Goal: Task Accomplishment & Management: Manage account settings

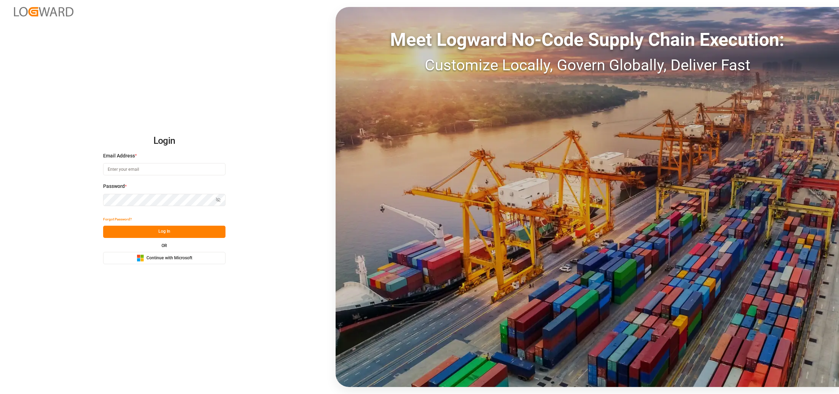
type input "[EMAIL_ADDRESS][DOMAIN_NAME]"
drag, startPoint x: 165, startPoint y: 231, endPoint x: 168, endPoint y: 366, distance: 134.9
click at [165, 231] on button "Log In" at bounding box center [164, 231] width 122 height 12
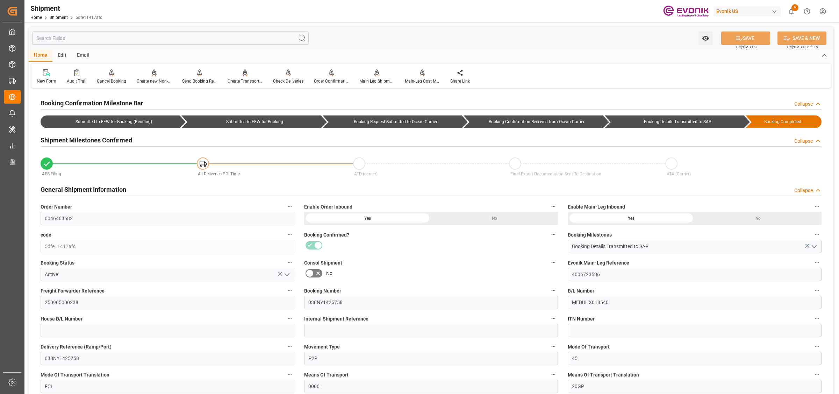
click at [0, 0] on span "Seafreight Order Management" at bounding box center [0, 0] width 0 height 0
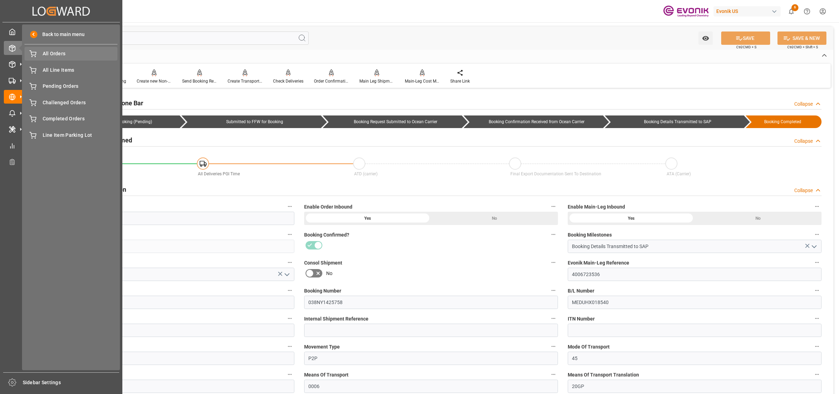
click at [70, 55] on span "All Orders" at bounding box center [80, 53] width 75 height 7
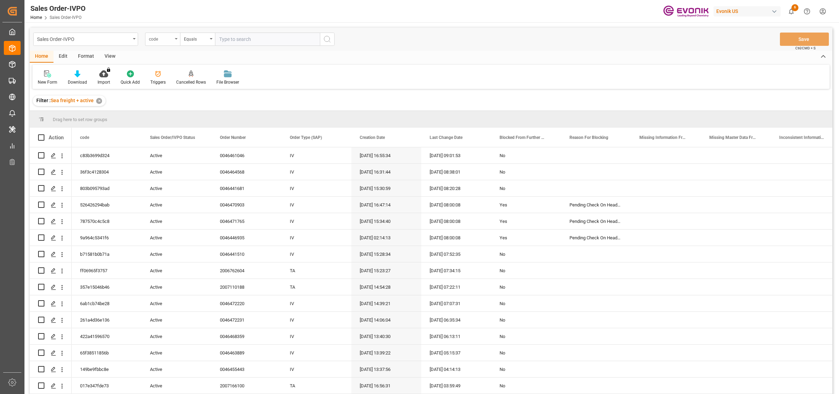
click at [171, 38] on div "code" at bounding box center [161, 38] width 24 height 8
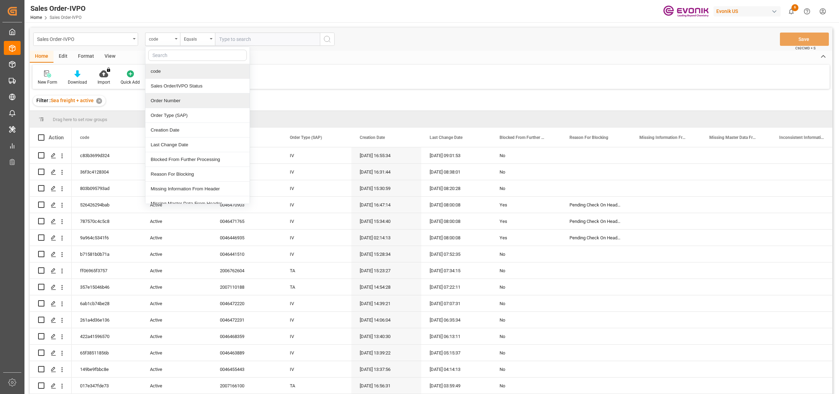
click at [165, 102] on div "Order Number" at bounding box center [197, 100] width 104 height 15
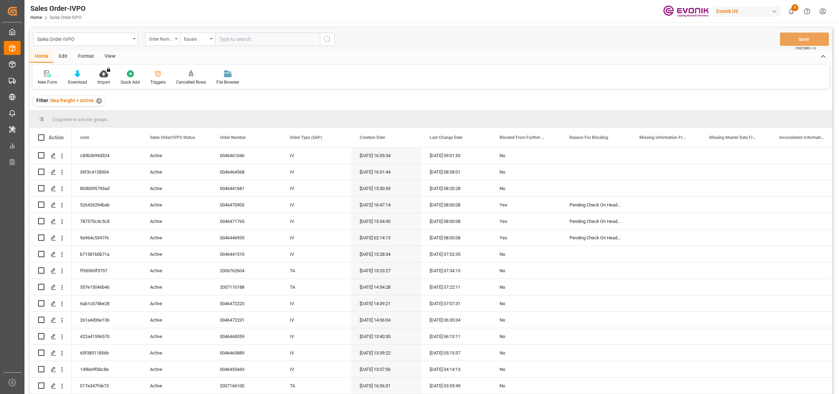
click at [244, 31] on div "Sales Order-IVPO Order Number Equals Save Ctrl/CMD + S" at bounding box center [431, 39] width 802 height 23
click at [241, 39] on input "text" at bounding box center [267, 39] width 105 height 13
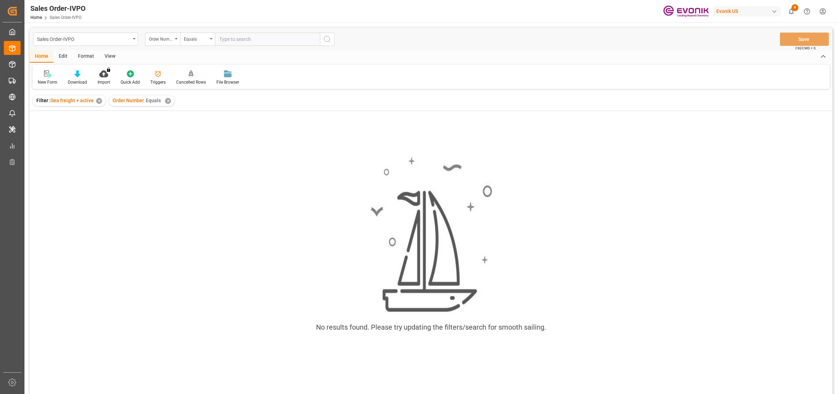
click at [165, 104] on div "Order Number Equals ✕" at bounding box center [141, 100] width 65 height 10
click at [167, 102] on div "✕" at bounding box center [168, 101] width 6 height 6
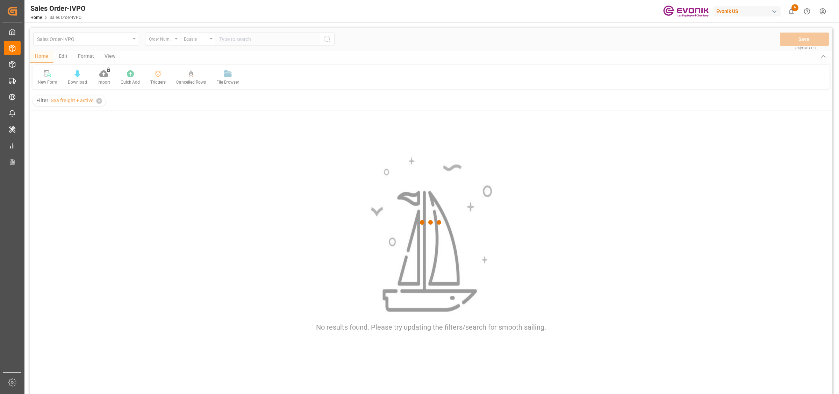
click at [242, 41] on div at bounding box center [431, 222] width 802 height 389
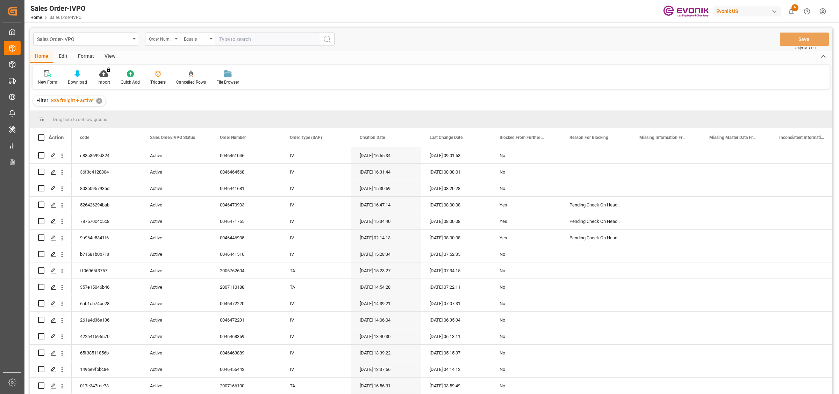
click at [242, 41] on input "text" at bounding box center [267, 39] width 105 height 13
paste input "2007166036"
type input "2007166036"
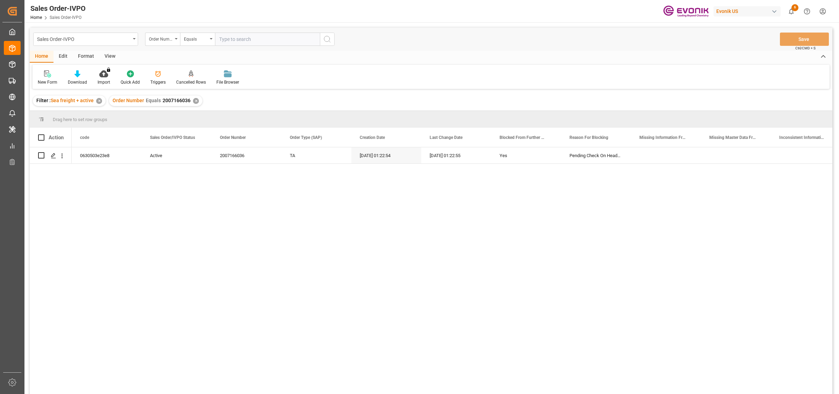
drag, startPoint x: 88, startPoint y: 213, endPoint x: 68, endPoint y: 183, distance: 36.3
click at [88, 212] on div "0630503e23e8 Active 2007166036 TA 04.09.2025 01:22:54 04.09.2025 01:22:55 Yes P…" at bounding box center [452, 272] width 760 height 251
click at [51, 156] on icon "Press SPACE to select this row." at bounding box center [54, 156] width 6 height 6
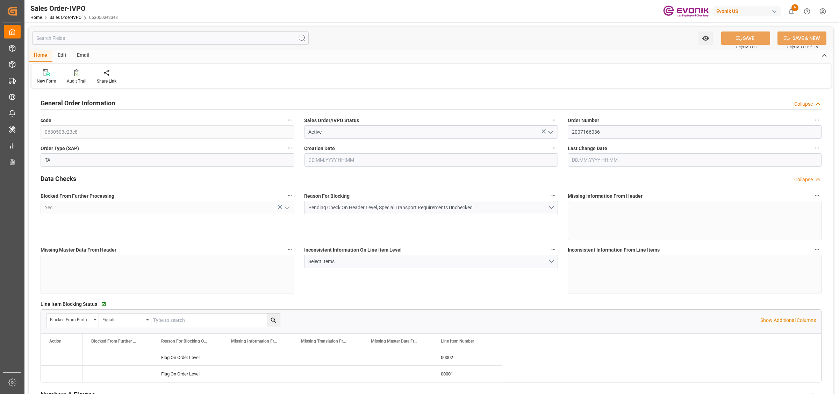
type input "TTPOS"
type input "0"
type input "1"
type input "4651"
type input "04.09.2025 01:22"
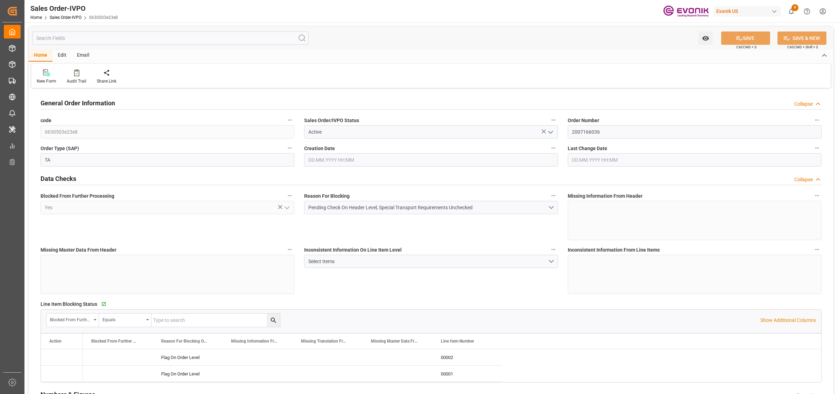
type input "04.09.2025 01:22"
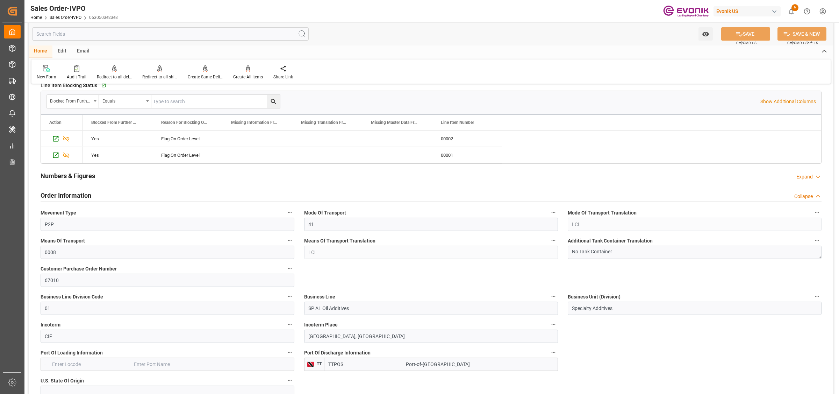
scroll to position [349, 0]
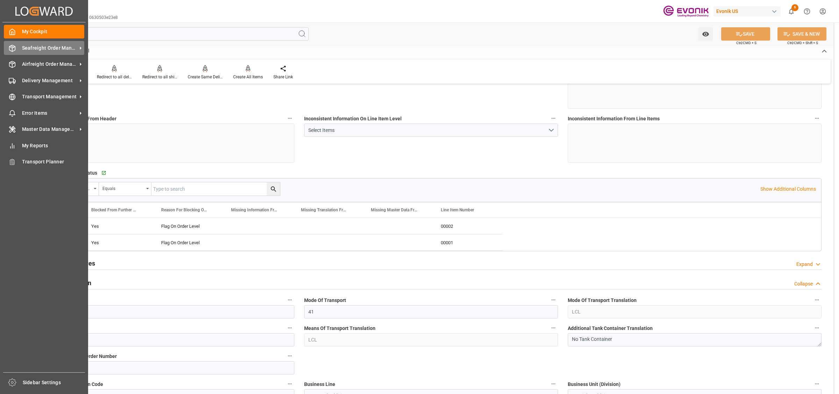
click at [17, 47] on div "Seafreight Order Management Seafreight Order Management" at bounding box center [44, 48] width 80 height 14
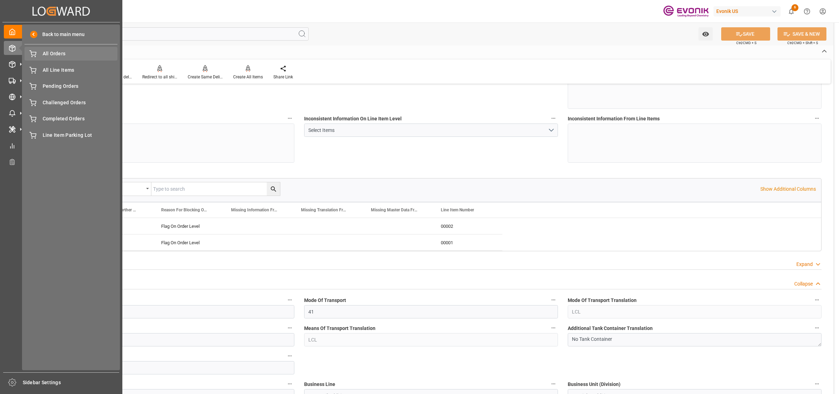
click at [61, 55] on span "All Orders" at bounding box center [80, 53] width 75 height 7
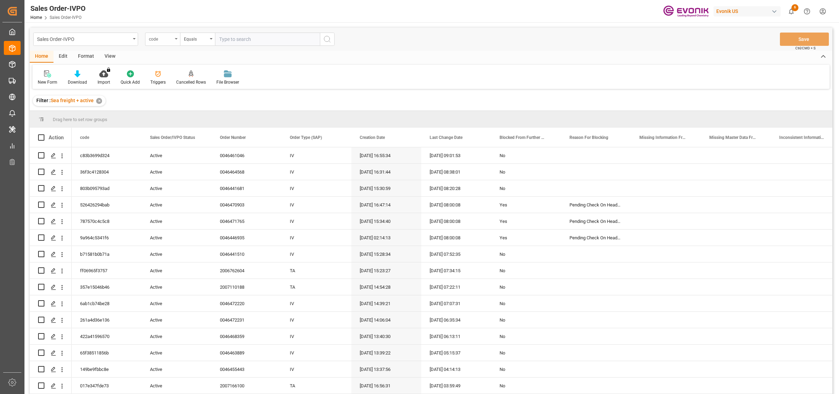
click at [159, 45] on div "code" at bounding box center [162, 39] width 35 height 13
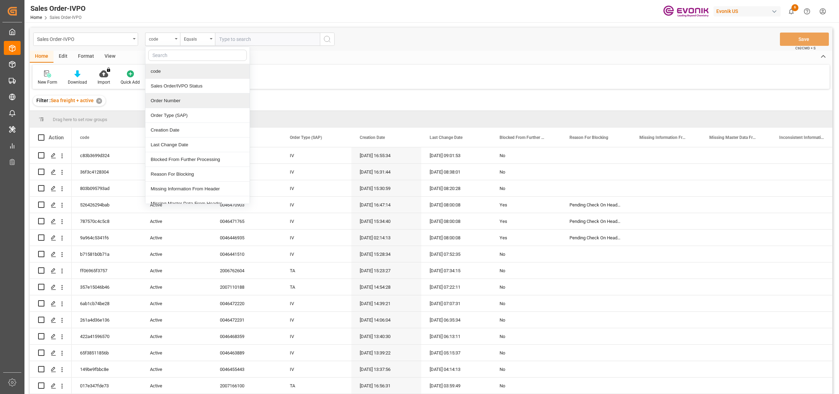
click at [170, 105] on div "Order Number" at bounding box center [197, 100] width 104 height 15
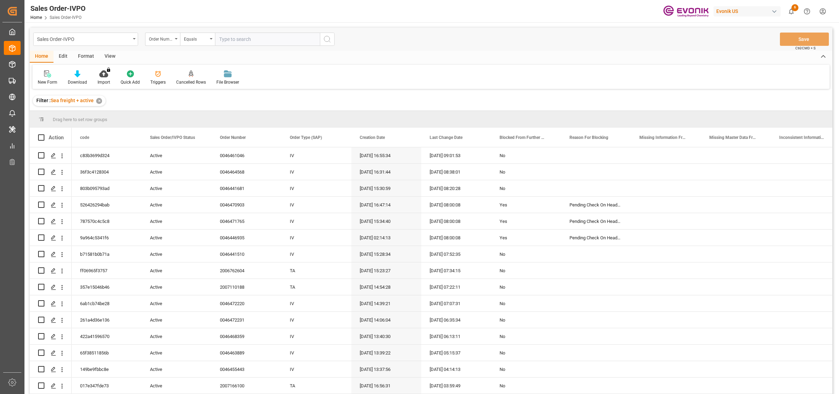
click at [230, 38] on input "text" at bounding box center [267, 39] width 105 height 13
paste input "2007173789"
type input "2007173789"
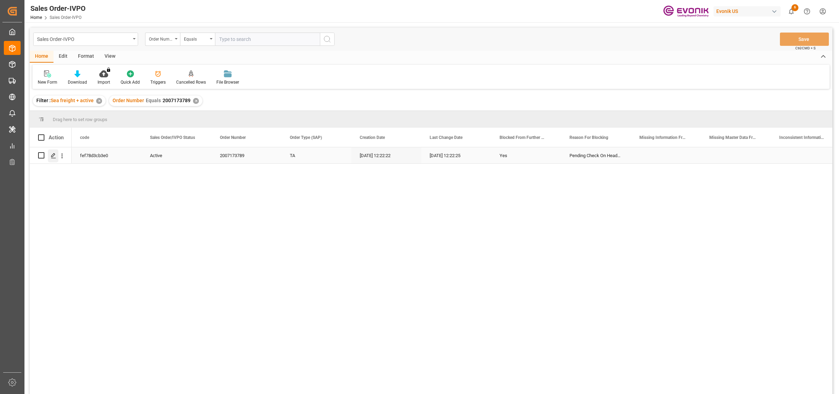
click at [53, 154] on icon "Press SPACE to select this row." at bounding box center [54, 156] width 6 height 6
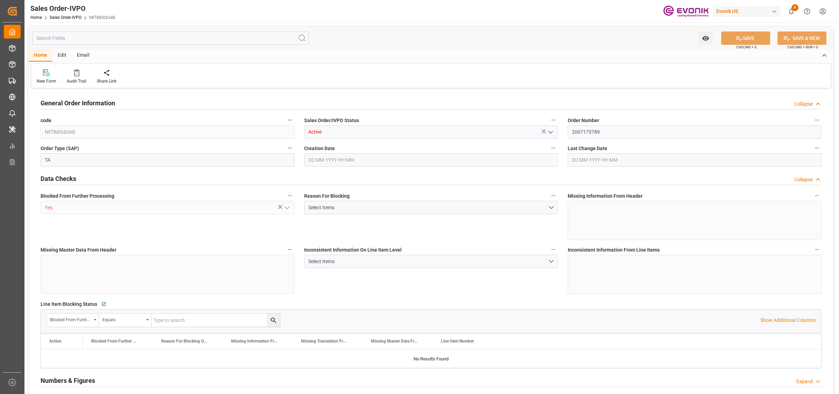
type input "DOHAI"
type input "0"
type input "1"
type input "767"
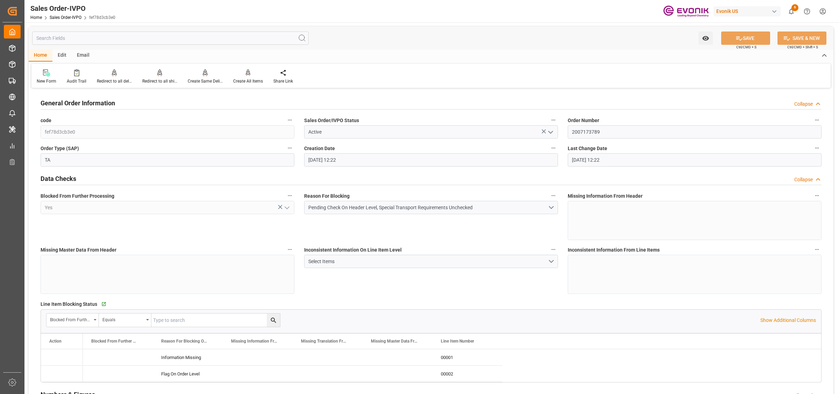
type input "08.09.2025 12:22"
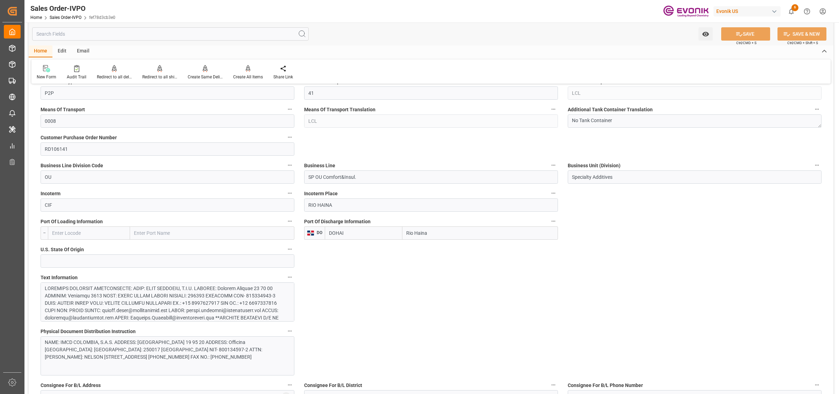
scroll to position [262, 0]
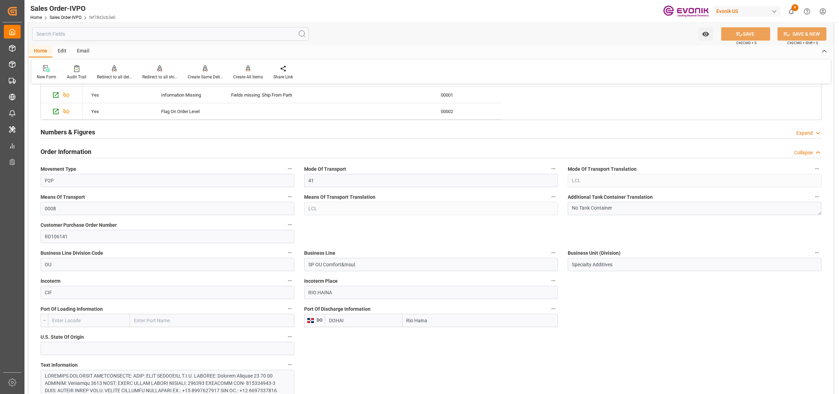
click at [430, 320] on input "Rio Haina" at bounding box center [480, 319] width 156 height 13
drag, startPoint x: 427, startPoint y: 315, endPoint x: 323, endPoint y: 303, distance: 104.1
click at [323, 304] on div "Port Of Discharge Information DO DOHAI Rio Haina" at bounding box center [431, 315] width 264 height 28
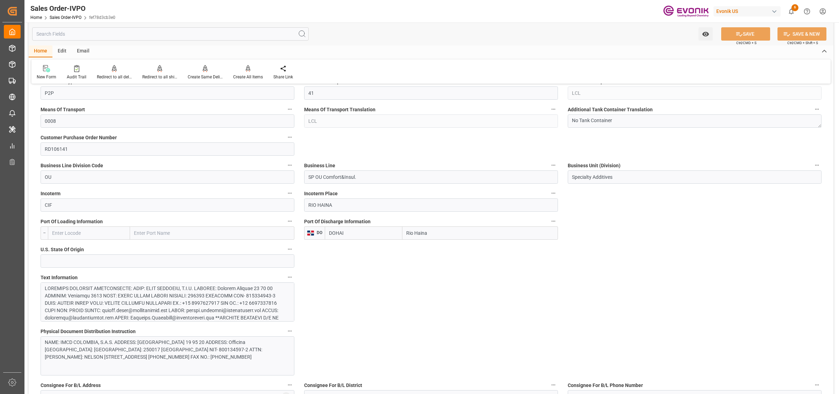
scroll to position [481, 0]
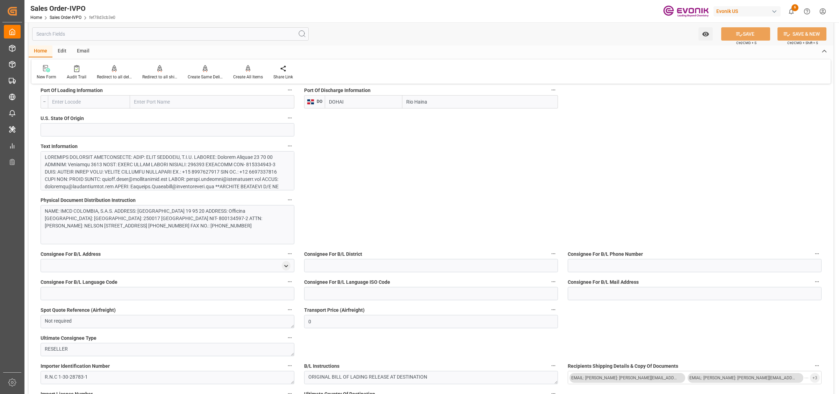
click at [186, 187] on div at bounding box center [164, 233] width 238 height 161
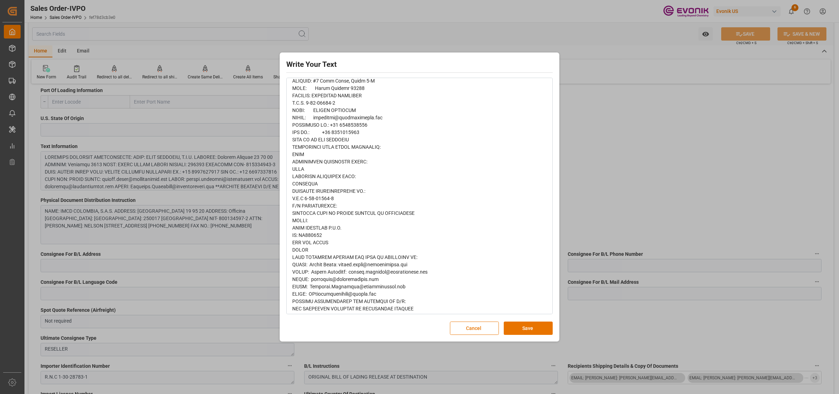
scroll to position [339, 0]
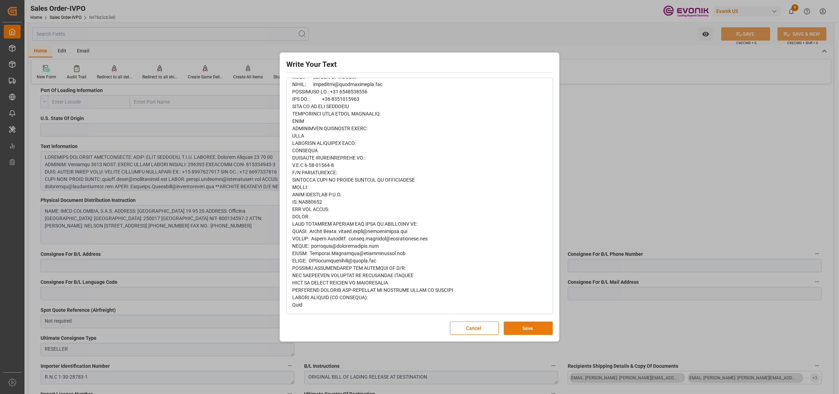
click at [524, 333] on button "Save" at bounding box center [528, 327] width 49 height 13
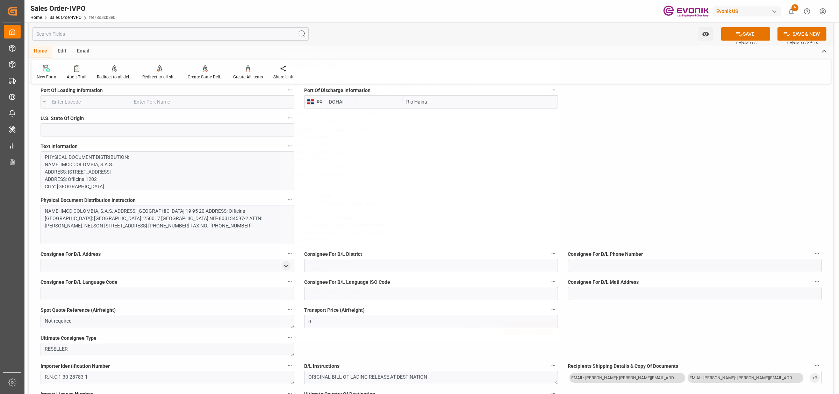
click at [630, 224] on div "Write Your Text Normal 14 Font Cancel Save" at bounding box center [419, 197] width 839 height 394
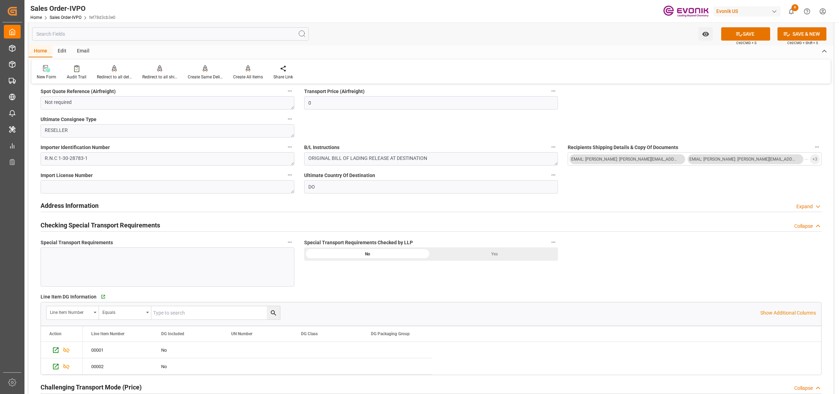
scroll to position [830, 0]
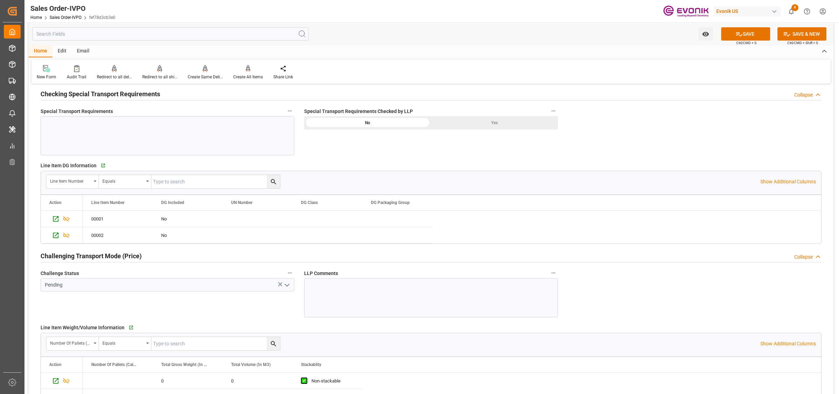
click at [499, 128] on div "Yes" at bounding box center [494, 122] width 127 height 13
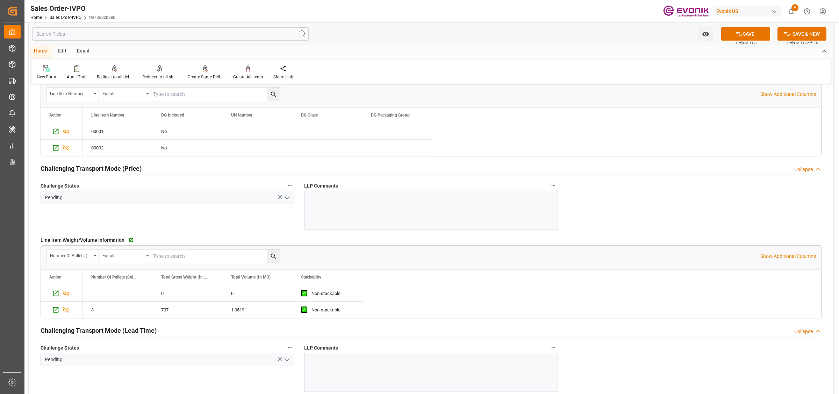
click at [285, 196] on icon "open menu" at bounding box center [287, 197] width 8 height 8
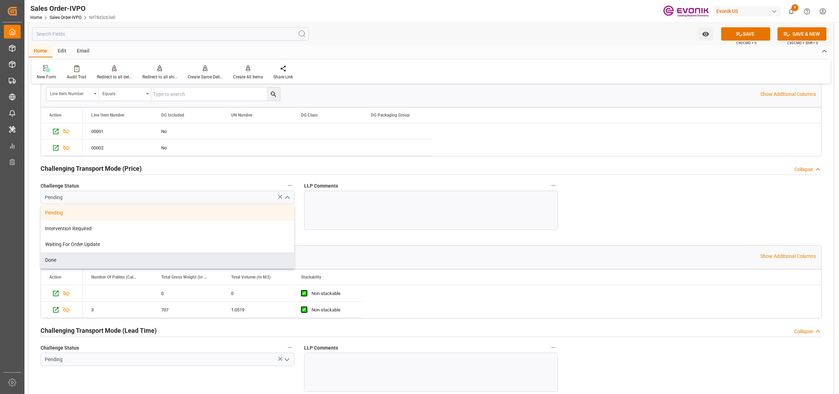
click at [65, 259] on div "Done" at bounding box center [167, 260] width 253 height 16
type input "Done"
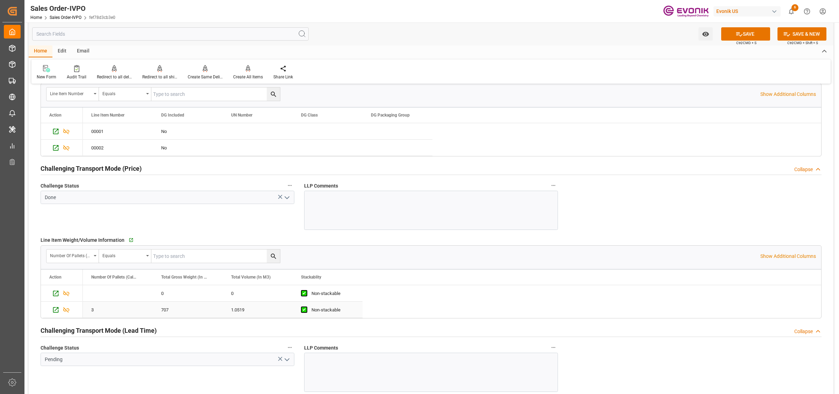
scroll to position [1005, 0]
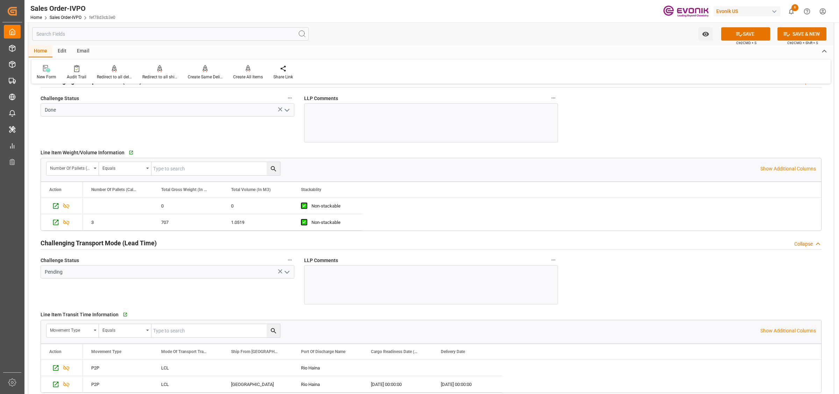
click at [284, 271] on icon "open menu" at bounding box center [287, 272] width 8 height 8
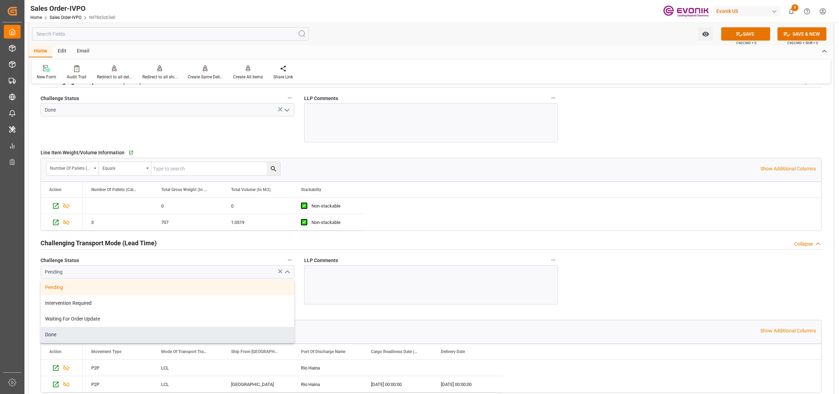
click at [97, 333] on div "Done" at bounding box center [167, 334] width 253 height 16
type input "Done"
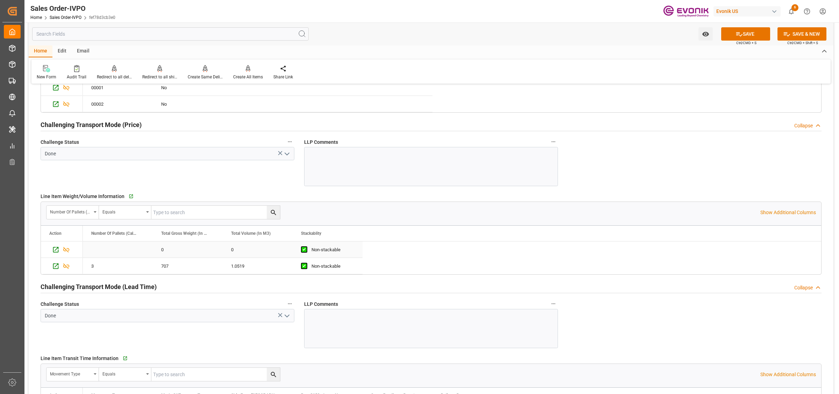
scroll to position [1179, 0]
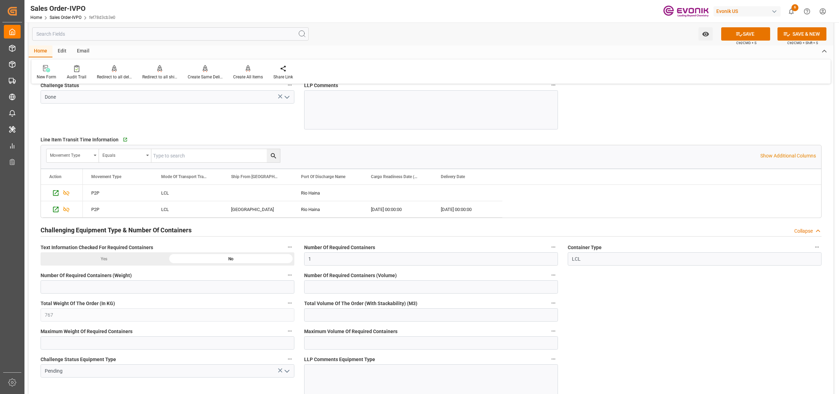
click at [258, 220] on div "Line Item Transit Time Information   Go to Line Item Grid Movement Type Equals …" at bounding box center [431, 176] width 791 height 88
click at [258, 217] on div "CALUMET CITY" at bounding box center [258, 209] width 70 height 16
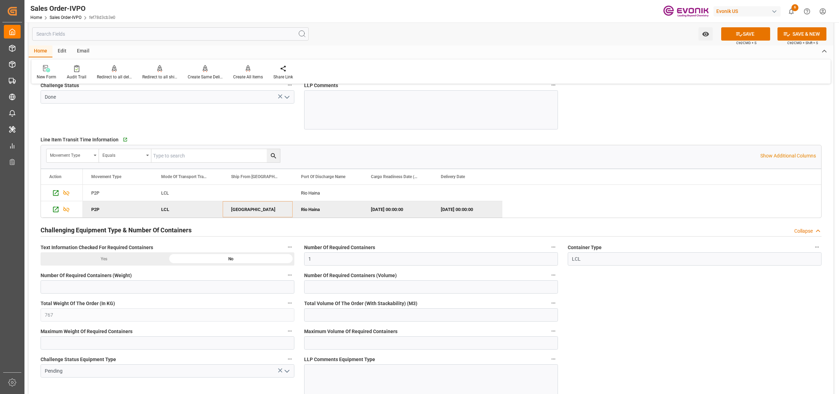
scroll to position [1311, 0]
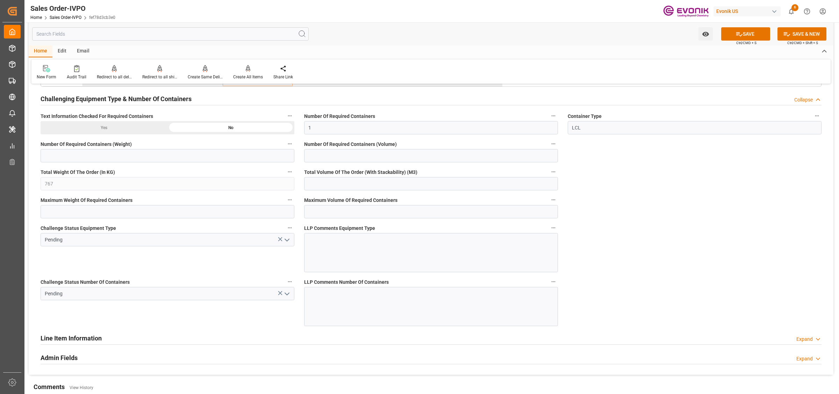
click at [285, 238] on icon "open menu" at bounding box center [287, 240] width 8 height 8
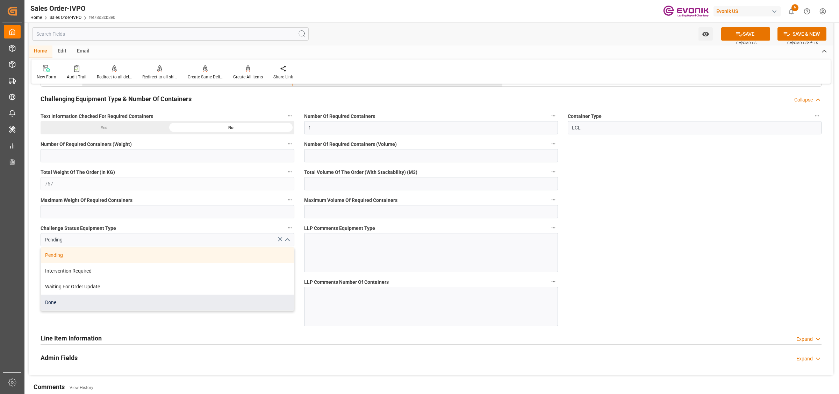
click at [85, 304] on div "Done" at bounding box center [167, 302] width 253 height 16
type input "Done"
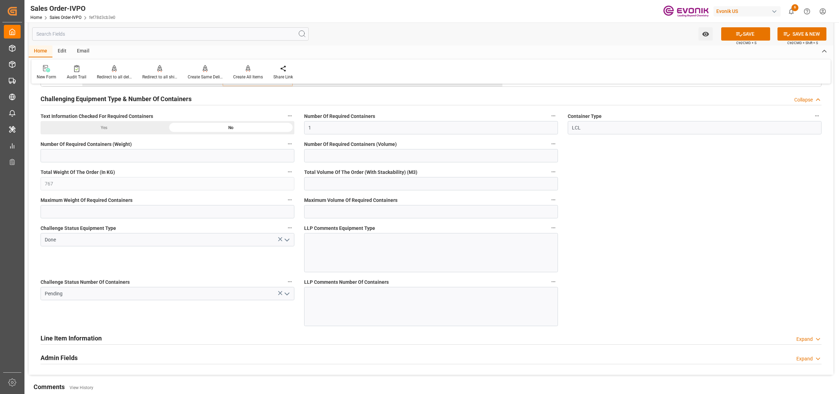
drag, startPoint x: 229, startPoint y: 307, endPoint x: 235, endPoint y: 306, distance: 5.3
click at [232, 307] on div "Challenge Status Number Of Containers Pending" at bounding box center [168, 301] width 264 height 54
click at [286, 295] on icon "open menu" at bounding box center [287, 293] width 8 height 8
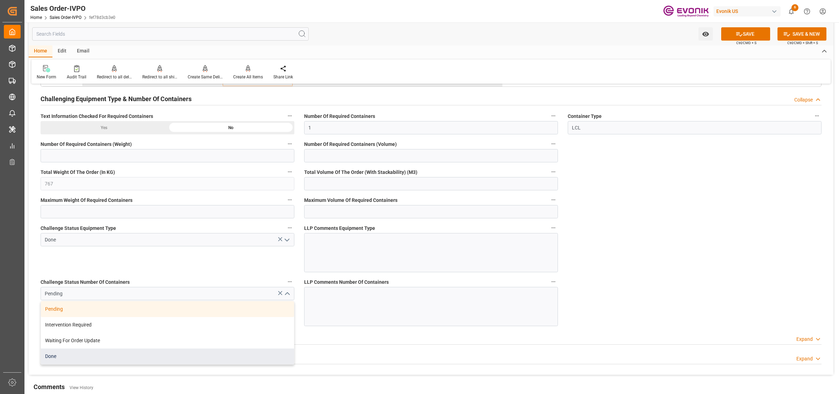
click at [70, 355] on div "Done" at bounding box center [167, 356] width 253 height 16
type input "Done"
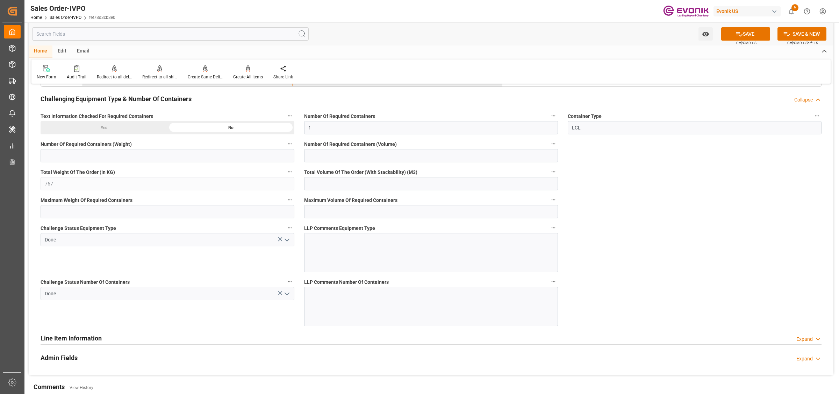
click at [743, 31] on button "SAVE" at bounding box center [745, 33] width 49 height 13
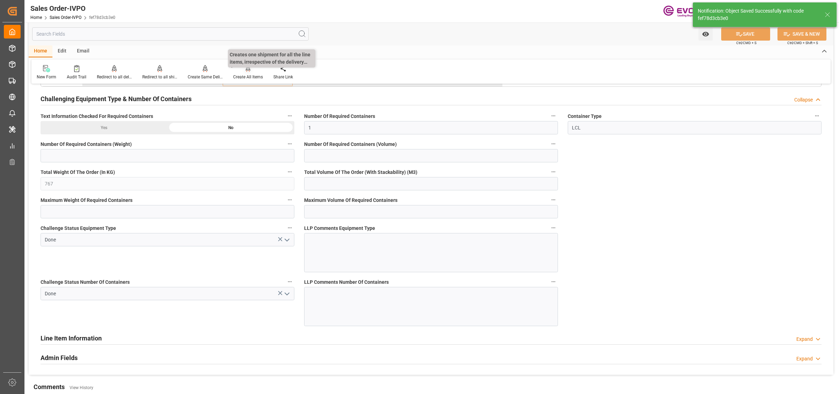
type input "09.09.2025 10:40"
type input "No"
click at [250, 71] on div at bounding box center [248, 68] width 30 height 7
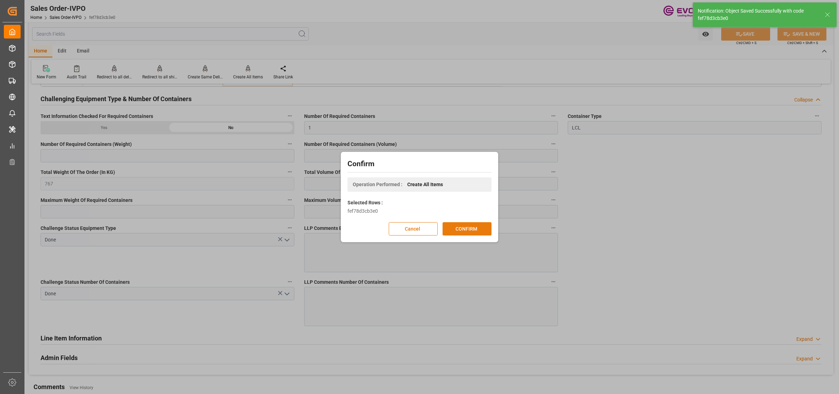
click at [471, 224] on button "CONFIRM" at bounding box center [466, 228] width 49 height 13
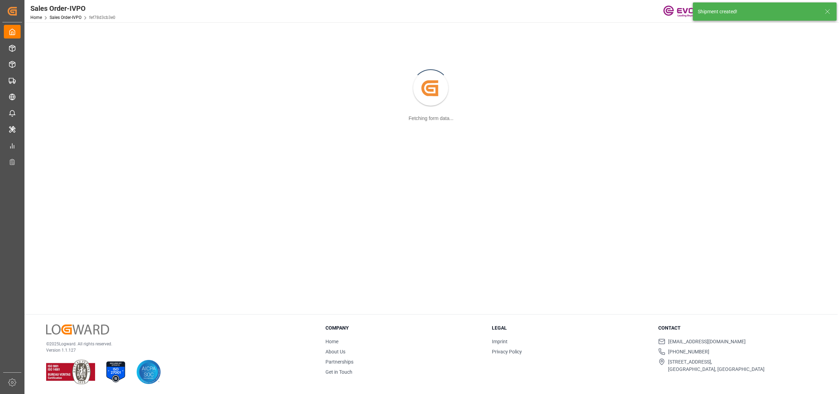
scroll to position [75, 0]
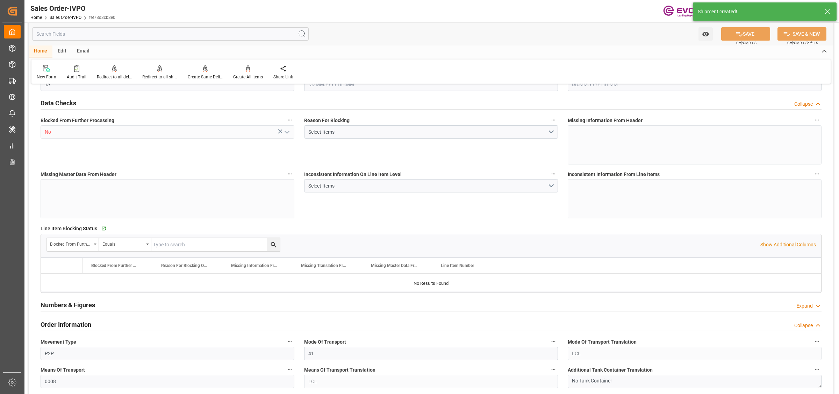
type input "DOHAI"
type input "0"
type input "1"
type input "767"
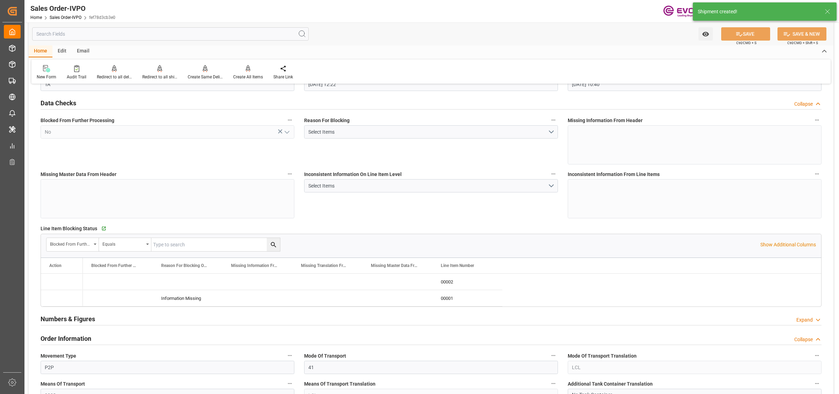
type input "08.09.2025 12:22"
type input "09.09.2025 10:40"
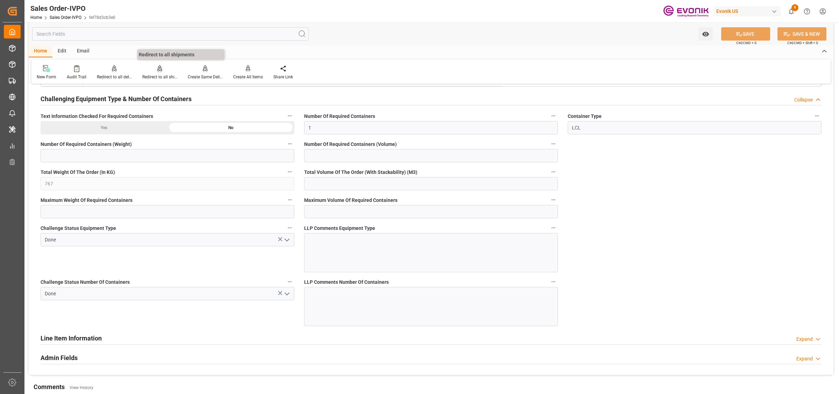
click at [158, 72] on icon at bounding box center [159, 68] width 5 height 7
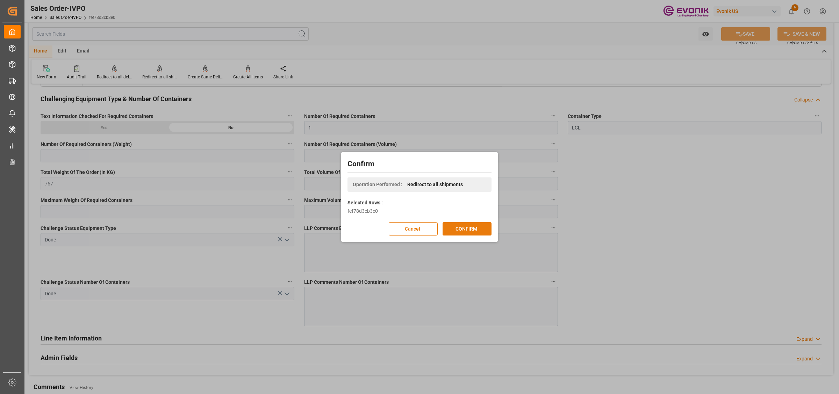
click at [465, 226] on button "CONFIRM" at bounding box center [466, 228] width 49 height 13
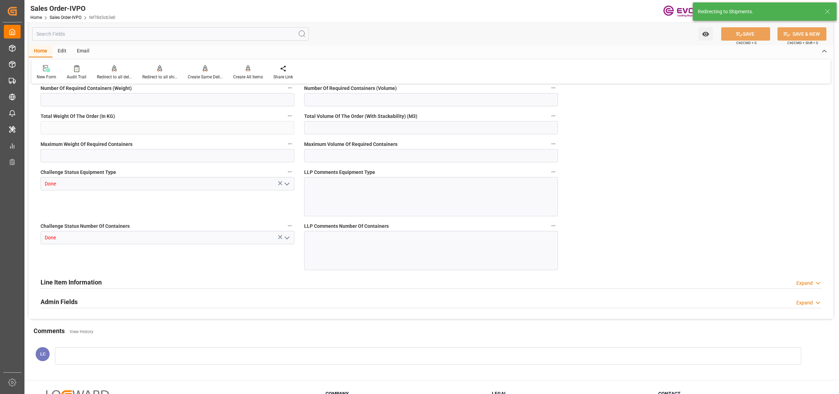
type input "DOHAI"
type input "0"
type input "1"
type input "767"
type input "08.09.2025 12:22"
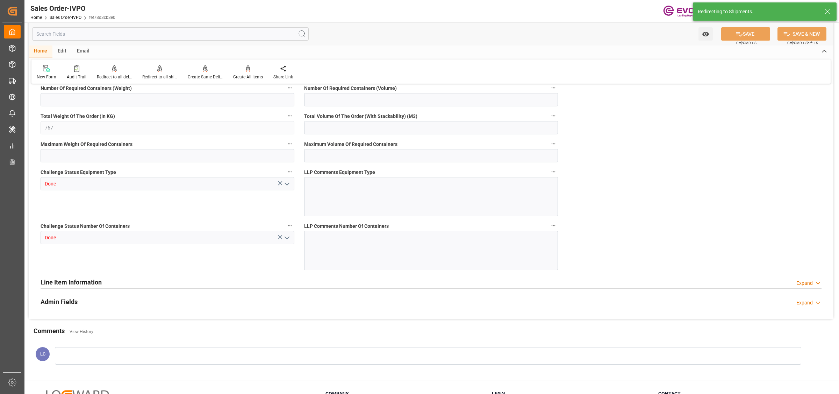
type input "09.09.2025 10:40"
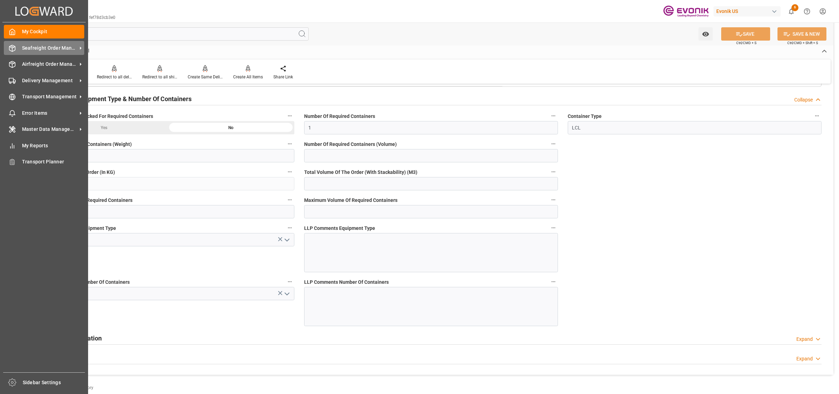
click at [15, 49] on icon at bounding box center [12, 48] width 6 height 6
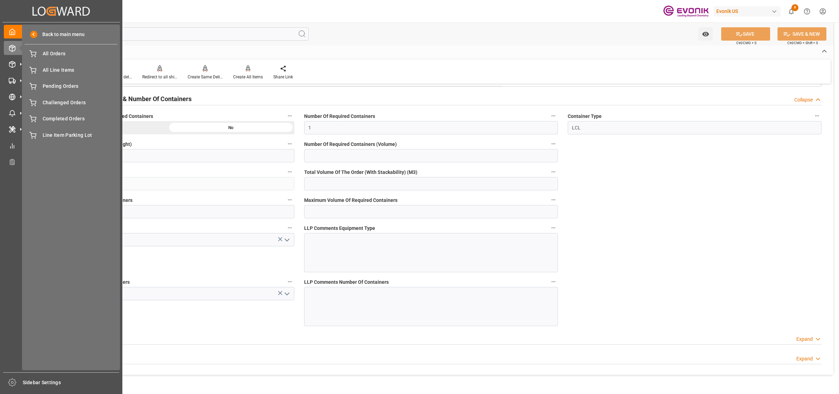
click at [64, 46] on div "Back to main menu All Orders All Orders All Line Items All Line Items Pending O…" at bounding box center [71, 196] width 98 height 345
click at [45, 49] on div "All Orders All Orders" at bounding box center [70, 54] width 93 height 14
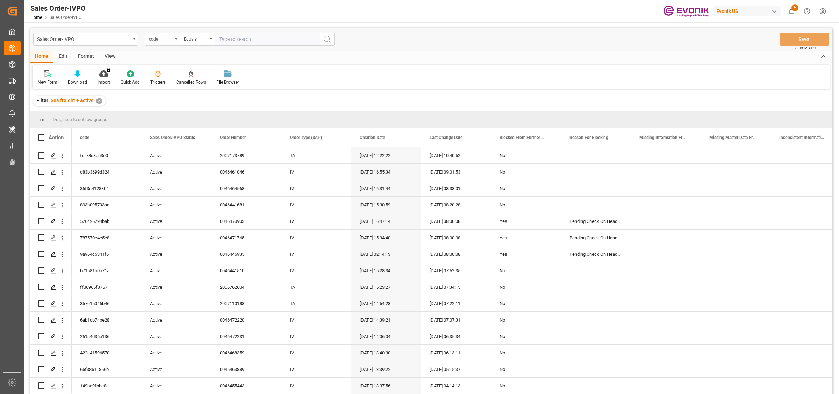
click at [165, 39] on div "code" at bounding box center [161, 38] width 24 height 8
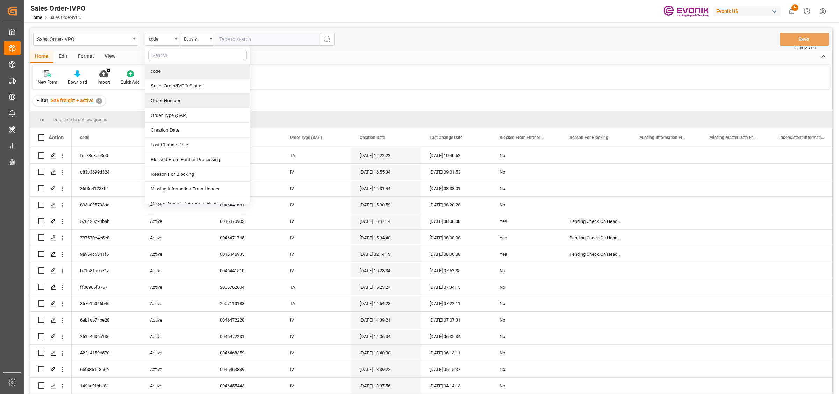
click at [161, 98] on div "Order Number" at bounding box center [197, 100] width 104 height 15
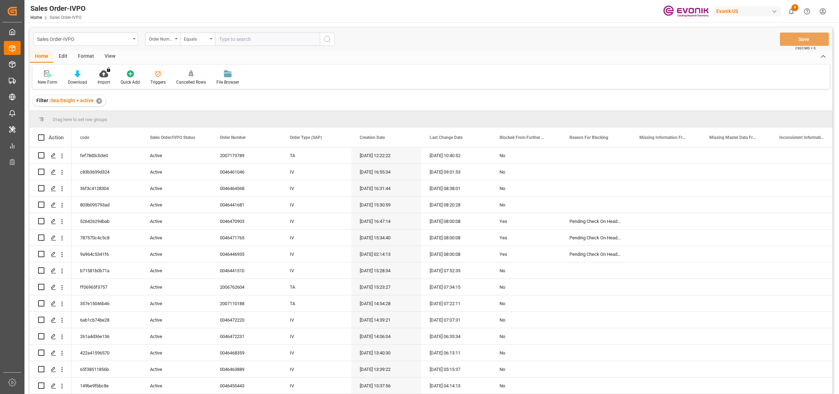
click at [245, 34] on input "text" at bounding box center [267, 39] width 105 height 13
paste input "2007172113"
type input "2007172113"
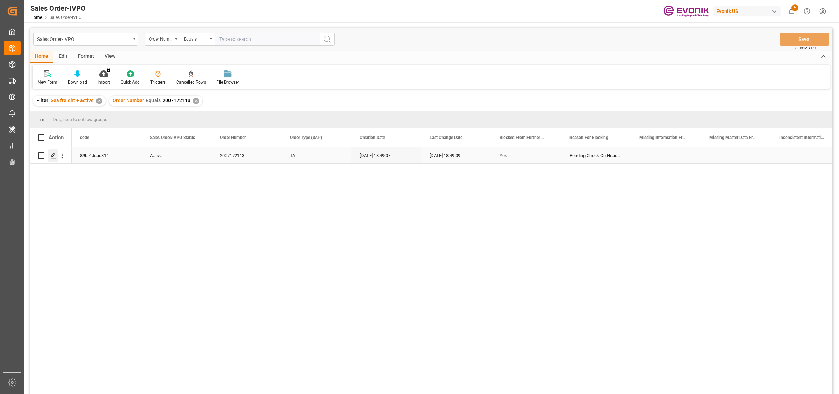
click at [52, 156] on icon "Press SPACE to select this row." at bounding box center [54, 156] width 6 height 6
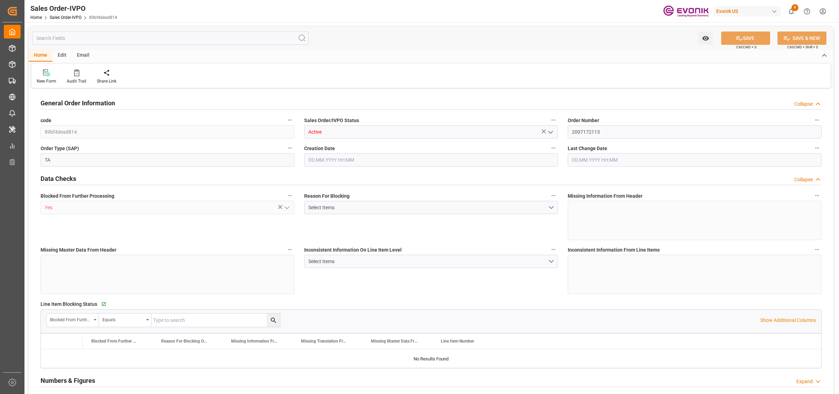
type input "ARBUE"
type input "0"
type input "1"
type input "810"
type input "08.09.2025 18:49"
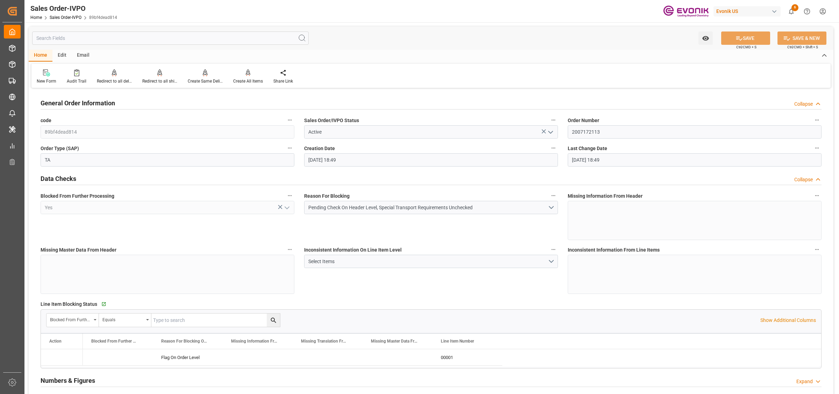
type input "08.09.2025 18:49"
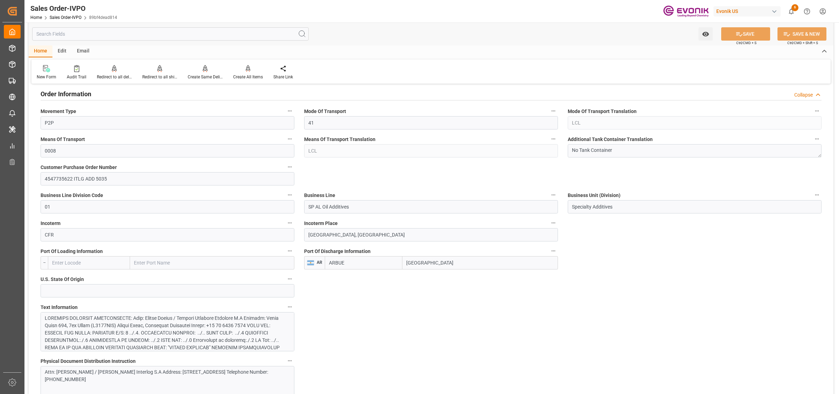
scroll to position [349, 0]
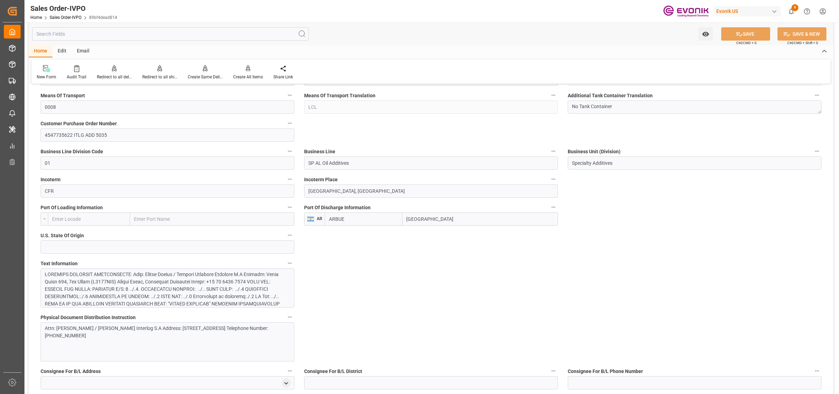
drag, startPoint x: 437, startPoint y: 223, endPoint x: 361, endPoint y: 215, distance: 76.5
click at [354, 217] on div "ARBUE Buenos Aires" at bounding box center [441, 218] width 233 height 13
drag, startPoint x: 453, startPoint y: 291, endPoint x: 448, endPoint y: 294, distance: 5.6
click at [179, 280] on div at bounding box center [164, 325] width 238 height 110
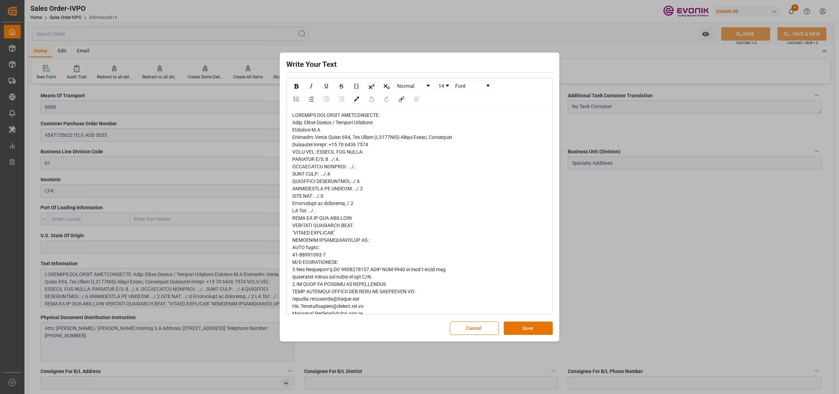
scroll to position [126, 0]
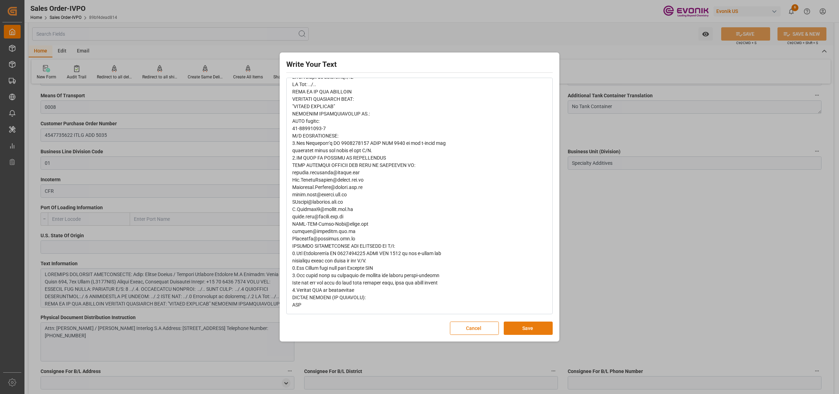
click at [539, 329] on button "Save" at bounding box center [528, 327] width 49 height 13
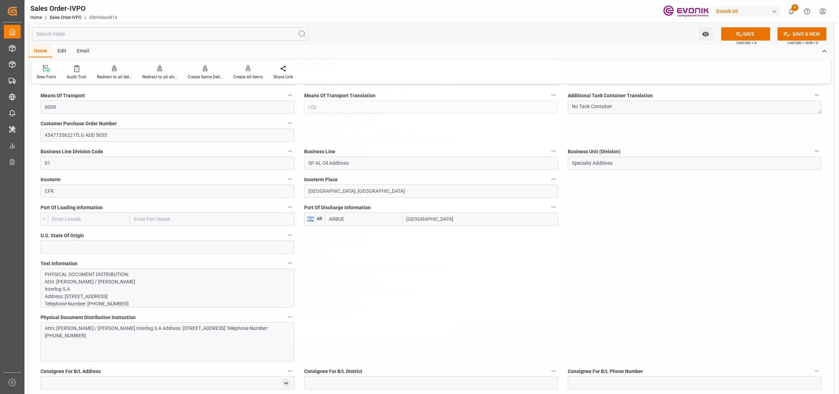
click at [659, 269] on div "Write Your Text Normal 14 Font Cancel Save" at bounding box center [419, 197] width 839 height 394
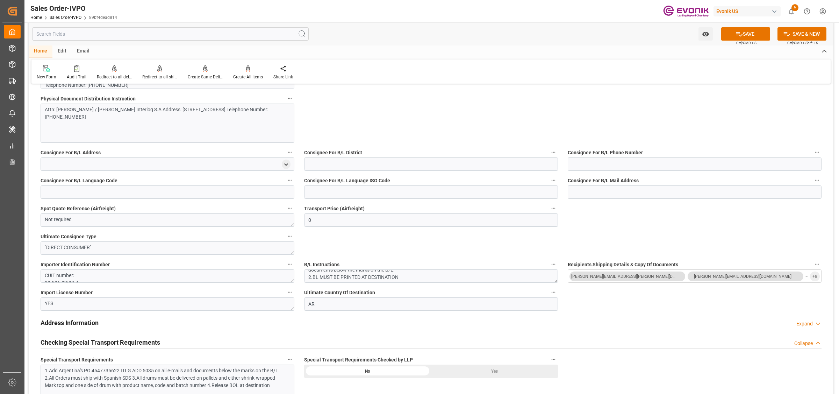
scroll to position [743, 0]
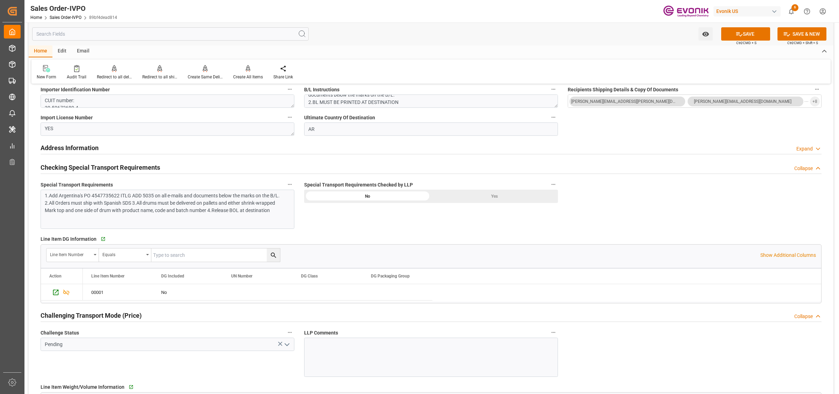
click at [509, 196] on div "Yes" at bounding box center [494, 195] width 127 height 13
click at [685, 200] on div "General Order Information Collapse code 89bf4dead814 Sales Order/IVPO Status Ac…" at bounding box center [431, 116] width 805 height 1539
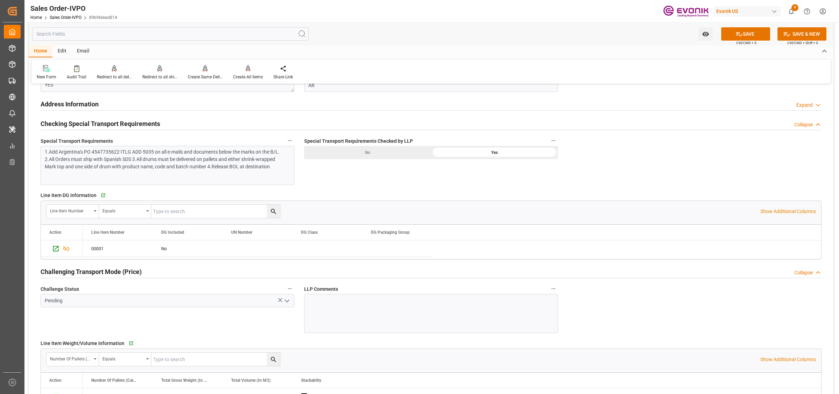
scroll to position [961, 0]
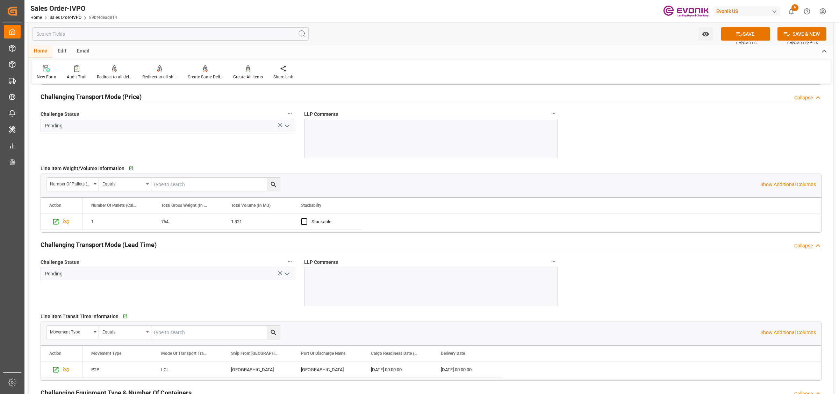
click at [286, 128] on icon "open menu" at bounding box center [287, 126] width 8 height 8
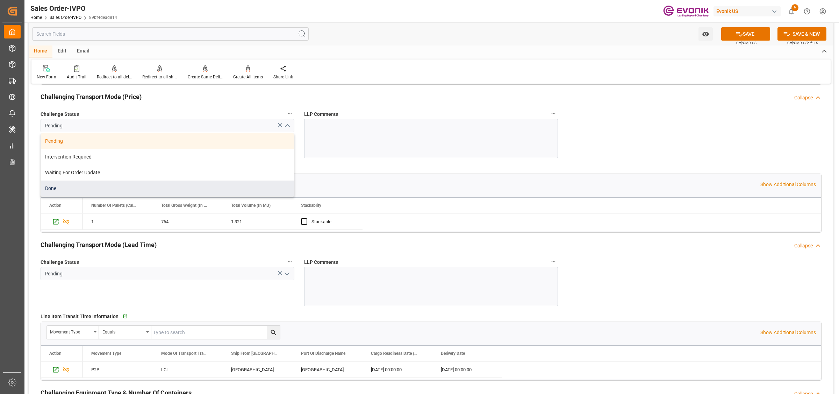
click at [69, 193] on div "Done" at bounding box center [167, 188] width 253 height 16
type input "Done"
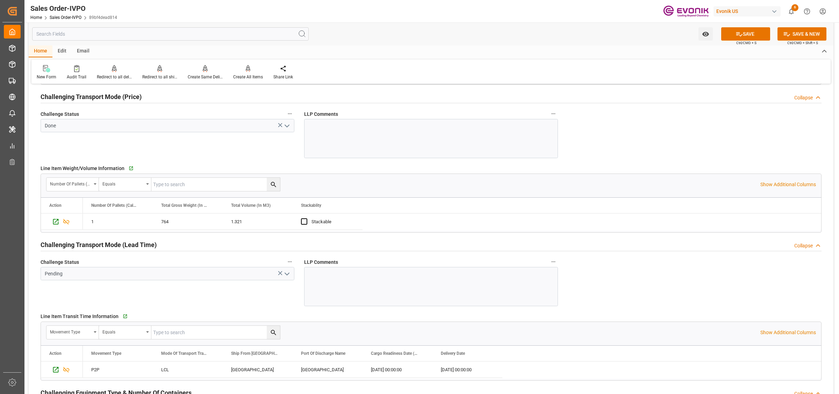
click at [286, 274] on icon "open menu" at bounding box center [287, 273] width 8 height 8
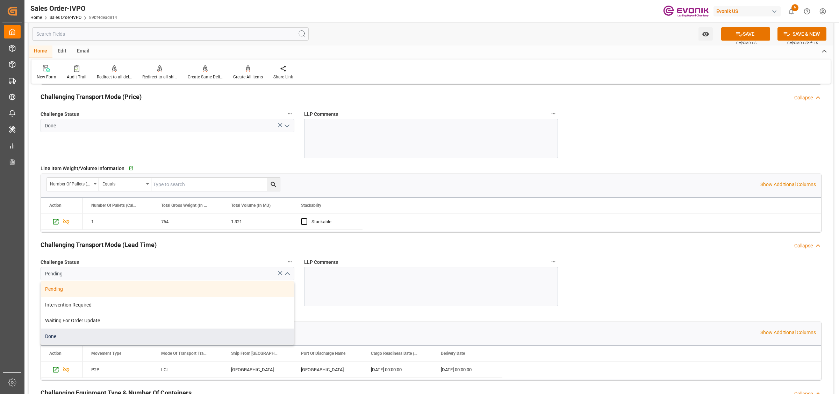
click at [56, 335] on div "Done" at bounding box center [167, 336] width 253 height 16
type input "Done"
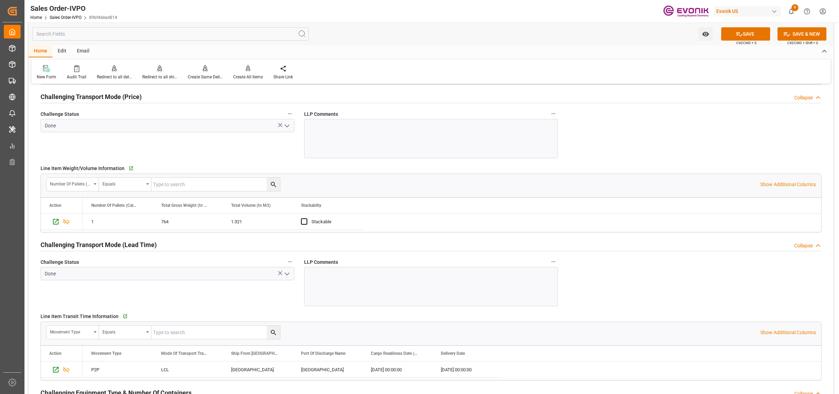
scroll to position [1092, 0]
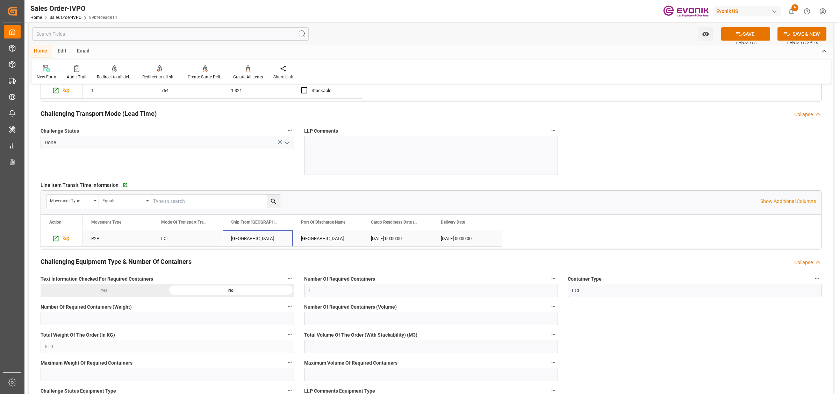
click at [265, 237] on div "Pasadena" at bounding box center [258, 238] width 70 height 16
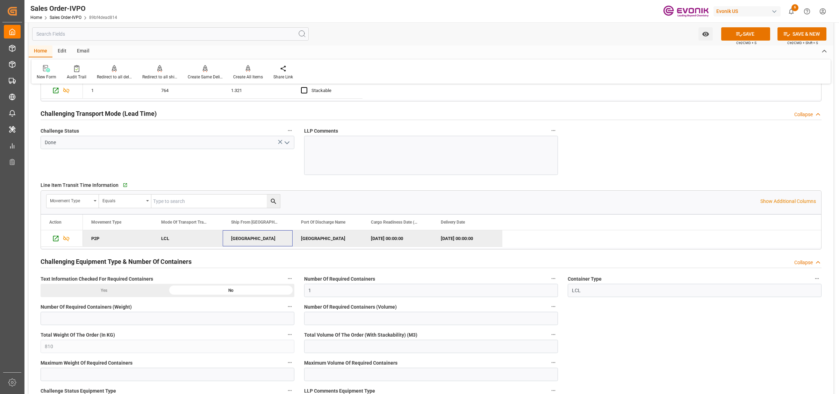
scroll to position [1311, 0]
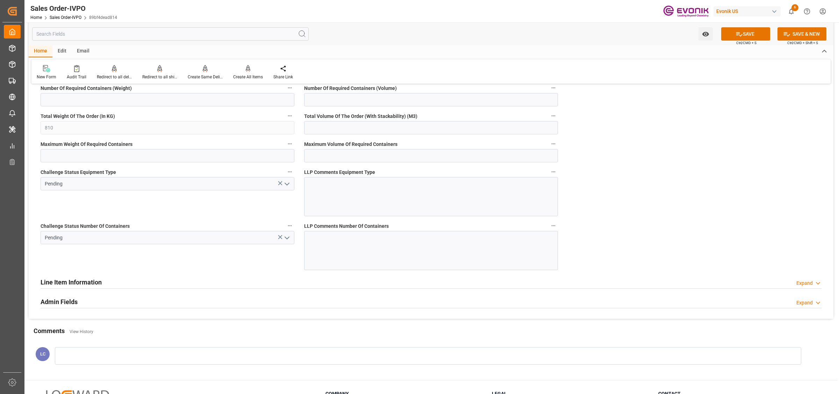
click at [288, 186] on icon "open menu" at bounding box center [287, 184] width 8 height 8
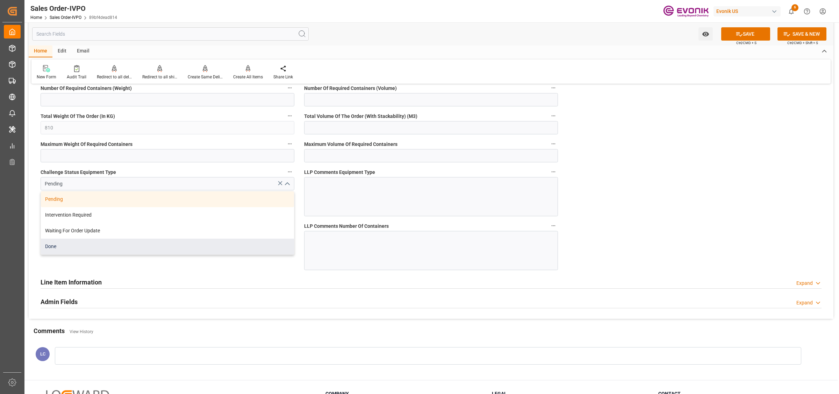
click at [95, 247] on div "Done" at bounding box center [167, 246] width 253 height 16
type input "Done"
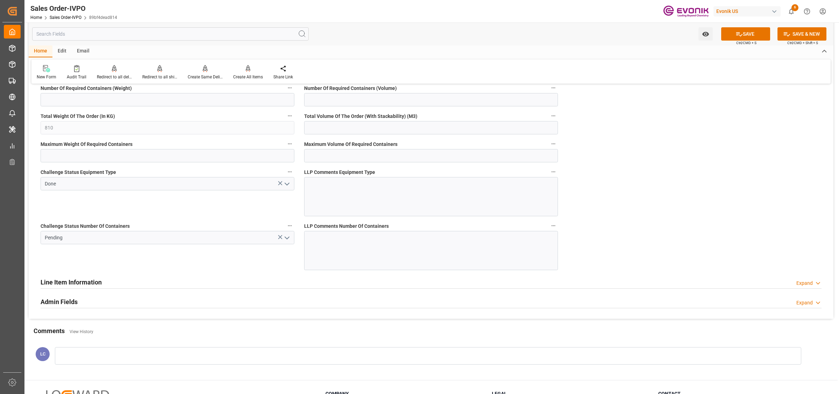
click at [265, 250] on div "Challenge Status Number Of Containers Pending" at bounding box center [168, 245] width 264 height 54
click at [289, 239] on icon "open menu" at bounding box center [287, 237] width 8 height 8
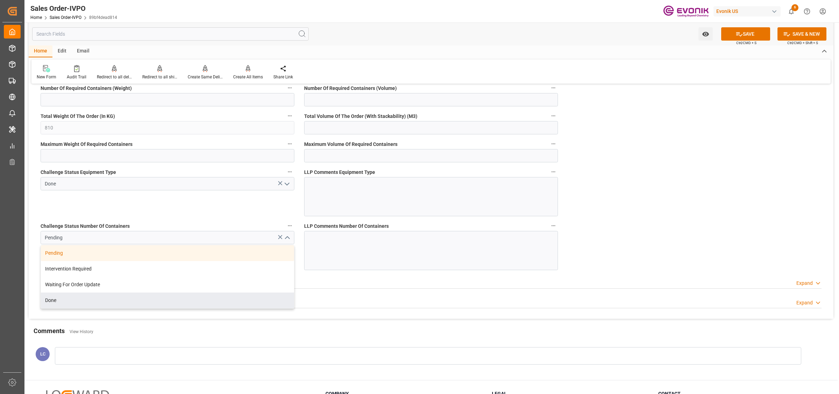
drag, startPoint x: 56, startPoint y: 303, endPoint x: 64, endPoint y: 296, distance: 10.6
click at [57, 304] on div "Done" at bounding box center [167, 300] width 253 height 16
type input "Done"
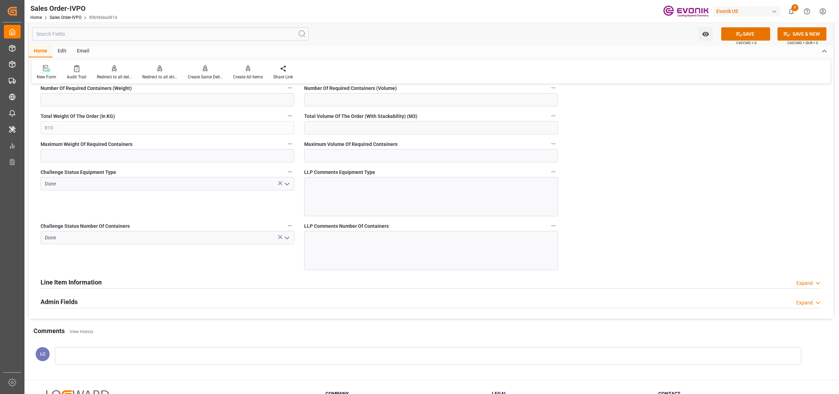
drag, startPoint x: 729, startPoint y: 201, endPoint x: 743, endPoint y: 82, distance: 119.9
click at [743, 40] on span "Ctrl/CMD + S" at bounding box center [746, 42] width 20 height 5
click at [746, 35] on button "SAVE" at bounding box center [745, 33] width 49 height 13
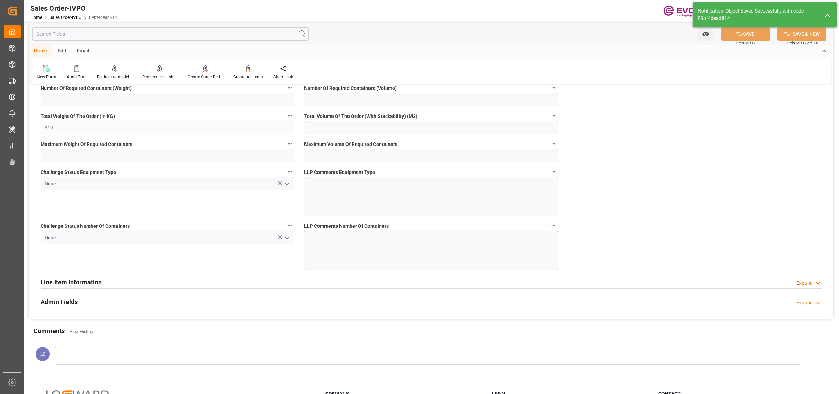
type input "[DATE] 10:50"
type input "No"
click at [247, 73] on div "Create All Items" at bounding box center [248, 72] width 40 height 15
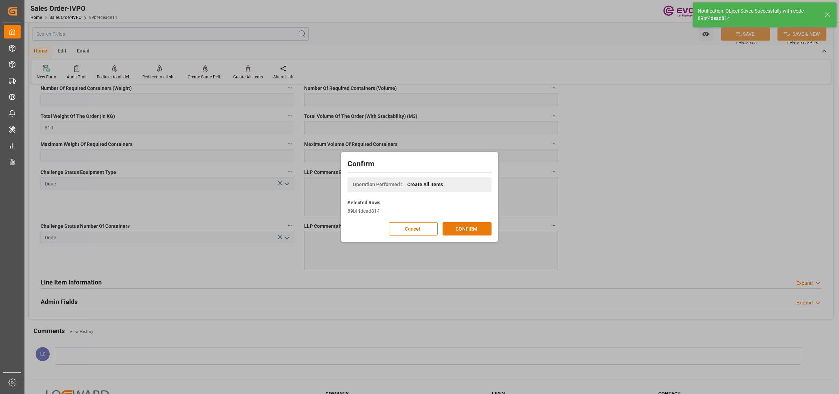
click at [459, 232] on button "CONFIRM" at bounding box center [466, 228] width 49 height 13
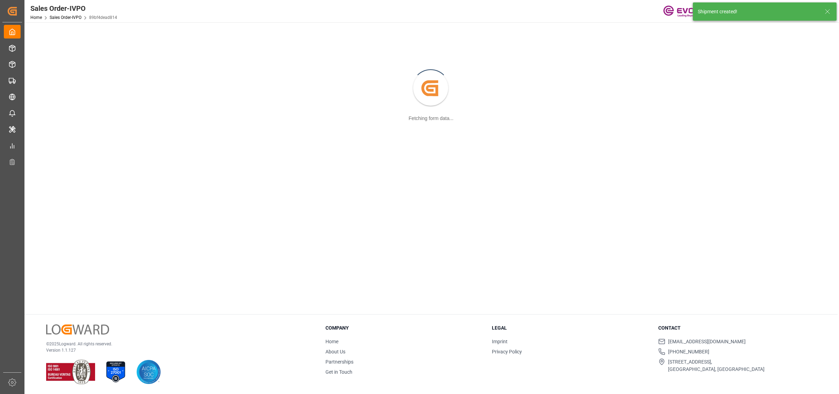
scroll to position [75, 0]
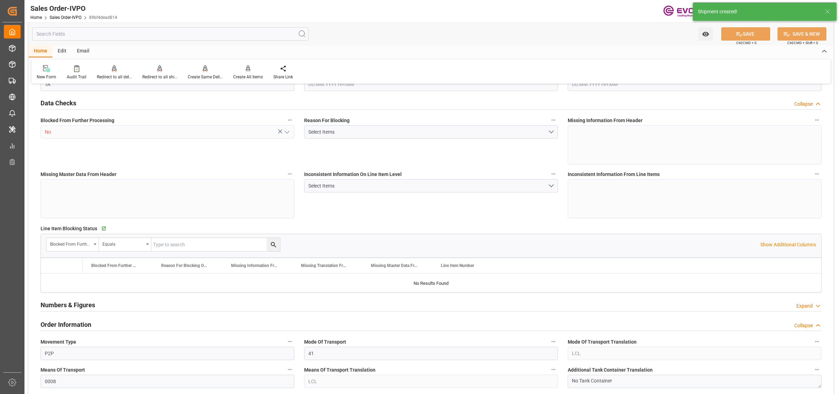
type input "ARBUE"
type input "0"
type input "1"
type input "810"
type input "08.09.2025 18:49"
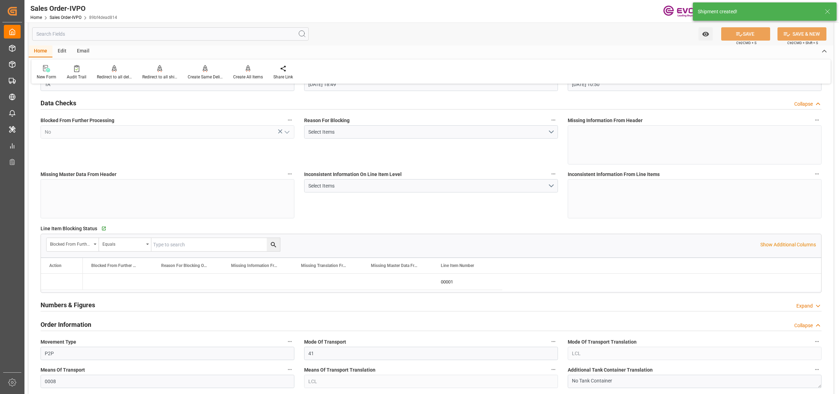
type input "[DATE] 10:50"
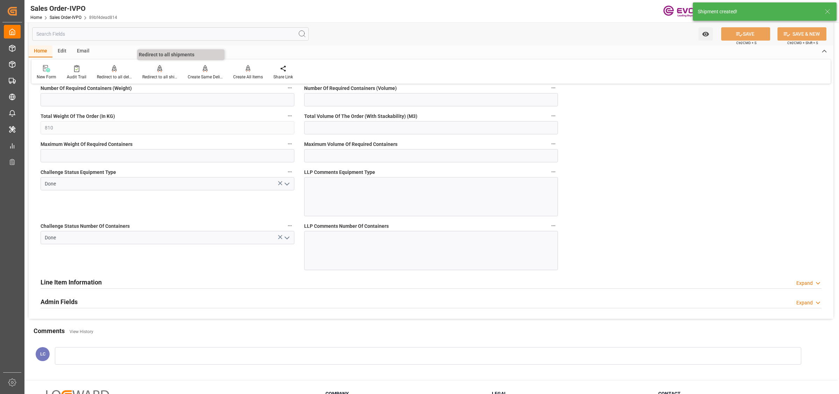
click at [155, 68] on div at bounding box center [159, 68] width 35 height 7
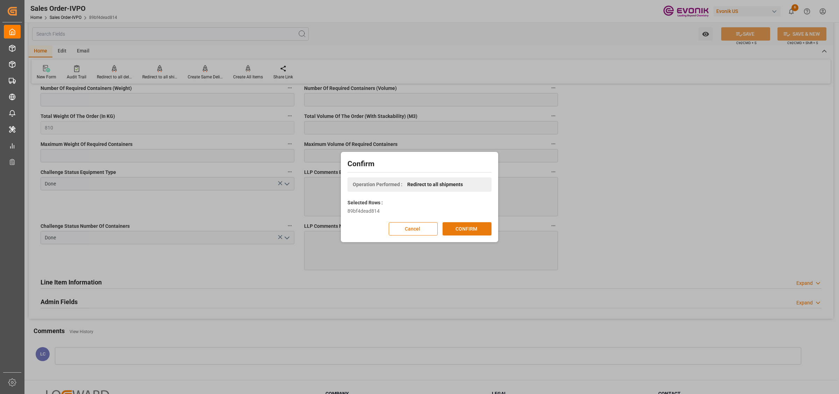
click at [459, 227] on button "CONFIRM" at bounding box center [466, 228] width 49 height 13
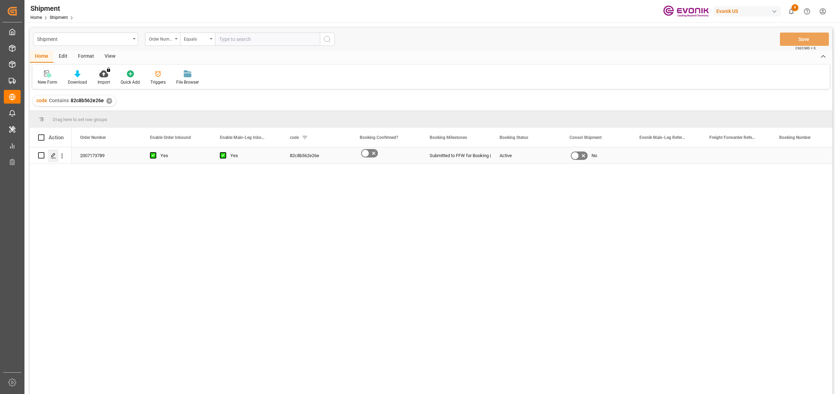
click at [53, 158] on icon "Press SPACE to select this row." at bounding box center [54, 156] width 6 height 6
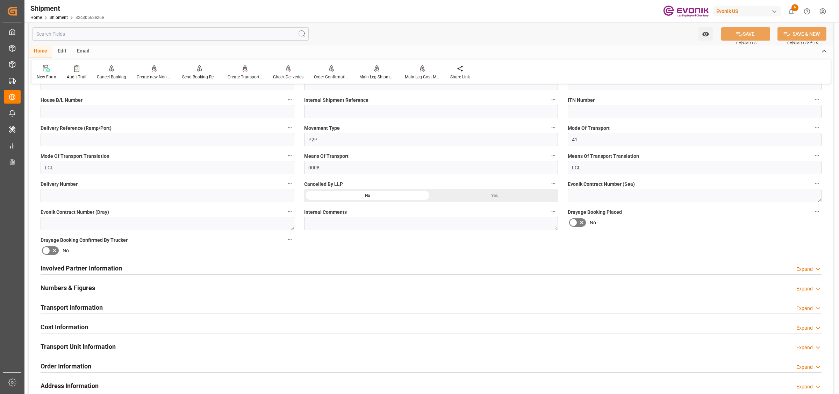
scroll to position [306, 0]
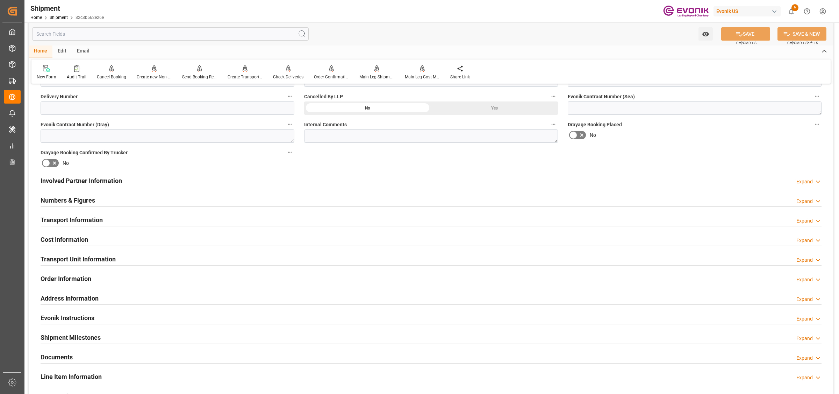
click at [135, 181] on div "Involved Partner Information Expand" at bounding box center [431, 179] width 781 height 13
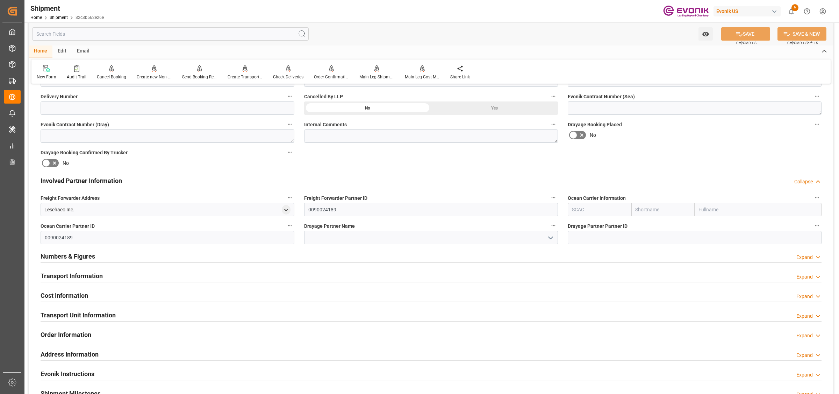
click at [592, 209] on input "text" at bounding box center [600, 209] width 64 height 13
click at [579, 224] on b "ALRB" at bounding box center [578, 225] width 12 height 6
type input "ALRB"
type input "AC Containerline"
type input "AC Containerline GmbH"
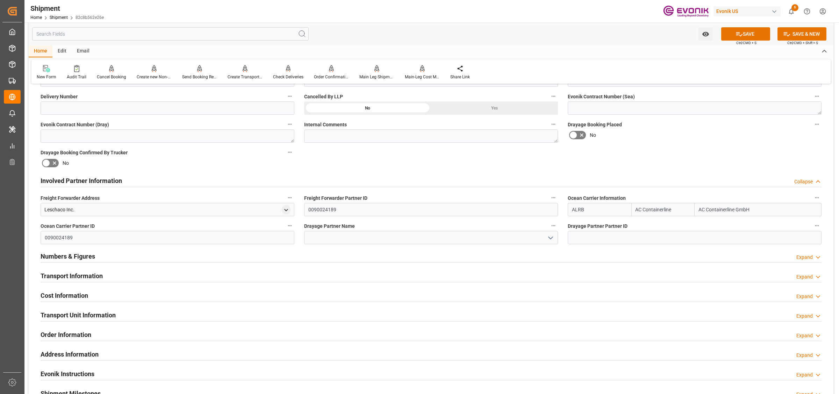
type input "ALRB"
click at [343, 239] on input at bounding box center [431, 237] width 254 height 13
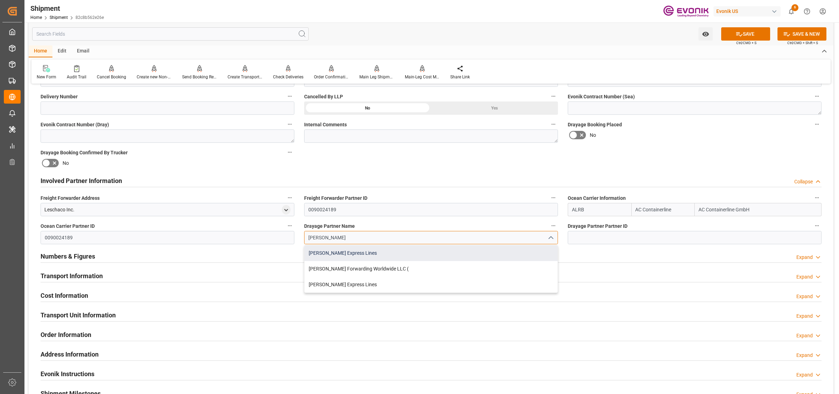
click at [335, 252] on div "Estes Express Lines" at bounding box center [430, 253] width 253 height 16
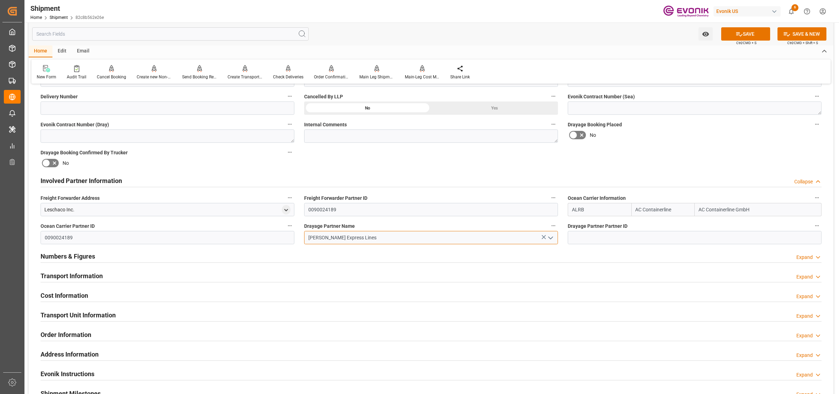
click at [324, 235] on input "Estes Express Lines" at bounding box center [431, 237] width 254 height 13
click at [306, 236] on input "Estes Express Lines" at bounding box center [431, 237] width 254 height 13
click at [321, 237] on input "Estes Express Lines" at bounding box center [431, 237] width 254 height 13
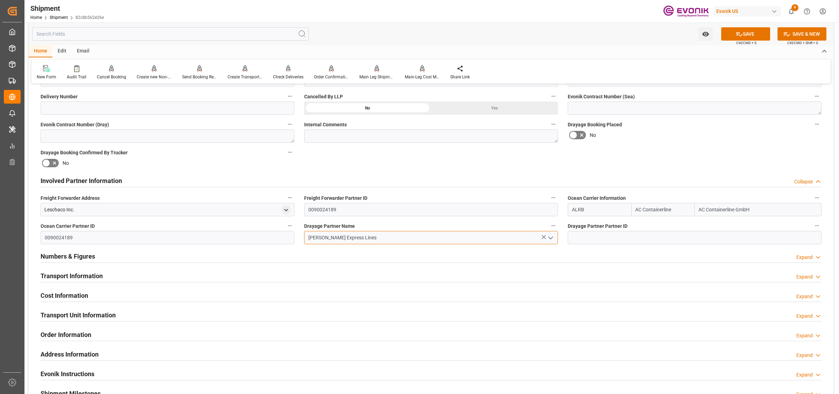
click at [306, 238] on input "Estes Express Lines" at bounding box center [431, 237] width 254 height 13
type input "Estes Express Lines"
click at [745, 34] on button "SAVE" at bounding box center [745, 33] width 49 height 13
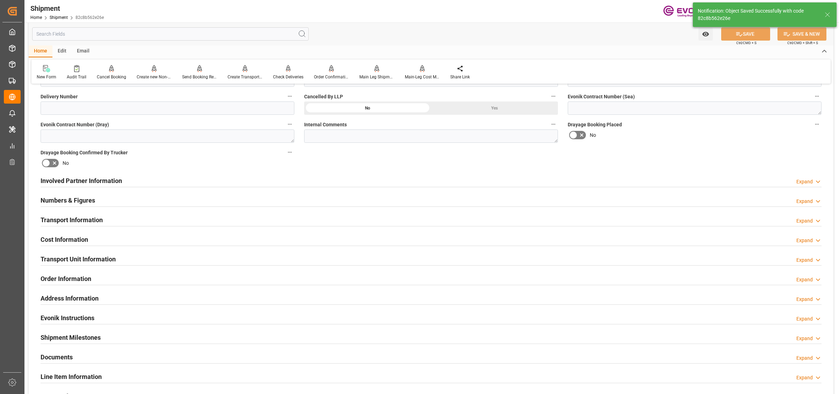
click at [244, 181] on div "Involved Partner Information Expand" at bounding box center [431, 179] width 781 height 13
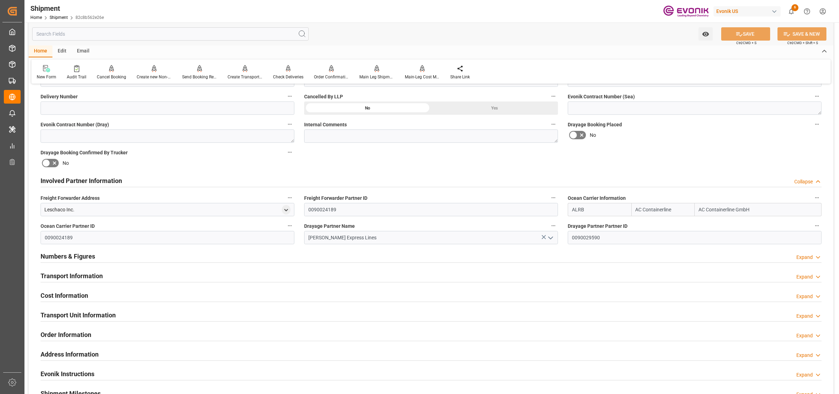
click at [105, 276] on div "Transport Information Expand" at bounding box center [431, 274] width 781 height 13
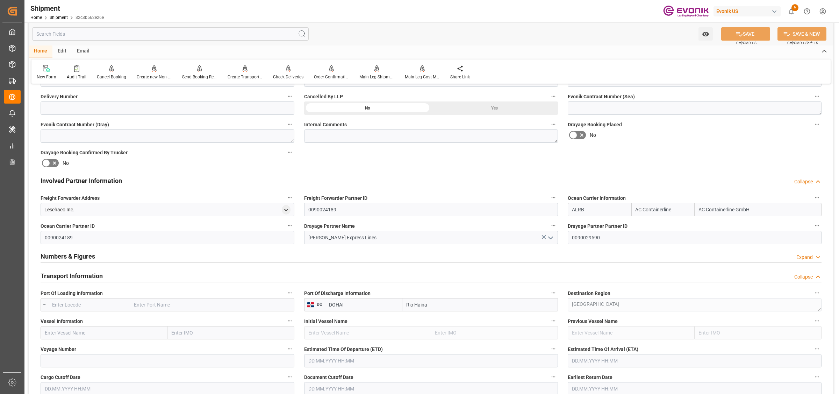
click at [107, 259] on div "Numbers & Figures Expand" at bounding box center [431, 255] width 781 height 13
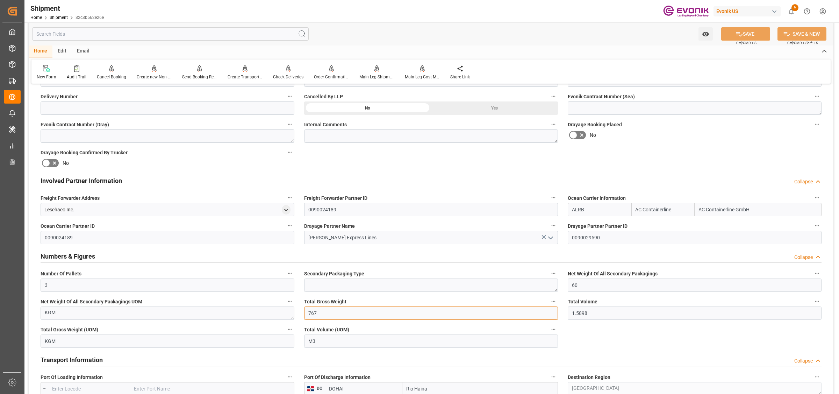
drag, startPoint x: 327, startPoint y: 311, endPoint x: 278, endPoint y: 308, distance: 49.4
click at [278, 308] on div "Booking Confirmation Milestone Bar Collapse Submitted to FFW for Booking (Pendi…" at bounding box center [431, 326] width 805 height 1084
click at [584, 313] on input "1.5898" at bounding box center [695, 312] width 254 height 13
drag, startPoint x: 604, startPoint y: 313, endPoint x: 496, endPoint y: 311, distance: 108.4
click at [495, 312] on div "Booking Confirmation Milestone Bar Collapse Submitted to FFW for Booking (Pendi…" at bounding box center [431, 326] width 805 height 1084
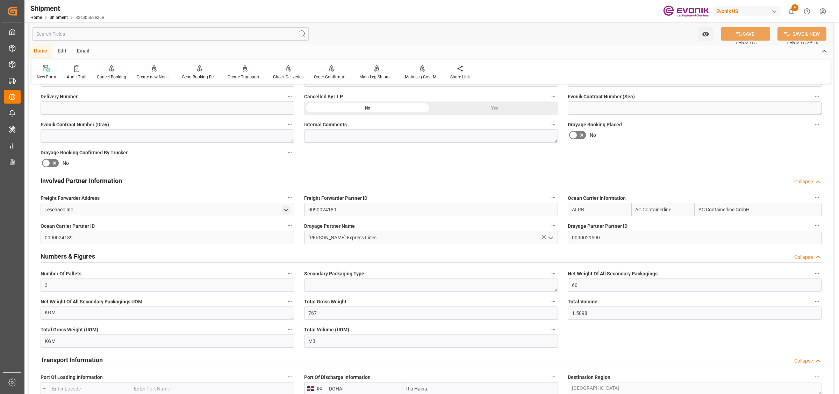
click at [98, 180] on h2 "Involved Partner Information" at bounding box center [81, 180] width 81 height 9
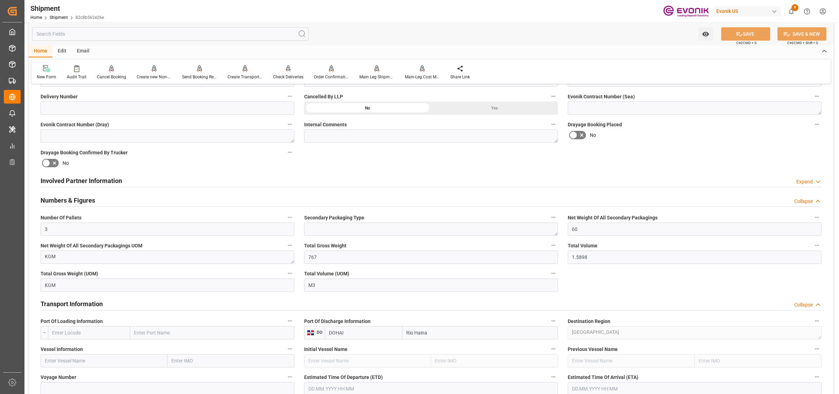
click at [83, 197] on h2 "Numbers & Figures" at bounding box center [68, 199] width 55 height 9
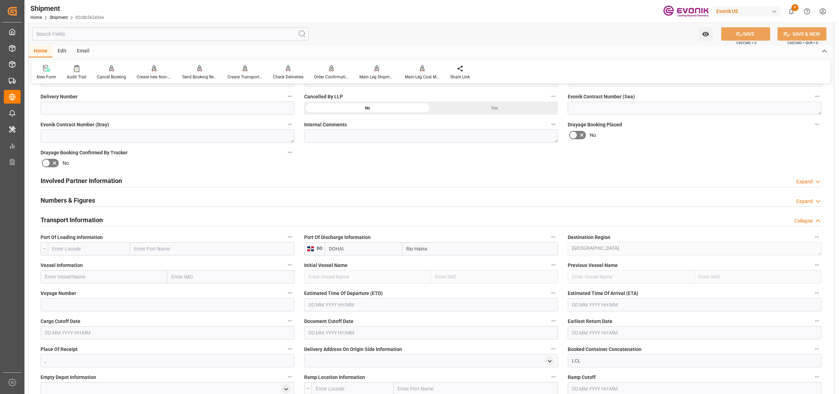
drag, startPoint x: 116, startPoint y: 247, endPoint x: 120, endPoint y: 243, distance: 5.0
click at [116, 247] on input "text" at bounding box center [89, 248] width 82 height 13
paste input "PORT EVERGLADE"
click at [98, 265] on span "USPEF - Port Everglades" at bounding box center [84, 264] width 64 height 6
type input "USPEF"
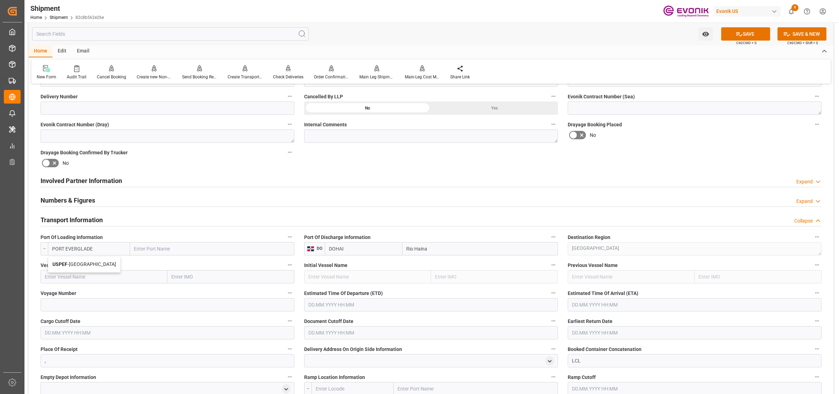
type input "Port Everglades"
type input "USPEF"
click at [113, 277] on input "text" at bounding box center [104, 276] width 127 height 13
click at [146, 274] on input "text" at bounding box center [104, 276] width 127 height 13
paste input "PARADER"
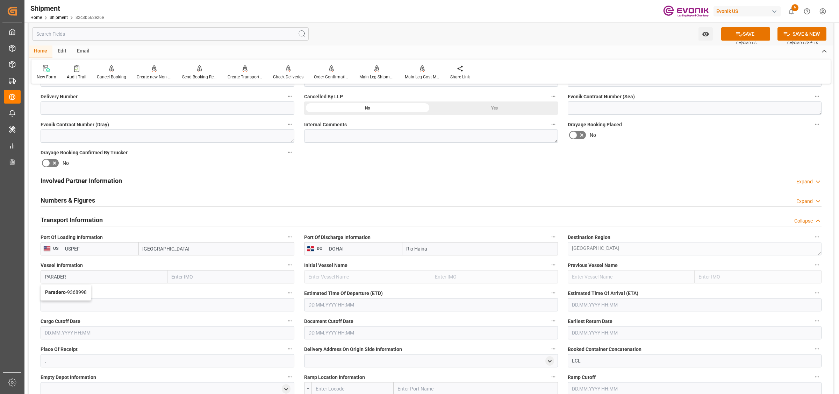
click at [81, 292] on span "Paradero - 9368998" at bounding box center [66, 292] width 42 height 6
type input "Paradero"
type input "9368998"
type input "Paradero"
click at [122, 306] on input at bounding box center [168, 304] width 254 height 13
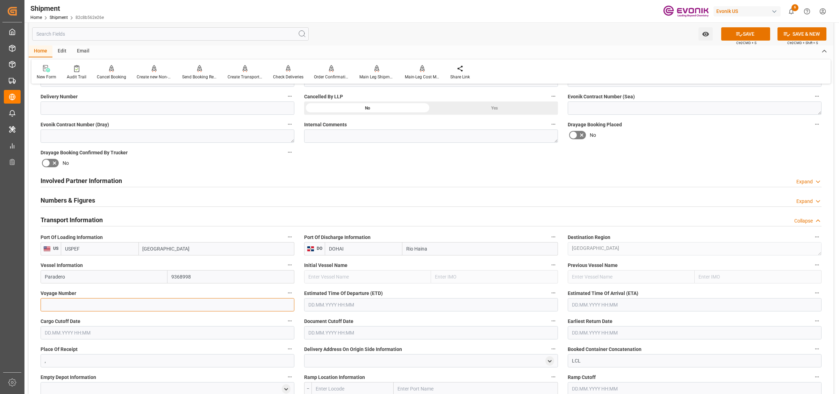
paste input "DOM5040"
type input "DOM5040"
click at [317, 309] on input "text" at bounding box center [431, 304] width 254 height 13
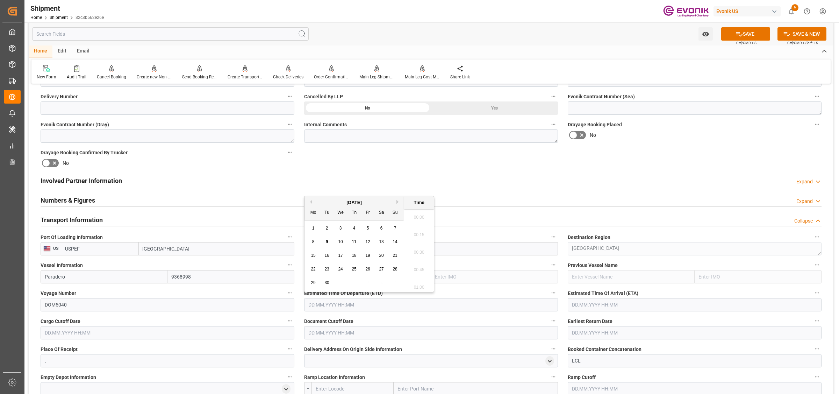
scroll to position [1190, 0]
type input "05.10.2025 00:00"
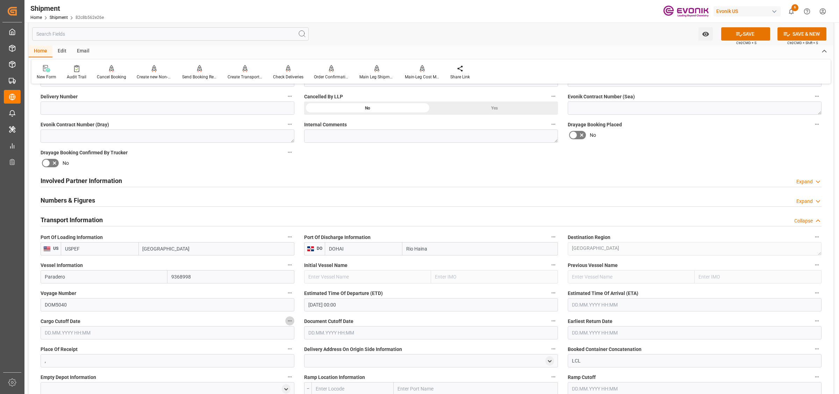
click at [663, 306] on input "text" at bounding box center [695, 304] width 254 height 13
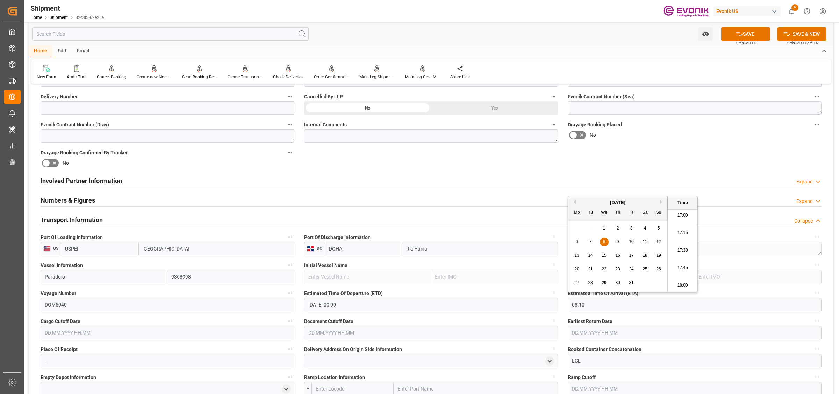
type input "08.10.2025 00:00"
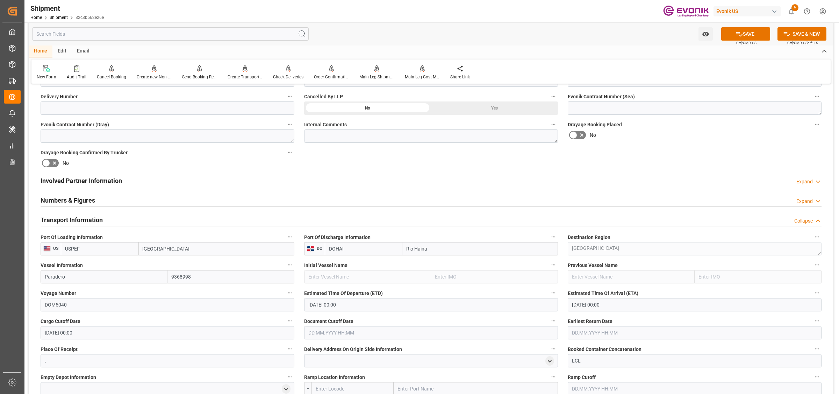
click at [115, 327] on input "15.09.2025 00:00" at bounding box center [168, 332] width 254 height 13
drag, startPoint x: 119, startPoint y: 331, endPoint x: 143, endPoint y: 332, distance: 23.4
click at [18, 330] on div "Created by potrace 1.15, written by Peter Selinger 2001-2017 Created by potrace…" at bounding box center [419, 197] width 839 height 394
type input "22.09"
type input "22.09.2025 00:00"
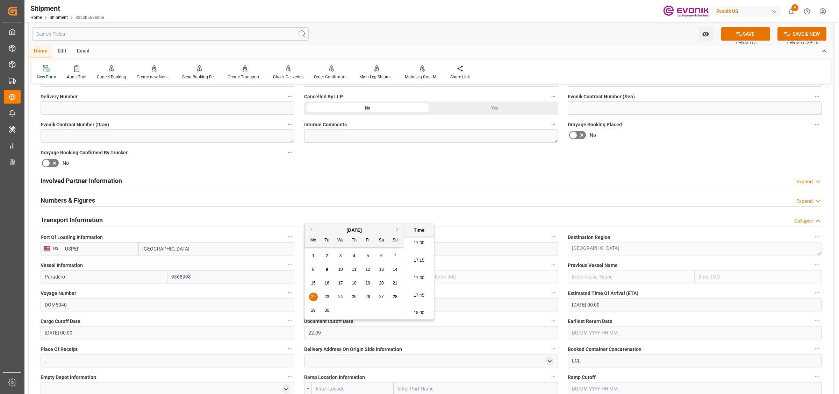
type input "22.09.2025 00:00"
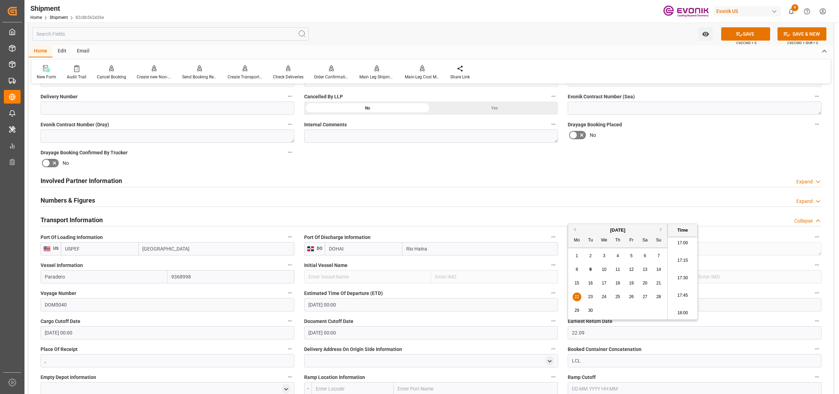
type input "22.09.2025 00:00"
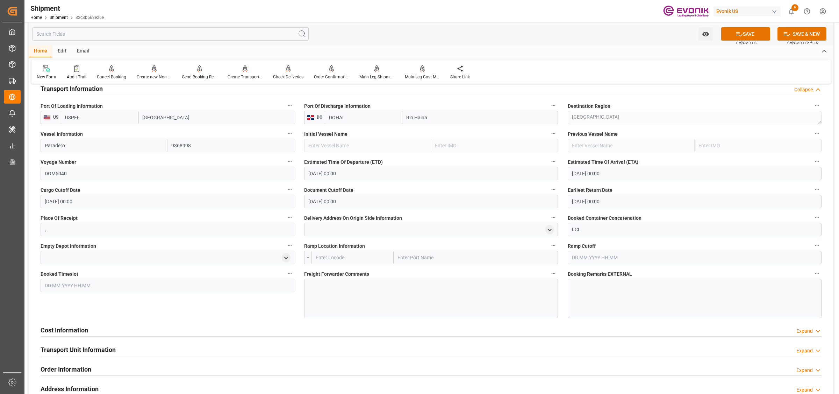
click at [368, 262] on input "text" at bounding box center [352, 257] width 82 height 13
type input "USCHI"
click at [341, 274] on span "USCHI - Chicago" at bounding box center [347, 273] width 63 height 6
type input "Chicago"
type input "USCHI"
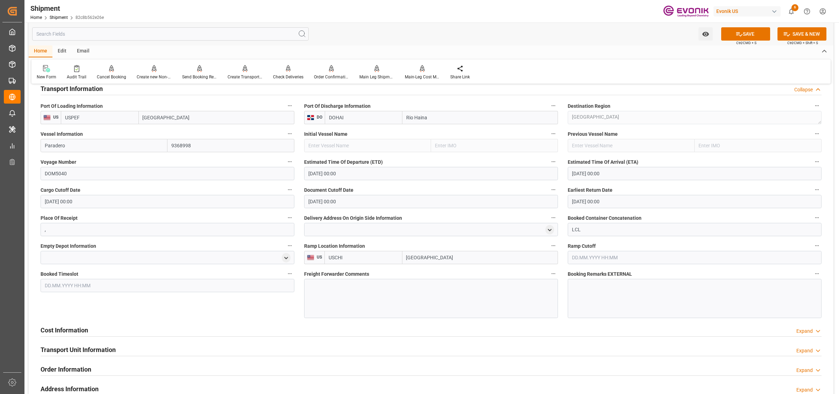
click at [380, 301] on div at bounding box center [431, 298] width 254 height 39
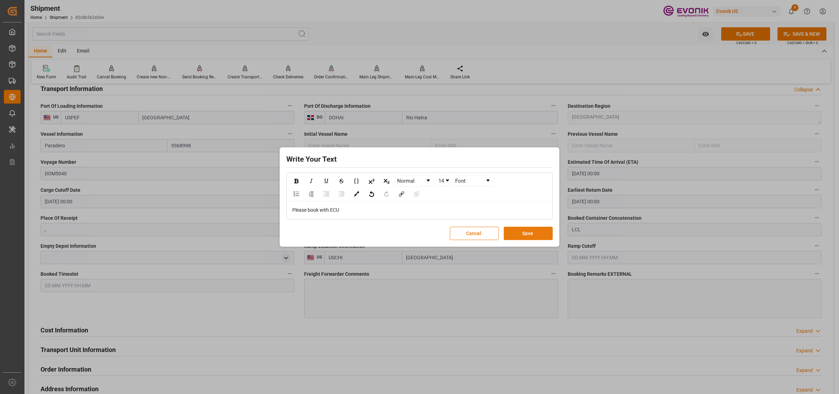
click at [528, 233] on button "Save" at bounding box center [528, 232] width 49 height 13
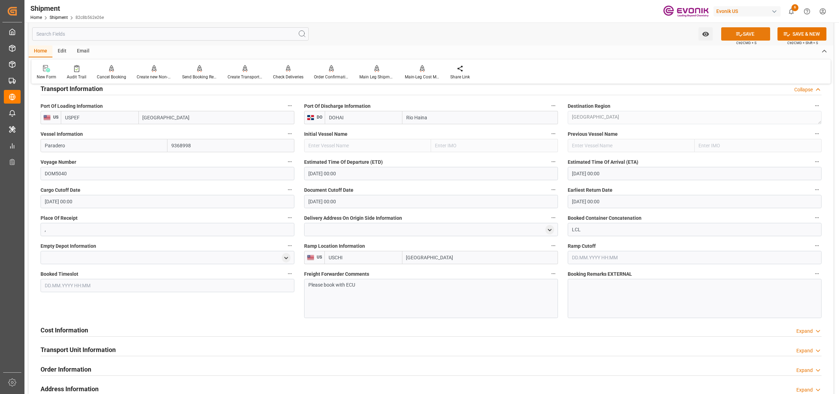
click at [735, 34] on icon at bounding box center [738, 33] width 7 height 7
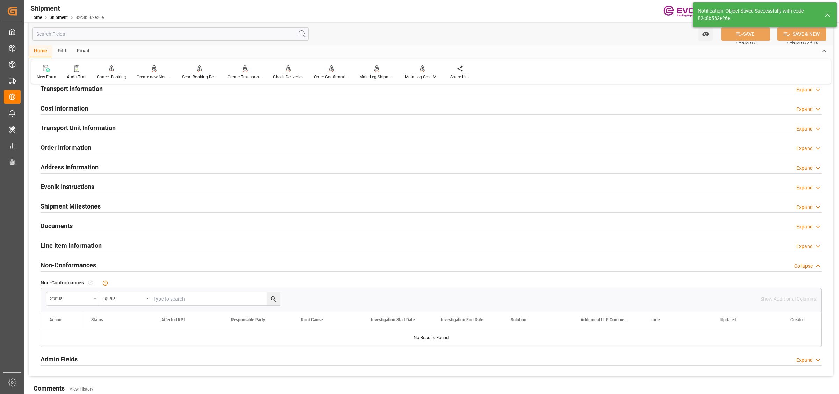
click at [82, 109] on h2 "Cost Information" at bounding box center [65, 107] width 48 height 9
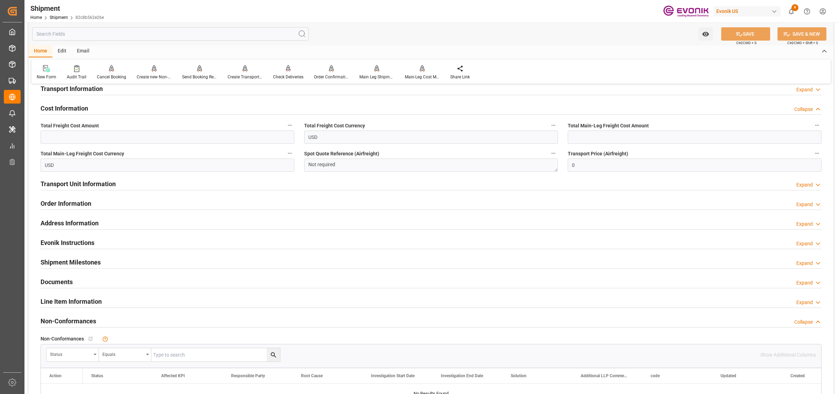
click at [140, 392] on div at bounding box center [431, 391] width 780 height 17
click at [83, 183] on h2 "Transport Unit Information" at bounding box center [78, 183] width 75 height 9
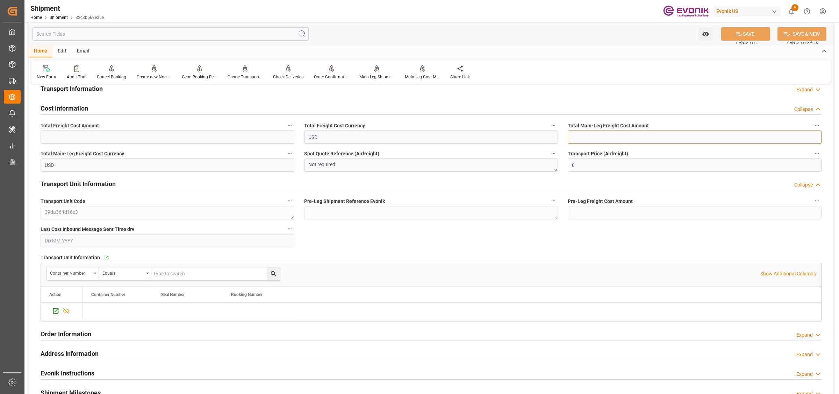
click at [579, 138] on input "text" at bounding box center [695, 136] width 254 height 13
type input "319"
click at [184, 137] on input "text" at bounding box center [168, 136] width 254 height 13
type input "481"
click at [735, 37] on icon at bounding box center [738, 33] width 7 height 7
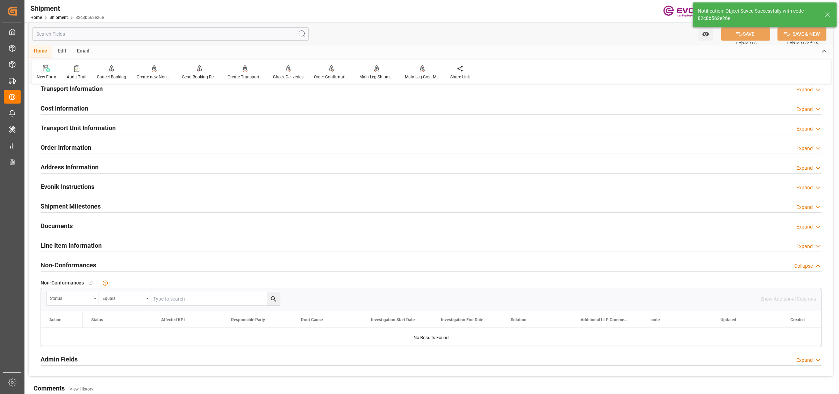
click at [79, 106] on h2 "Cost Information" at bounding box center [65, 107] width 48 height 9
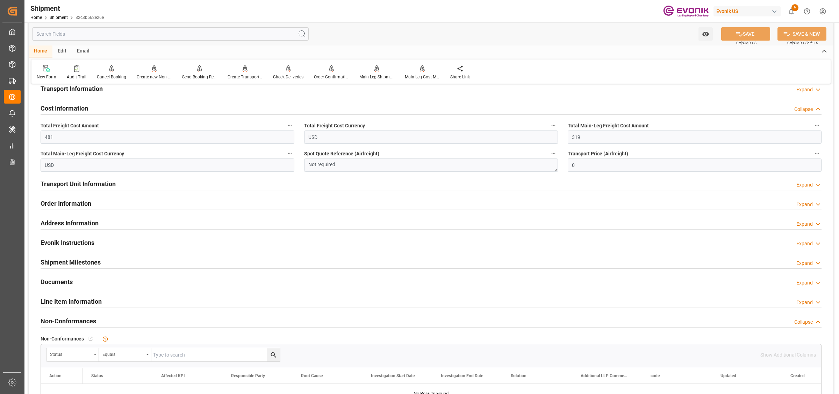
click at [79, 106] on h2 "Cost Information" at bounding box center [65, 107] width 48 height 9
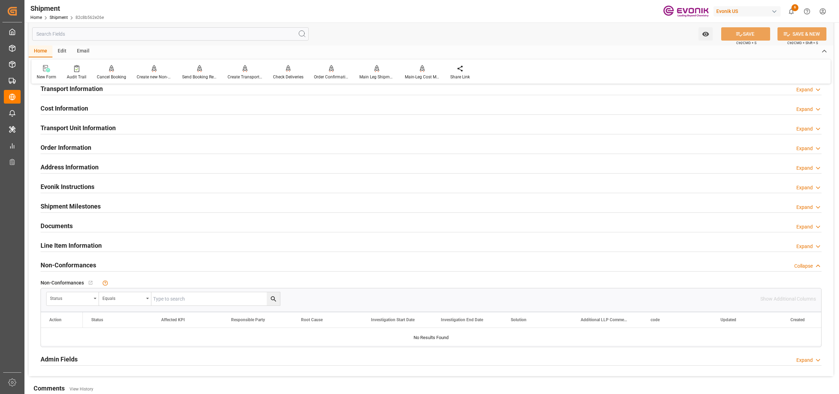
click at [102, 128] on h2 "Transport Unit Information" at bounding box center [78, 127] width 75 height 9
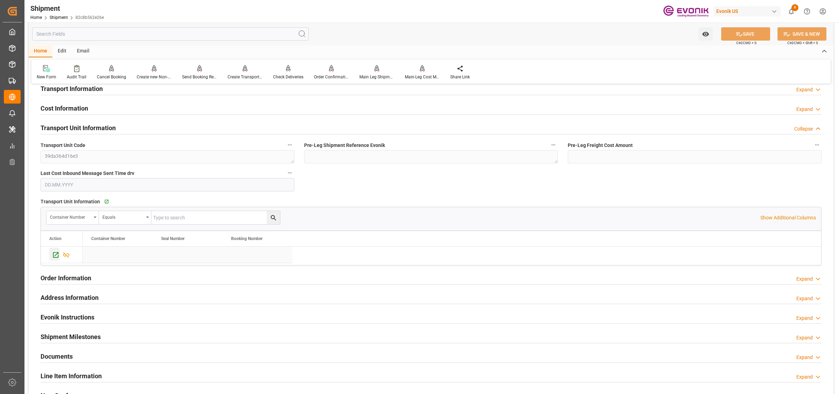
click at [57, 254] on icon "Press SPACE to select this row." at bounding box center [55, 254] width 7 height 7
click at [100, 34] on input "text" at bounding box center [170, 33] width 276 height 13
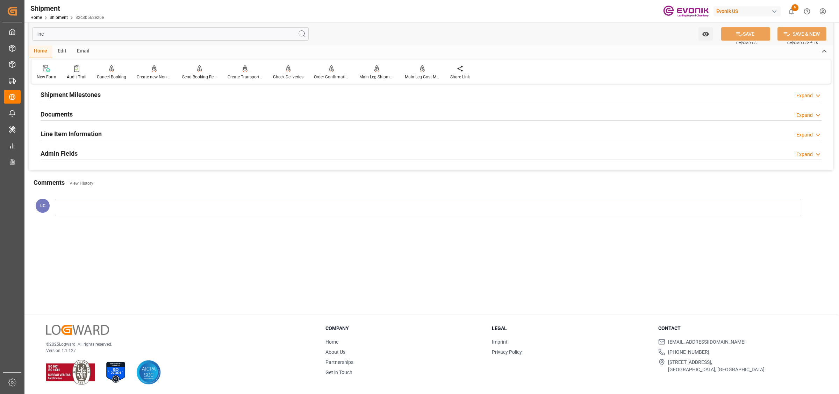
scroll to position [28, 0]
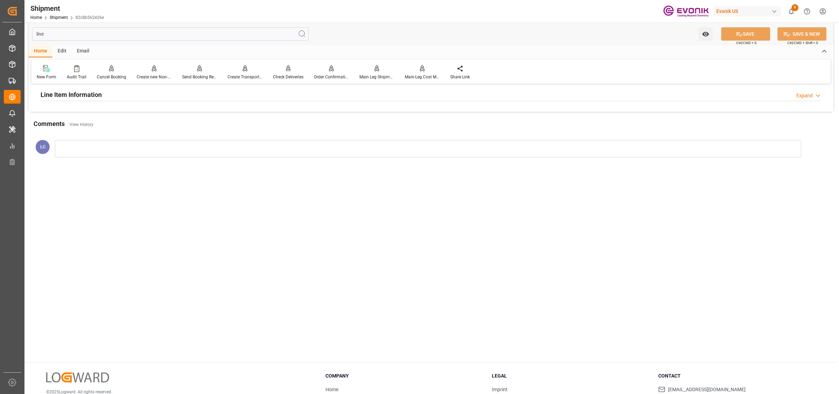
type input "line"
click at [89, 99] on h2 "Line Item Information" at bounding box center [71, 94] width 61 height 9
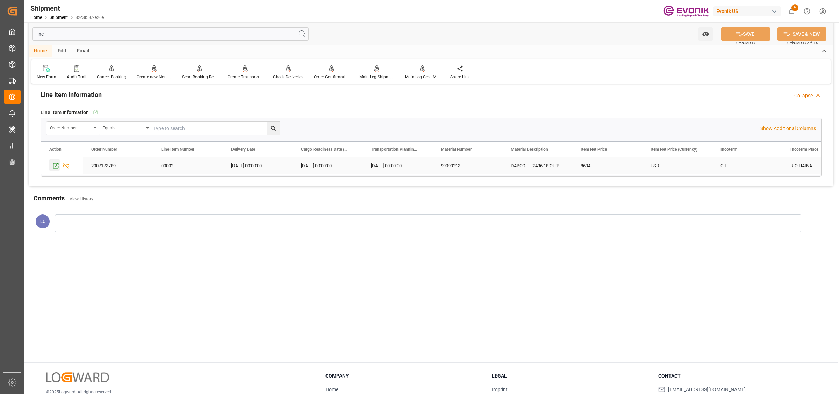
click at [58, 165] on icon "Press SPACE to select this row." at bounding box center [56, 166] width 6 height 6
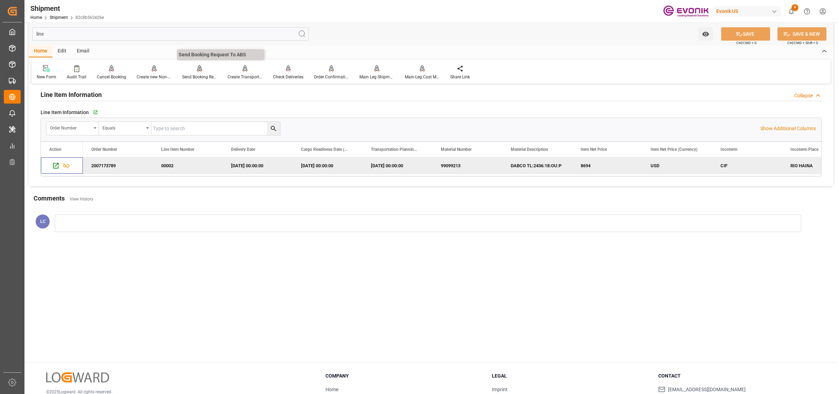
click at [203, 75] on div "Send Booking Request To ABS" at bounding box center [199, 77] width 35 height 6
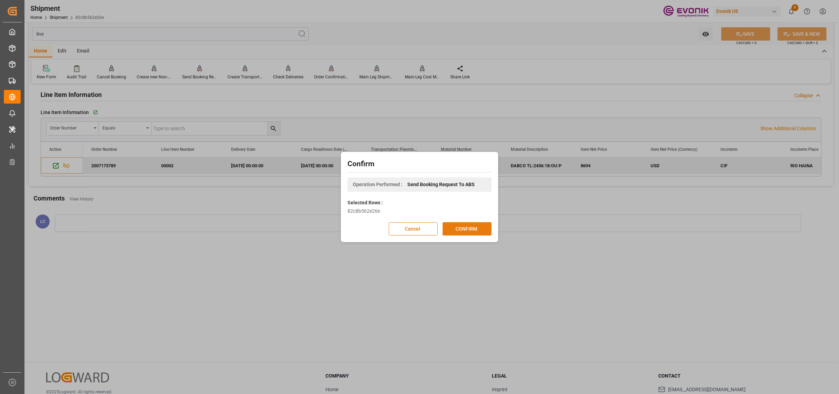
click at [467, 226] on button "CONFIRM" at bounding box center [466, 228] width 49 height 13
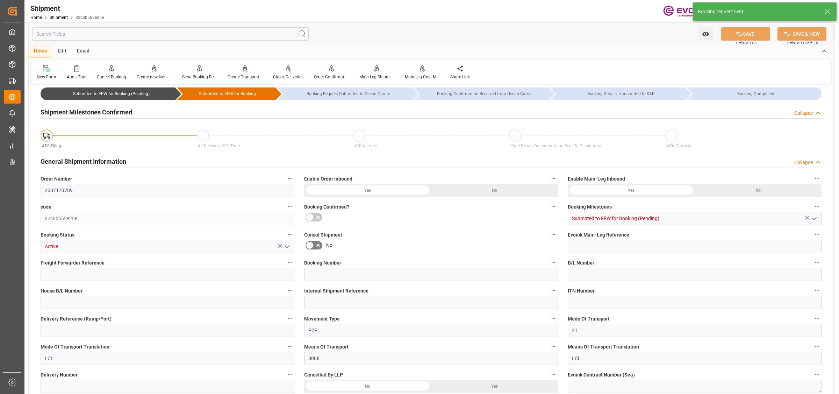
type input "AC Containerline"
type input "Leschaco Inc."
type input "3"
type input "60"
type input "767"
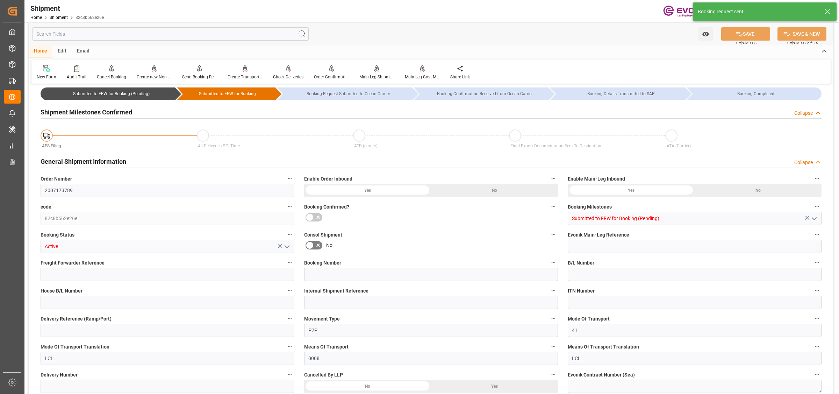
type input "1.5898"
type input "USPEF"
type input "DOHAI"
type input "9368998"
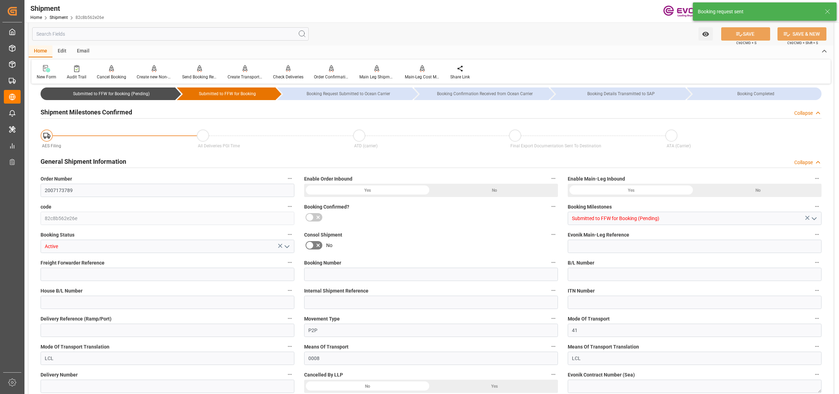
type input "USCHI"
type input "481"
type input "319"
type input "0"
type input "162"
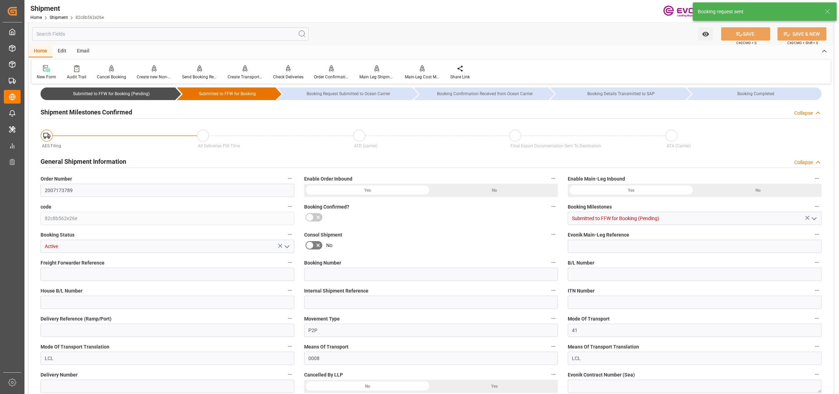
type input "35"
type input "DR"
type input "0"
type input "AC Containerline"
type input "Leschaco Inc."
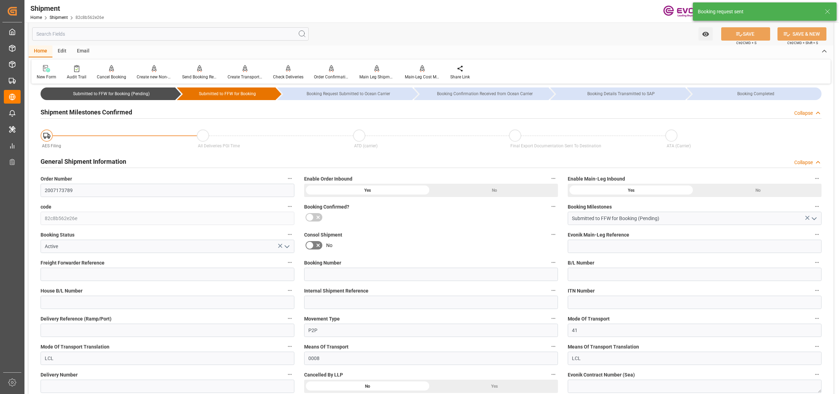
type input "05.10.2025 00:00"
type input "08.10.2025 00:00"
type input "22.09.2025 00:00"
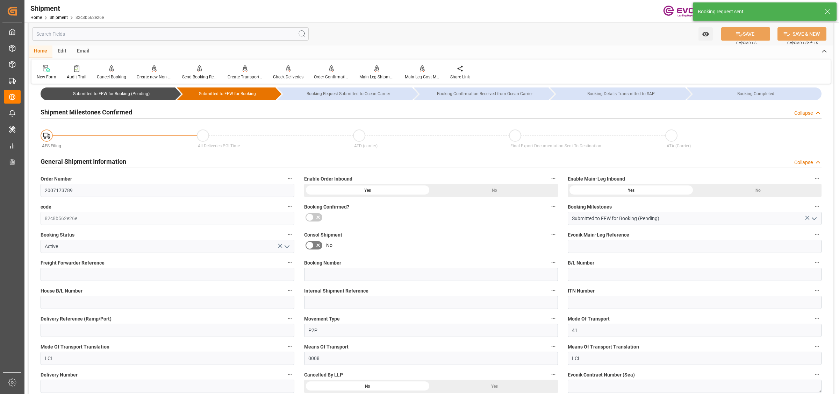
type input "09.11.2025"
type input "09.09.2025 10:48"
type input "09.09.2025 10:40"
type input "09.09.2025 10:48"
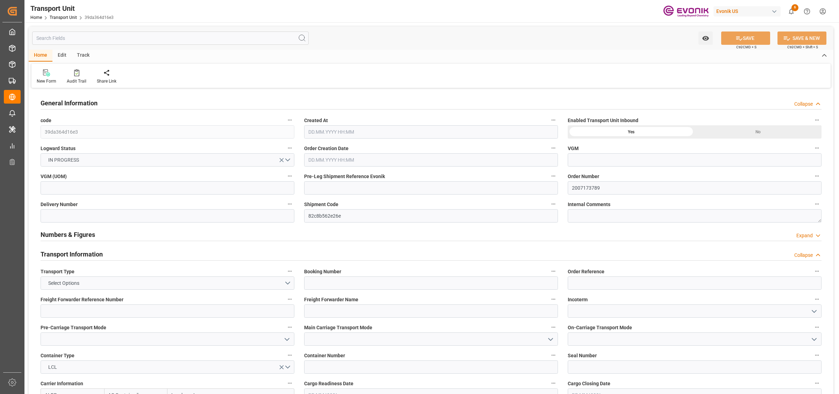
type input "AC Containerline"
type input "Leschaco Inc."
type input "USPEF"
type input "DOHAI"
type input "767"
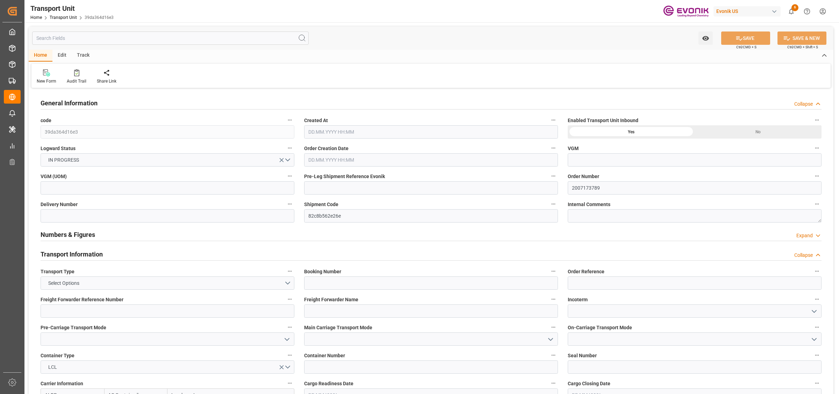
type input "[DATE] 10:40"
type input "[DATE]"
type input "05.10.2025 00:00"
type input "08.10.2025 00:00"
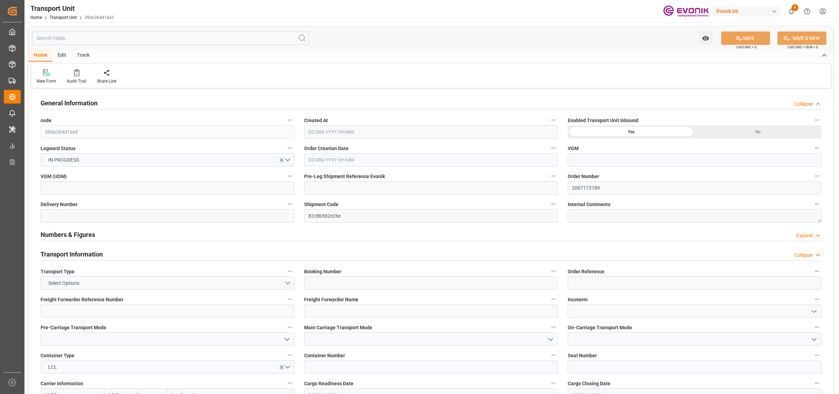
type input "08.10.2025 00:00"
type input "22.09.2025 00:00"
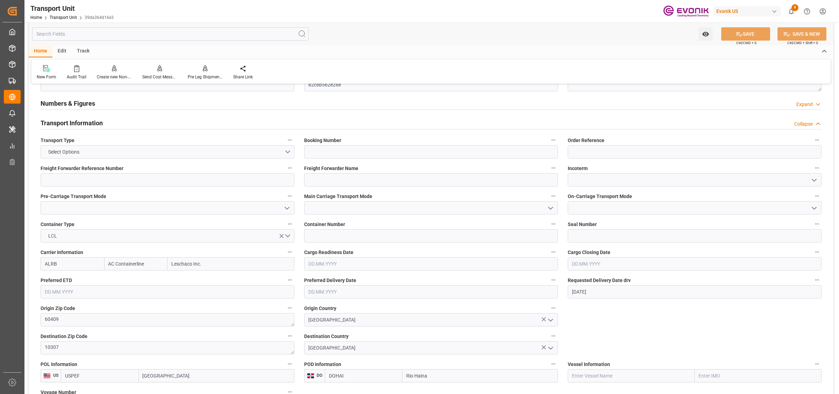
scroll to position [306, 0]
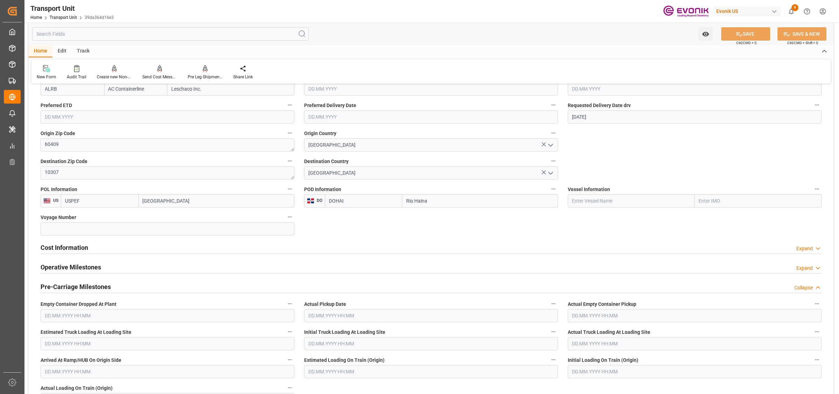
click at [104, 246] on div "Cost Information Expand" at bounding box center [431, 246] width 781 height 13
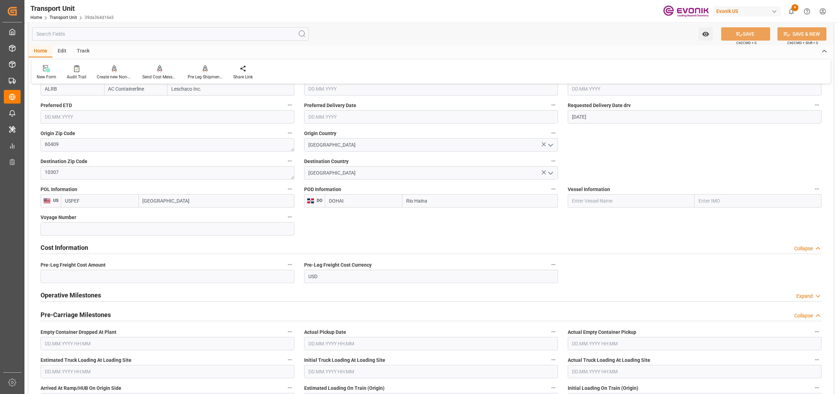
scroll to position [393, 0]
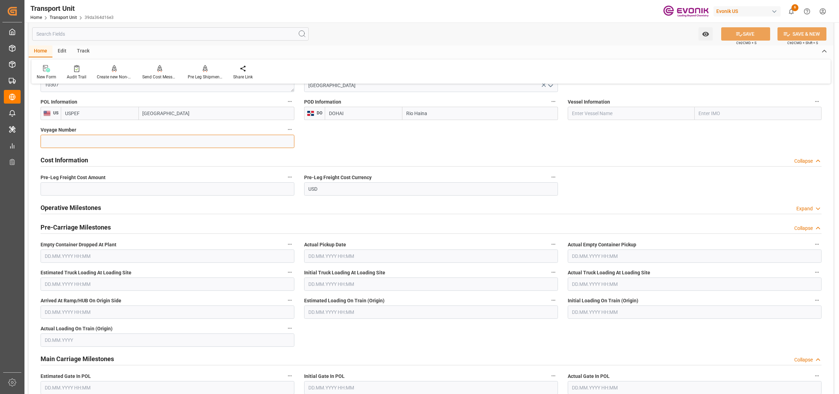
click at [118, 147] on input at bounding box center [168, 141] width 254 height 13
click at [105, 188] on input "text" at bounding box center [168, 188] width 254 height 13
paste input "162"
type input "162"
click at [735, 34] on icon at bounding box center [738, 33] width 7 height 7
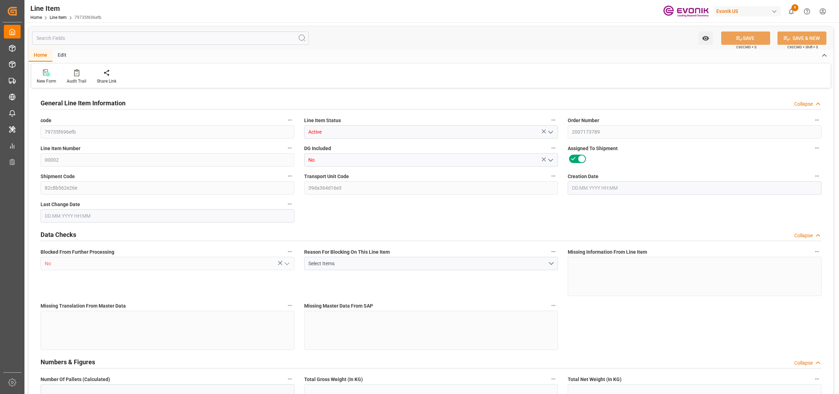
type input "3"
type input "707"
type input "630"
type input "1.0519"
type input "35"
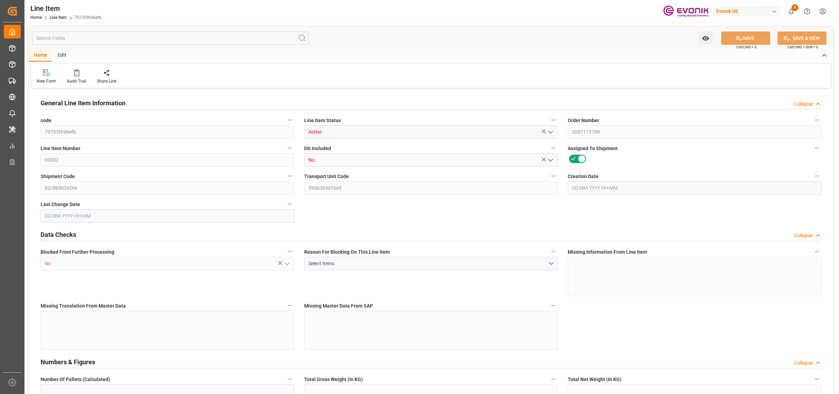
type input "8694"
type input "35"
type input "707"
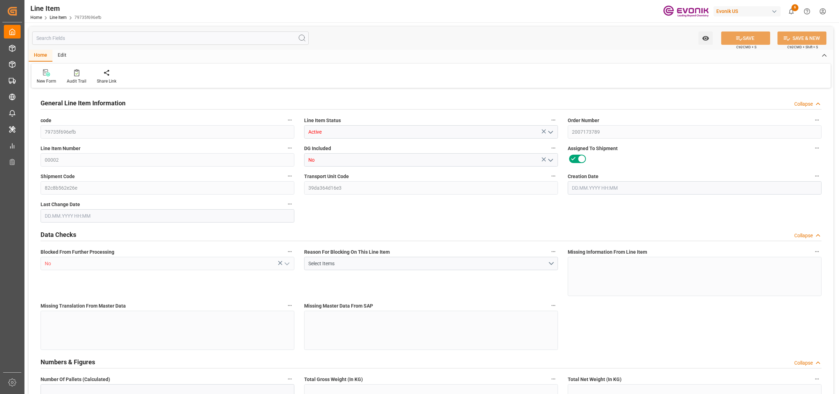
type input "767"
type input "630"
type input "1.0519"
type input "1051.855"
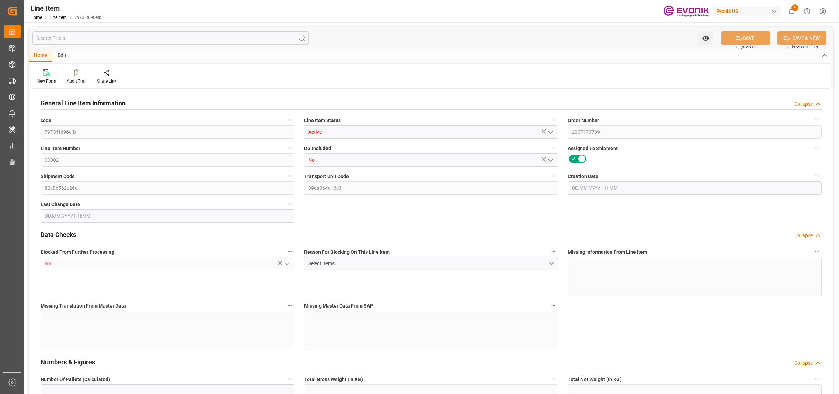
type input "0"
type input "08.09.2025 12:22"
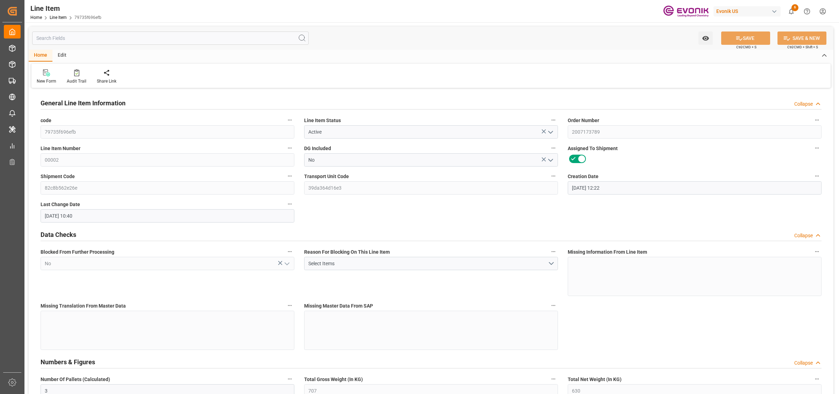
type input "09.09.2025 10:40"
type input "09.11.2025"
type input "15.09.2025"
type input "08.09.2025"
click at [107, 41] on input "text" at bounding box center [170, 37] width 276 height 13
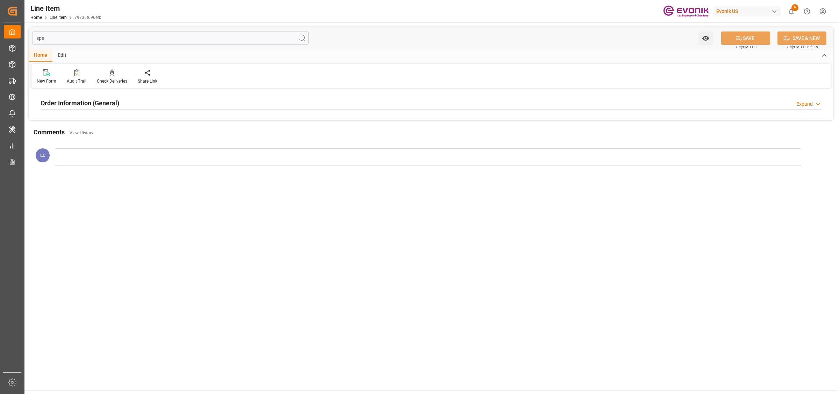
type input "spe"
click at [103, 105] on h2 "Order Information (General)" at bounding box center [80, 102] width 79 height 9
click at [121, 157] on div at bounding box center [168, 144] width 254 height 39
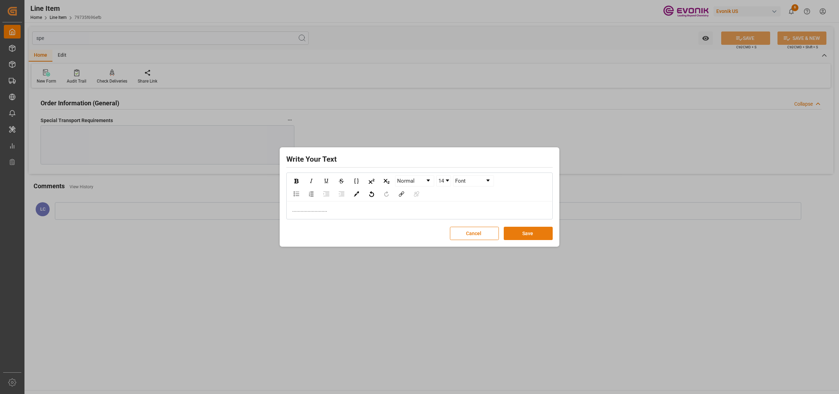
click at [532, 231] on button "Save" at bounding box center [528, 232] width 49 height 13
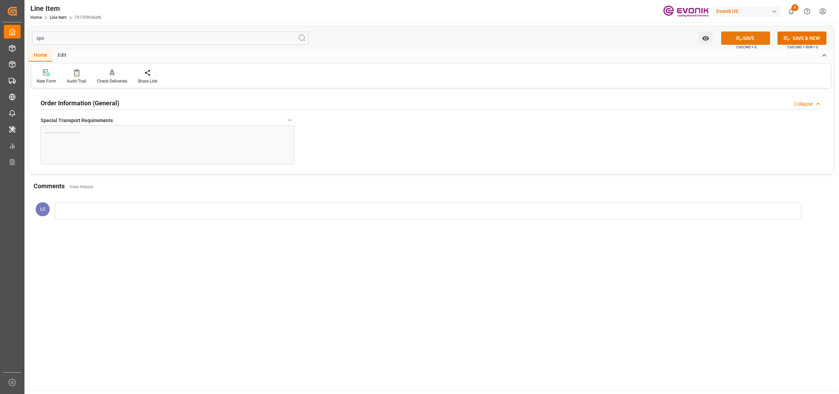
click at [737, 32] on button "SAVE" at bounding box center [745, 37] width 49 height 13
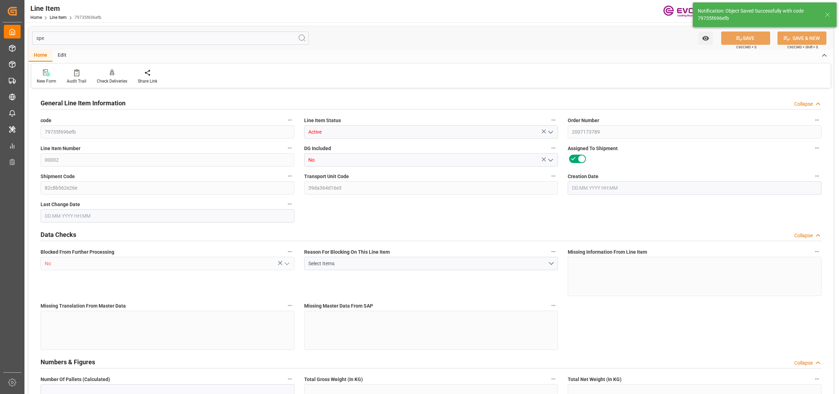
type input "3"
type input "707"
type input "630"
type input "1.0519"
type input "35"
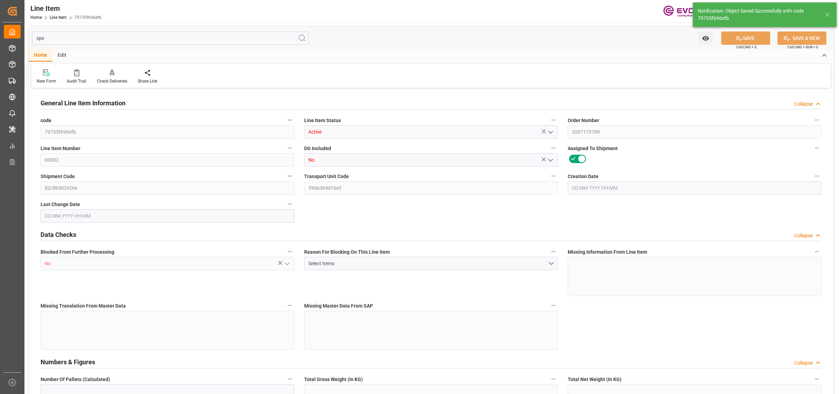
type input "8694"
type input "35"
type input "707"
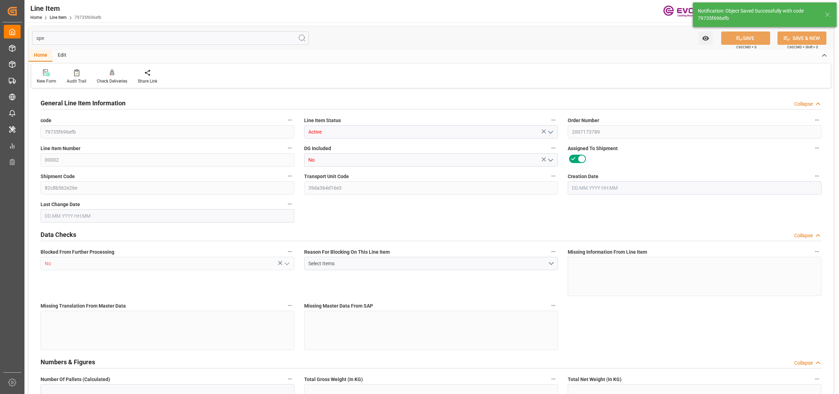
type input "767"
type input "630"
type input "1.0519"
type input "1051.855"
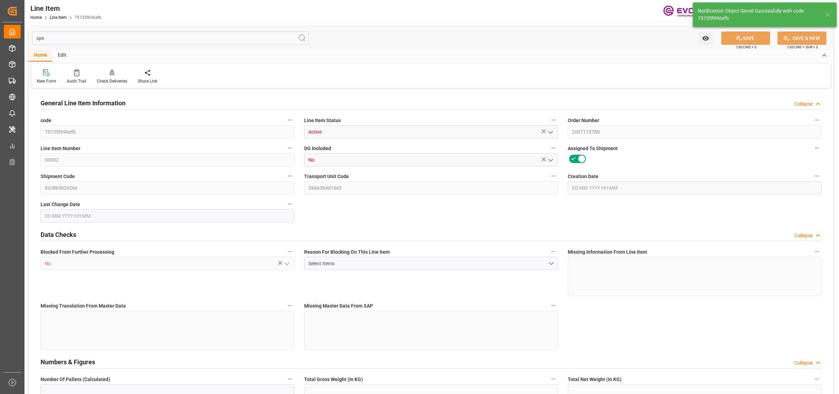
type input "0"
type input "08.09.2025 12:22"
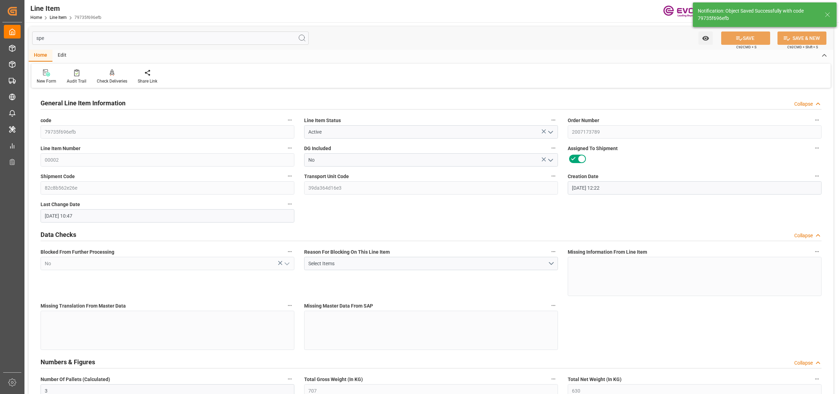
type input "09.09.2025 10:47"
type input "09.11.2025"
type input "15.09.2025"
type input "08.09.2025"
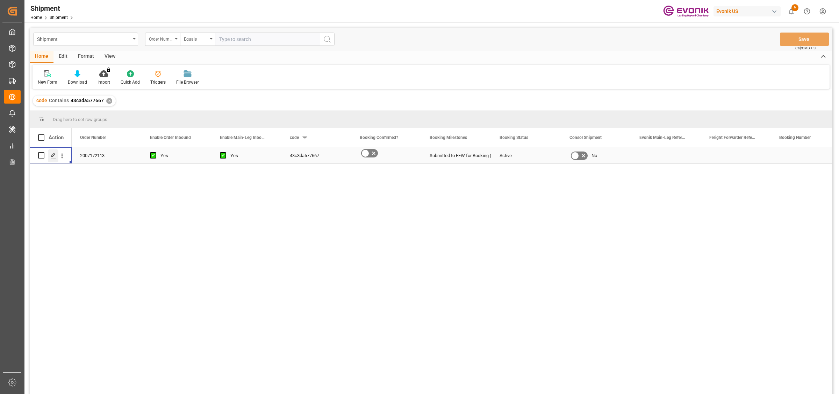
click at [53, 153] on icon "Press SPACE to select this row." at bounding box center [54, 156] width 6 height 6
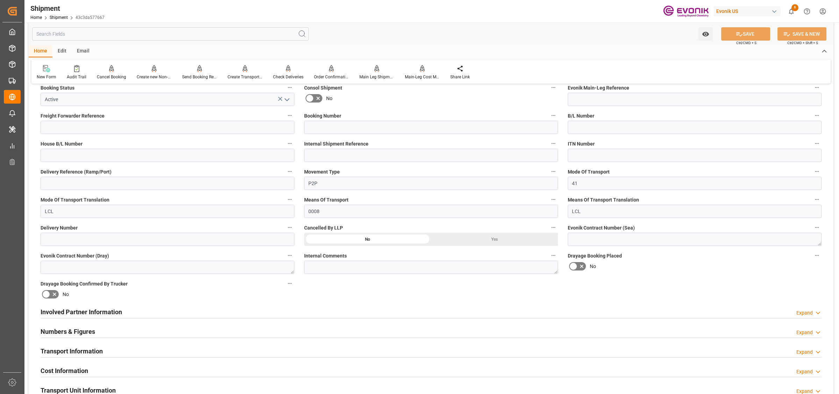
scroll to position [306, 0]
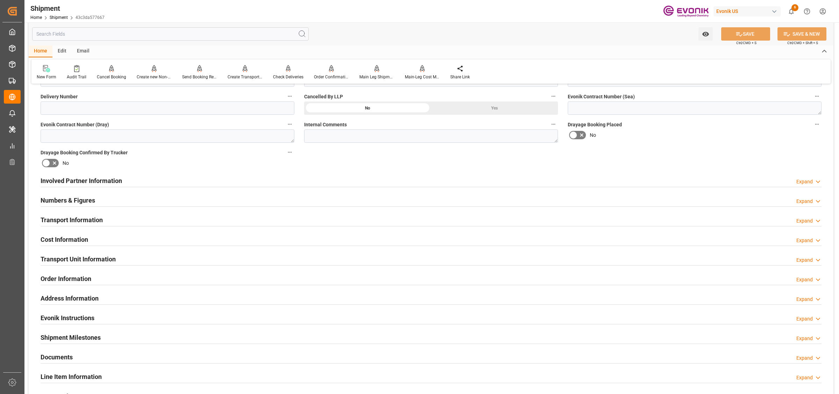
click at [161, 180] on div "Involved Partner Information Expand" at bounding box center [431, 179] width 781 height 13
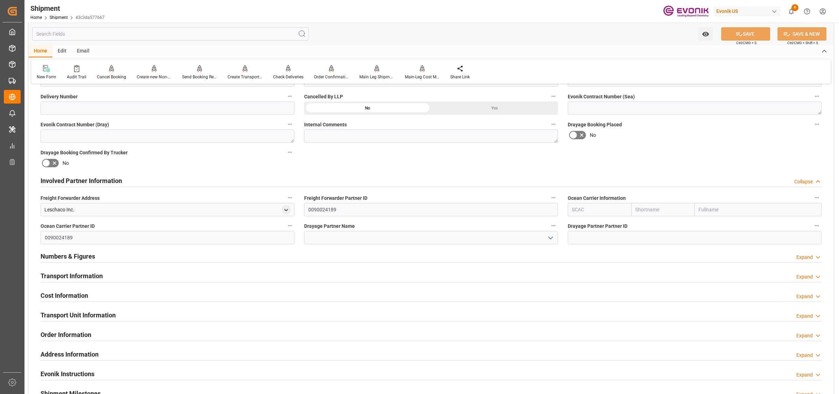
click at [601, 205] on input "text" at bounding box center [600, 209] width 64 height 13
click at [584, 226] on b "ALRB" at bounding box center [578, 225] width 12 height 6
type input "ALRB"
type input "AC Containerline"
type input "AC Containerline GmbH"
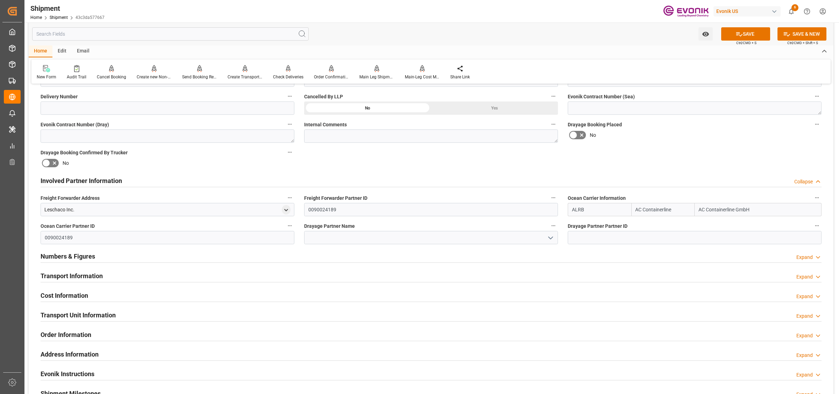
type input "ALRB"
click at [387, 236] on input at bounding box center [431, 237] width 254 height 13
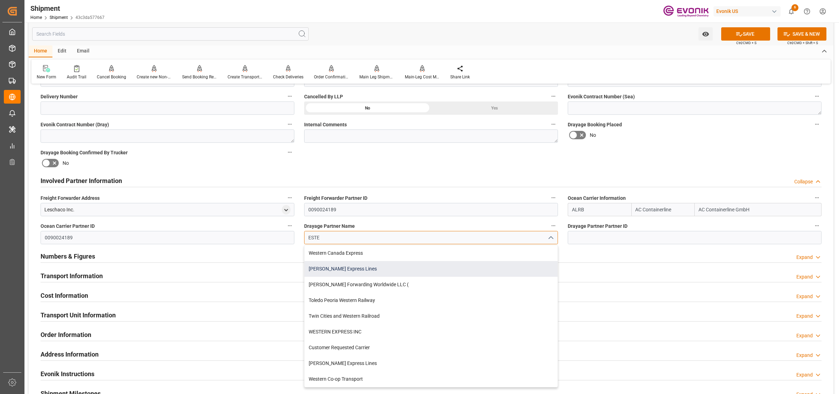
click at [330, 268] on div "[PERSON_NAME] Express Lines" at bounding box center [430, 269] width 253 height 16
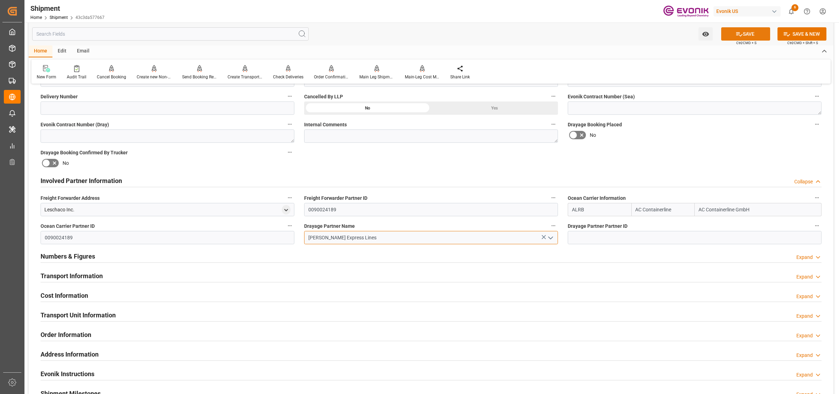
type input "Estes Express Lines"
click at [735, 32] on icon at bounding box center [738, 33] width 7 height 7
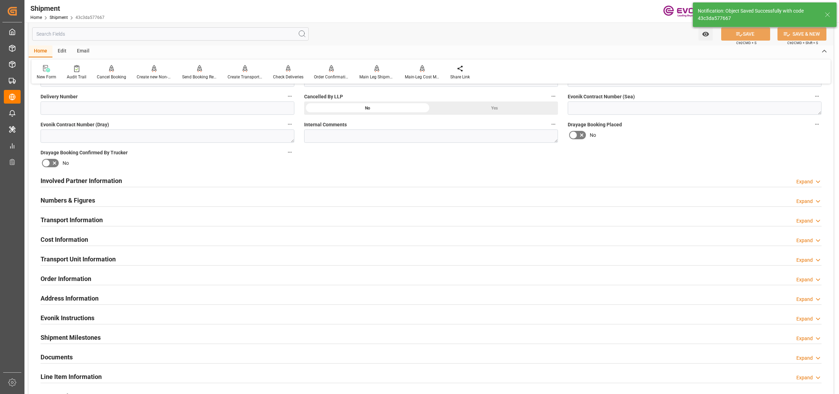
click at [129, 175] on div "Involved Partner Information Expand" at bounding box center [431, 179] width 781 height 13
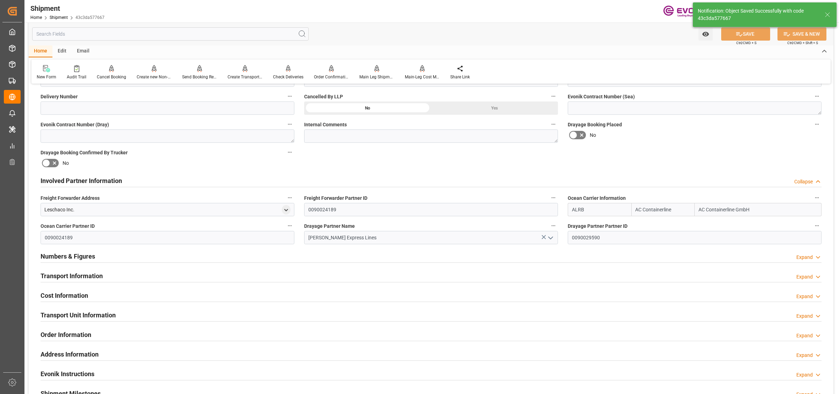
click at [126, 178] on div "Involved Partner Information Collapse" at bounding box center [431, 179] width 781 height 13
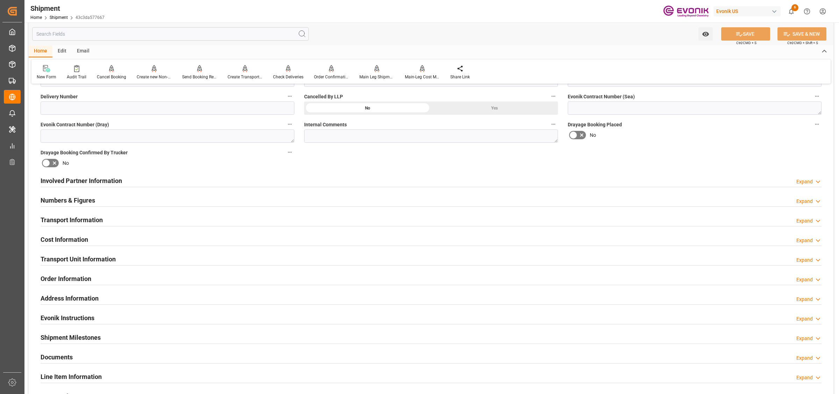
click at [79, 195] on h2 "Numbers & Figures" at bounding box center [68, 199] width 55 height 9
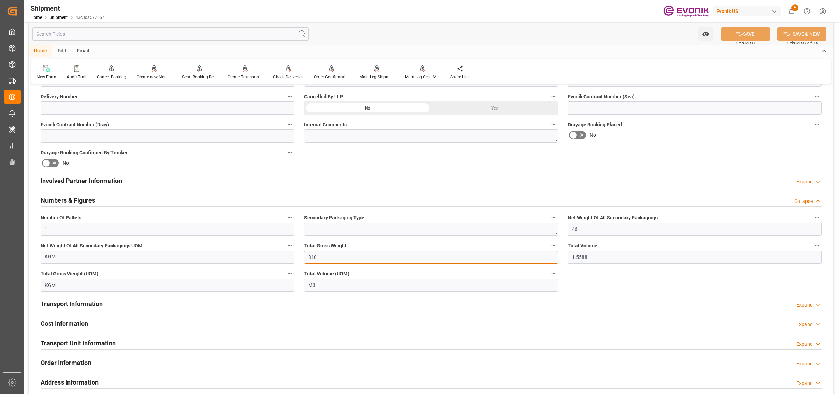
drag, startPoint x: 320, startPoint y: 254, endPoint x: 334, endPoint y: 245, distance: 16.4
click at [293, 253] on div "Booking Confirmation Milestone Bar Collapse Submitted to FFW for Booking (Pendi…" at bounding box center [431, 187] width 805 height 807
click at [575, 260] on input "1.5588" at bounding box center [695, 256] width 254 height 13
drag, startPoint x: 574, startPoint y: 254, endPoint x: 560, endPoint y: 255, distance: 14.0
click at [540, 252] on div "Booking Confirmation Milestone Bar Collapse Submitted to FFW for Booking (Pendi…" at bounding box center [431, 187] width 805 height 807
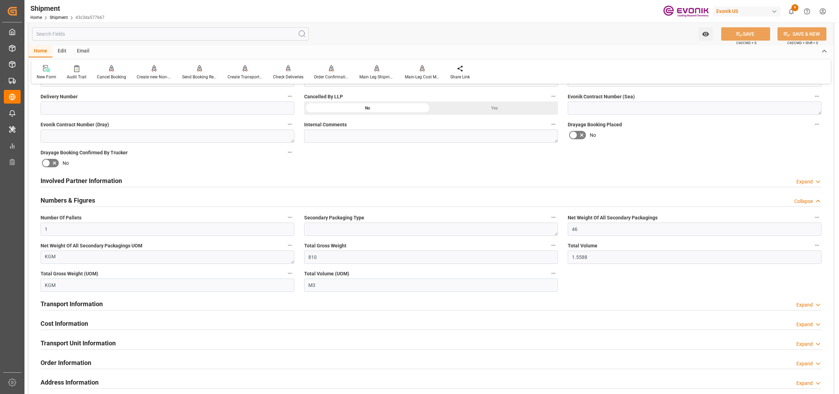
click at [113, 202] on div "Numbers & Figures Collapse" at bounding box center [431, 199] width 781 height 13
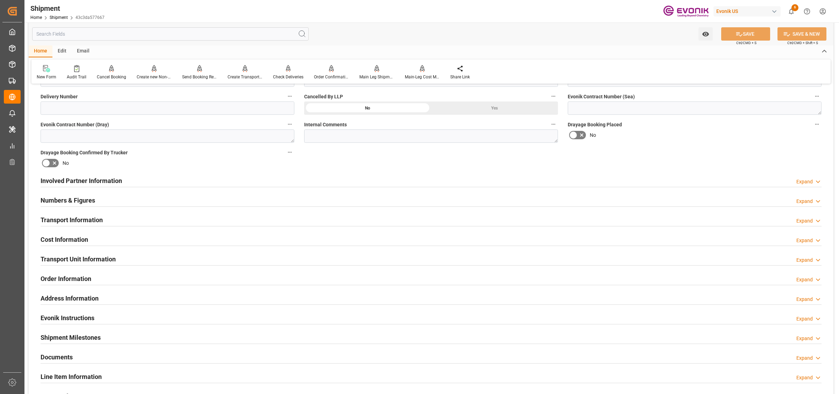
click at [88, 221] on h2 "Transport Information" at bounding box center [72, 219] width 62 height 9
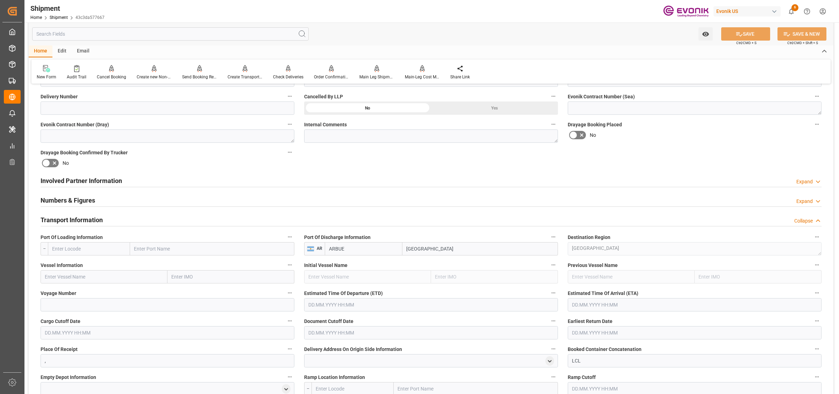
click at [121, 240] on label "Port Of Loading Information" at bounding box center [168, 237] width 254 height 10
click at [285, 240] on button "Port Of Loading Information" at bounding box center [289, 236] width 9 height 9
click at [120, 249] on div at bounding box center [419, 197] width 839 height 394
click at [100, 252] on input "text" at bounding box center [89, 248] width 82 height 13
paste input "[GEOGRAPHIC_DATA]"
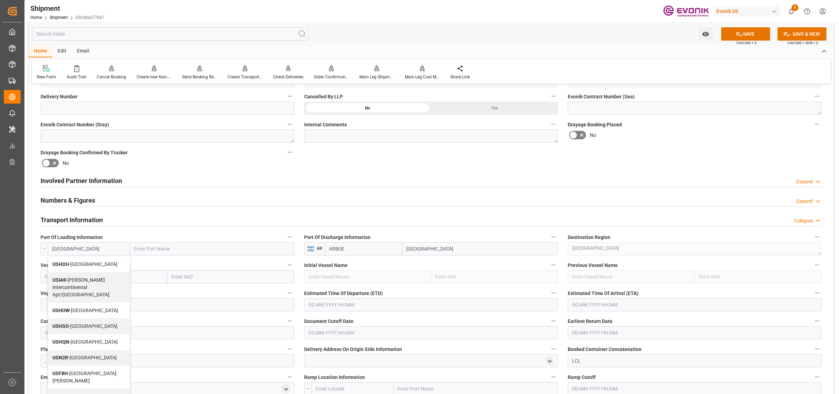
click at [96, 262] on div "USHOU - Houston" at bounding box center [88, 264] width 81 height 16
type input "USHOU"
type input "[GEOGRAPHIC_DATA]"
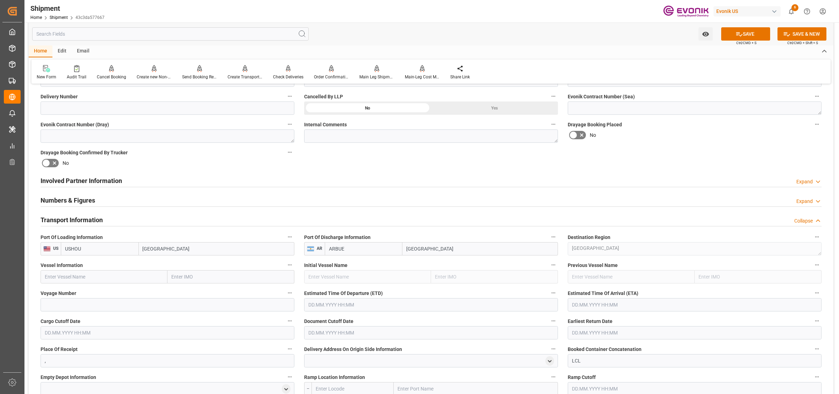
type input "USHOU"
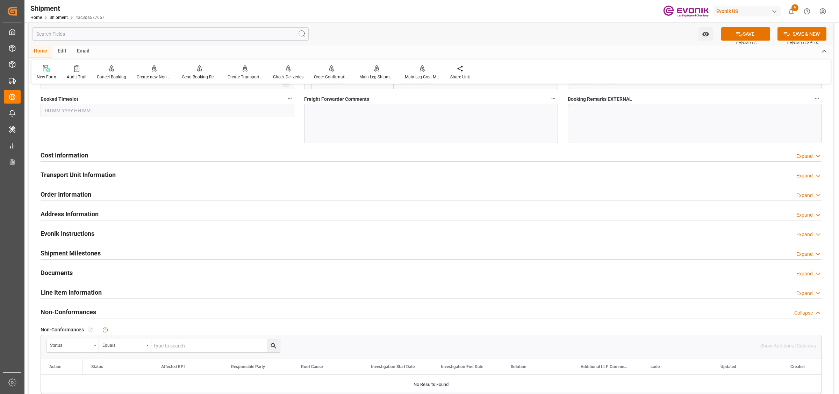
scroll to position [393, 0]
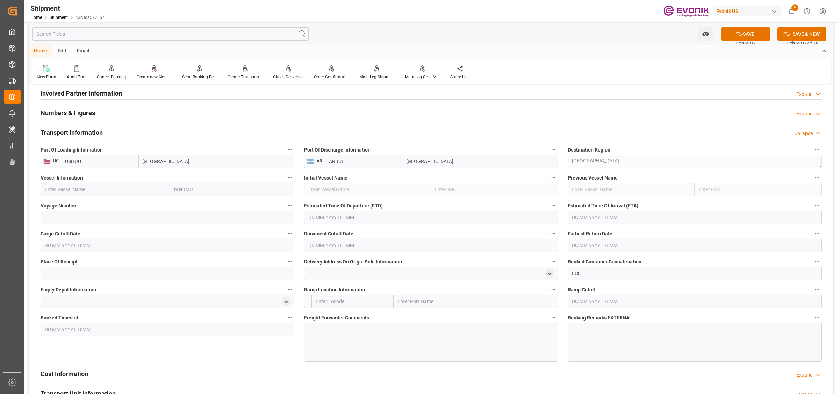
click at [122, 192] on input "text" at bounding box center [104, 188] width 127 height 13
paste input "LONCOMILLA"
click at [81, 203] on b "Seaspan Loncomilla" at bounding box center [67, 205] width 45 height 6
type input "Seaspan Loncomilla"
type input "9437385"
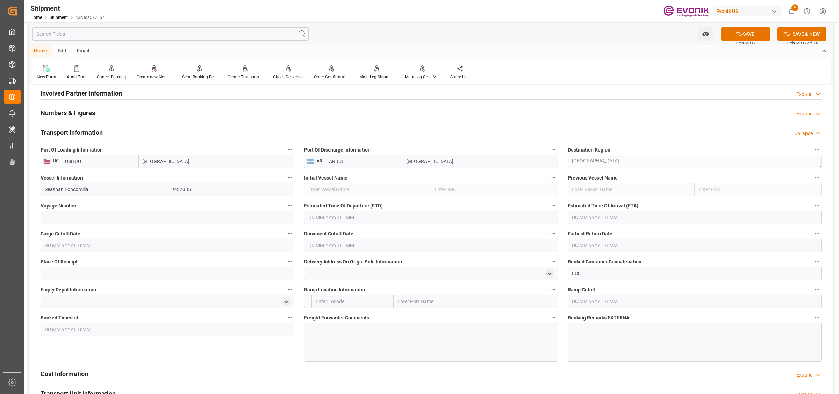
click at [93, 184] on input "Seaspan Loncomilla" at bounding box center [104, 188] width 127 height 13
click at [103, 192] on input "Seaspan Loncomilla" at bounding box center [104, 188] width 127 height 13
drag, startPoint x: 101, startPoint y: 186, endPoint x: 65, endPoint y: 156, distance: 47.0
click at [0, 163] on html "Created by potrace 1.15, written by Peter Selinger 2001-2017 Created by potrace…" at bounding box center [419, 197] width 839 height 394
paste input "LONCOMILLA"
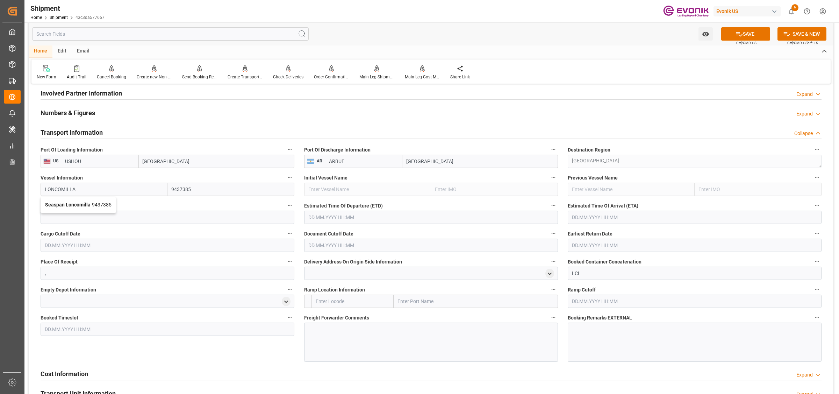
type input "LONCOMILLA"
click at [143, 223] on input at bounding box center [168, 216] width 254 height 13
click at [150, 218] on input at bounding box center [168, 216] width 254 height 13
paste input "030S"
type input "030S"
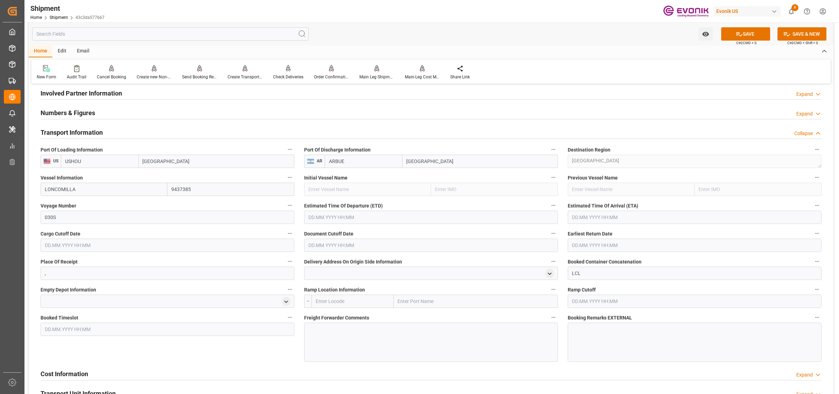
click at [323, 216] on input "text" at bounding box center [431, 216] width 254 height 13
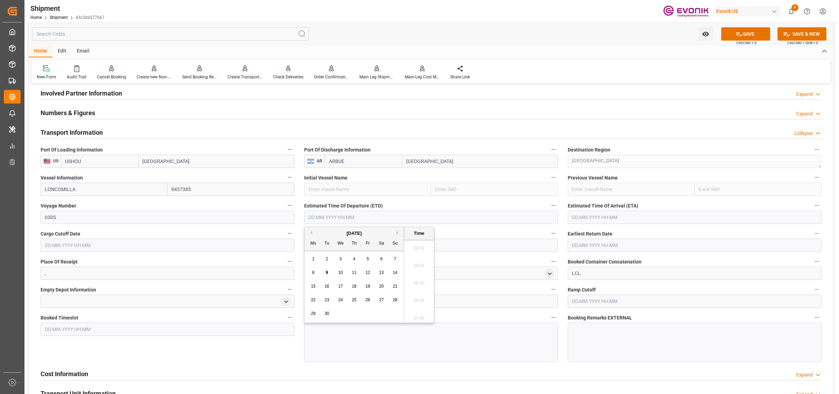
scroll to position [1208, 0]
type input "[DATE] 00:00"
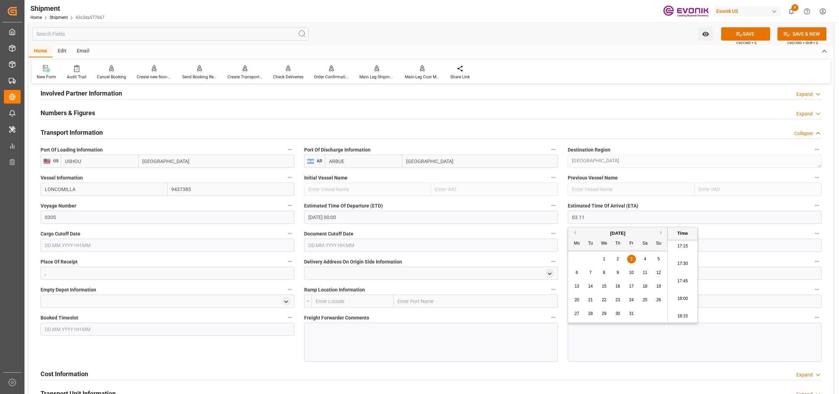
type input "[DATE] 00:00"
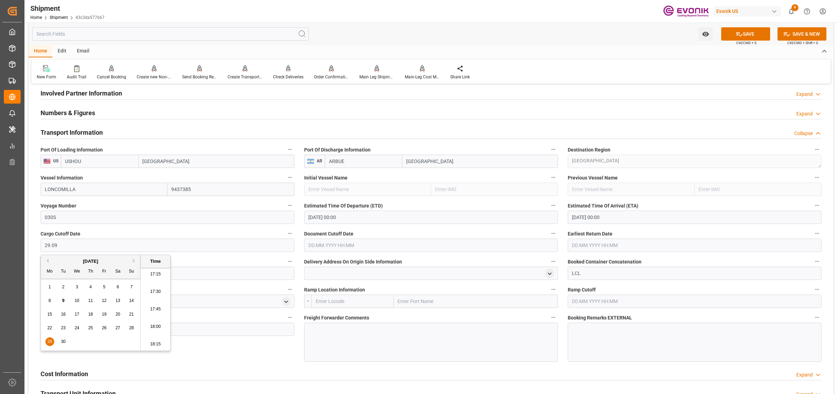
type input "[DATE] 00:00"
click at [332, 246] on input "text" at bounding box center [431, 244] width 254 height 13
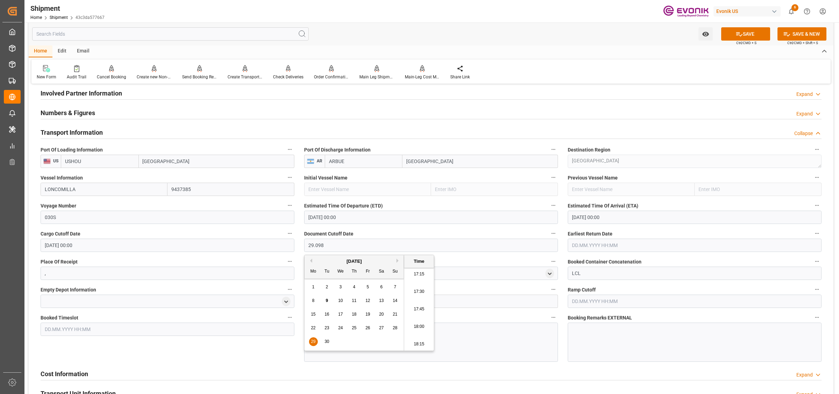
type input "[DATE] 00:00"
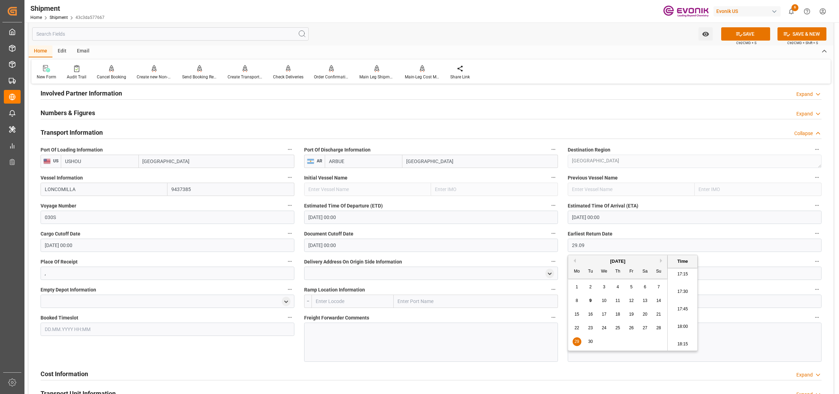
type input "29.09"
type input "[DATE] 00:00"
click at [340, 244] on input "[DATE] 00:00" at bounding box center [431, 244] width 254 height 13
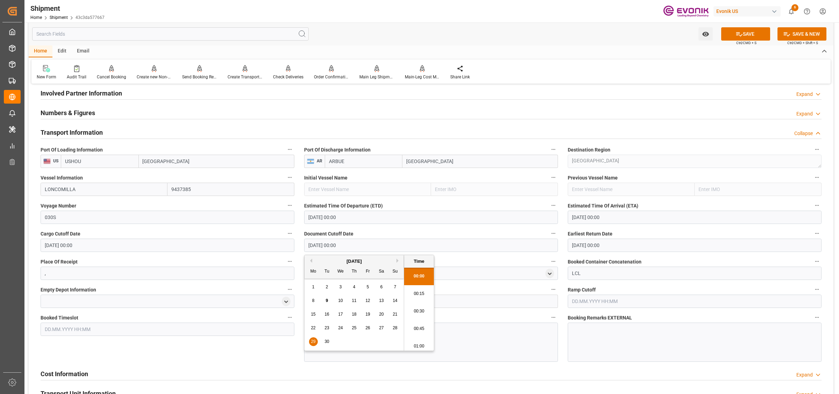
click at [493, 302] on input "text" at bounding box center [476, 300] width 164 height 13
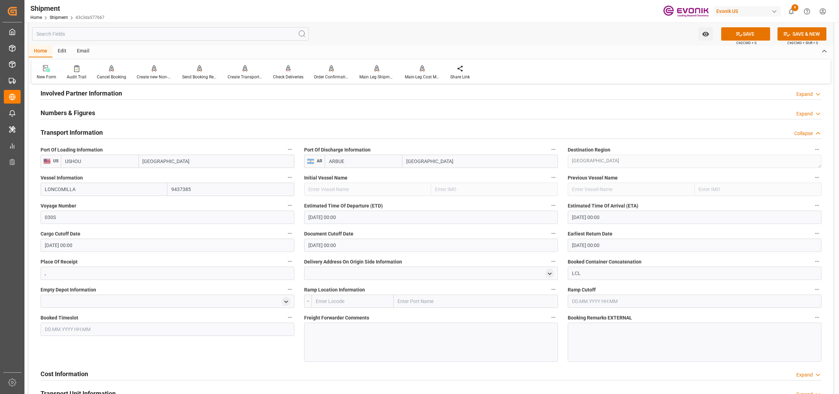
click at [390, 303] on input "text" at bounding box center [352, 300] width 82 height 13
type input "I"
type input "USHOU"
click at [329, 316] on b "USHOU" at bounding box center [324, 316] width 16 height 6
type input "[GEOGRAPHIC_DATA]"
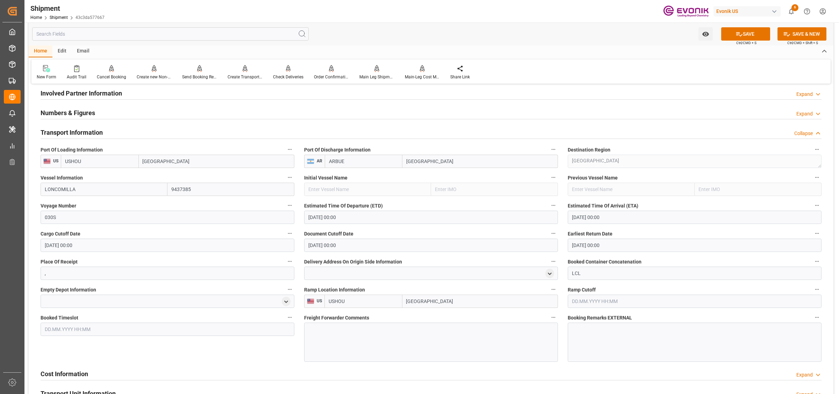
type input "USHOU"
click at [369, 341] on div at bounding box center [431, 341] width 254 height 39
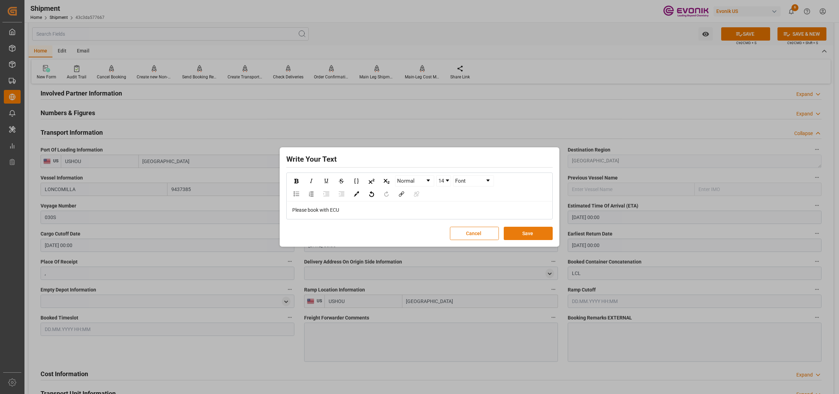
click at [533, 239] on button "Save" at bounding box center [528, 232] width 49 height 13
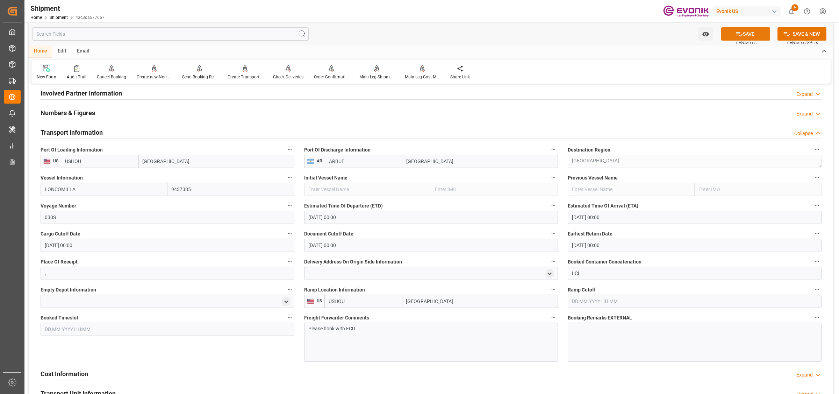
click at [740, 31] on icon at bounding box center [738, 33] width 7 height 7
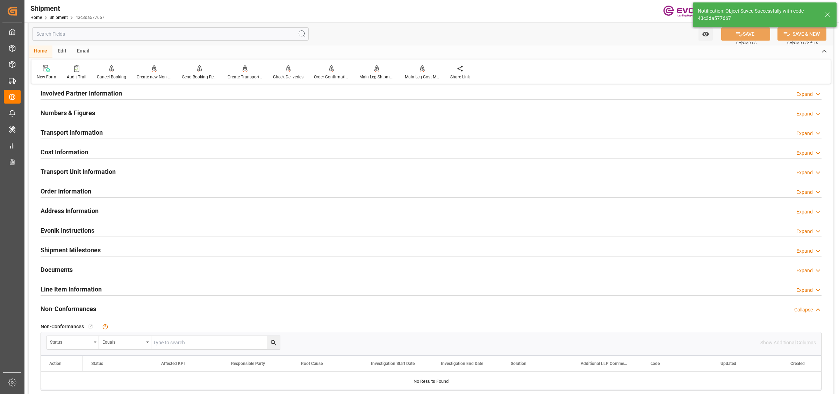
click at [106, 96] on h2 "Involved Partner Information" at bounding box center [81, 92] width 81 height 9
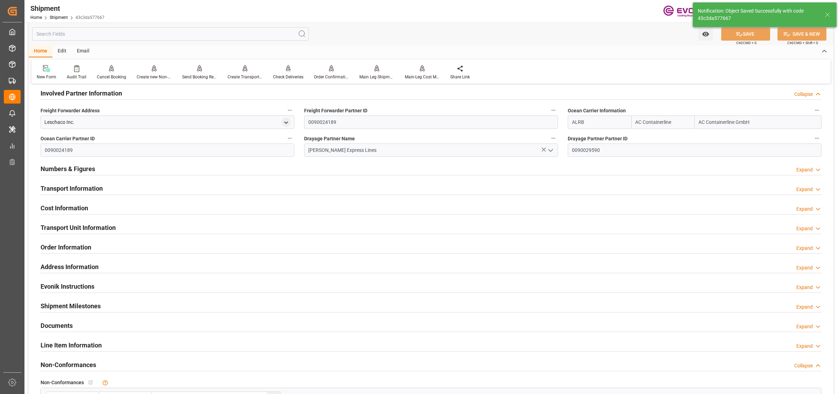
click at [106, 96] on h2 "Involved Partner Information" at bounding box center [81, 92] width 81 height 9
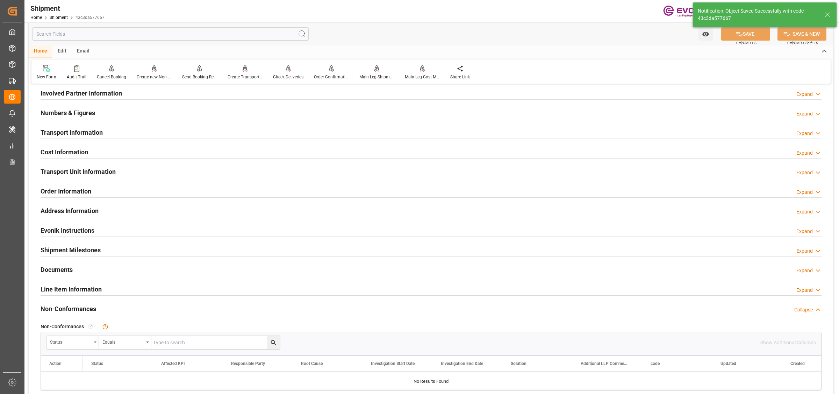
click at [81, 131] on h2 "Transport Information" at bounding box center [72, 132] width 62 height 9
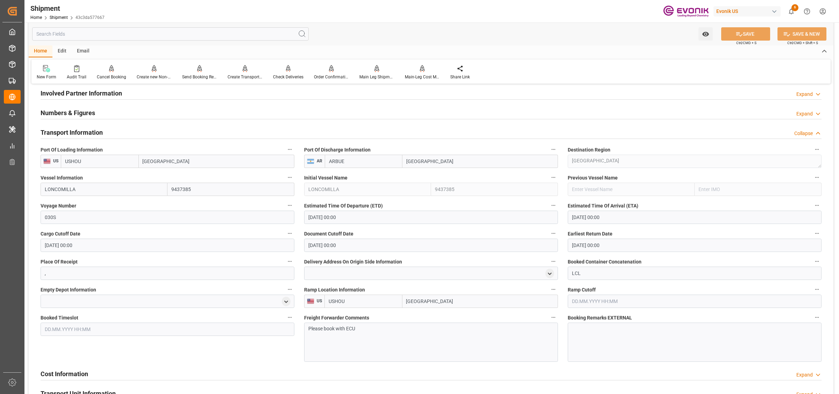
click at [81, 131] on h2 "Transport Information" at bounding box center [72, 132] width 62 height 9
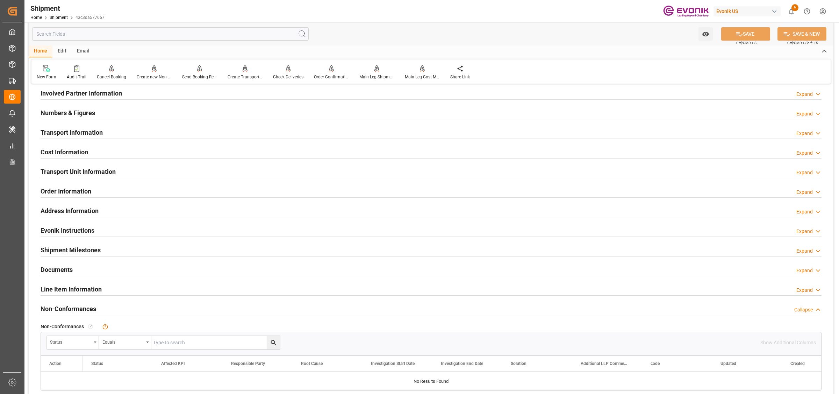
click at [71, 147] on h2 "Cost Information" at bounding box center [65, 151] width 48 height 9
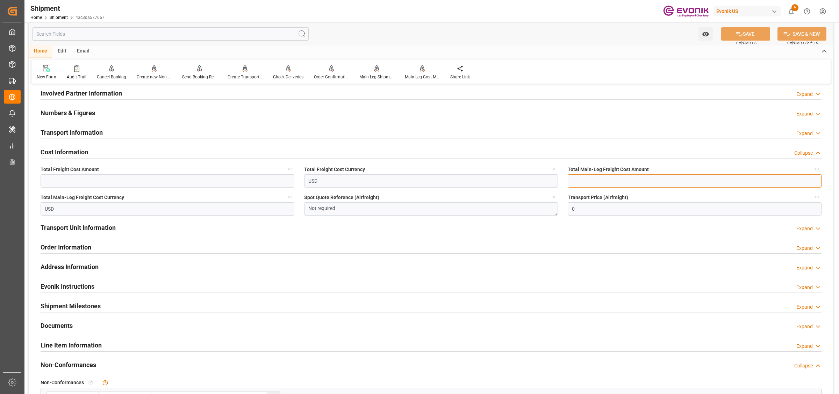
click at [591, 182] on input "text" at bounding box center [695, 180] width 254 height 13
type input "319"
click at [103, 182] on input "text" at bounding box center [168, 180] width 254 height 13
type input "488"
click at [751, 38] on button "SAVE" at bounding box center [745, 33] width 49 height 13
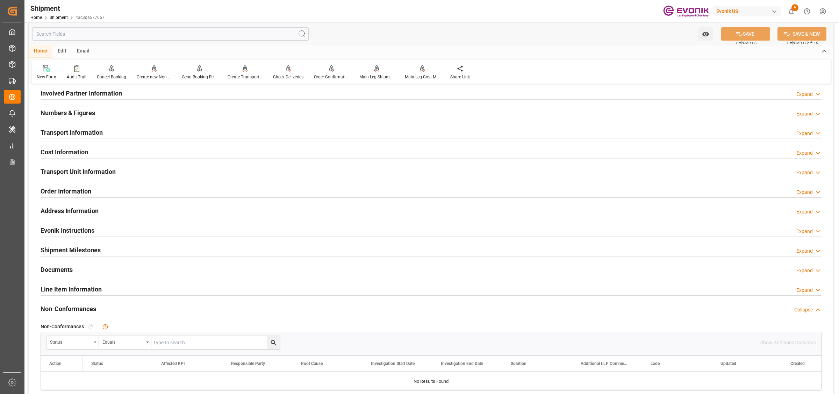
click at [80, 151] on h2 "Cost Information" at bounding box center [65, 151] width 48 height 9
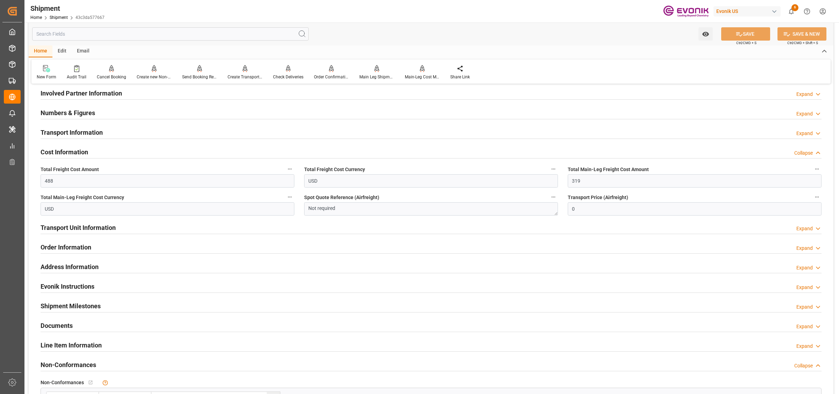
click at [80, 151] on h2 "Cost Information" at bounding box center [65, 151] width 48 height 9
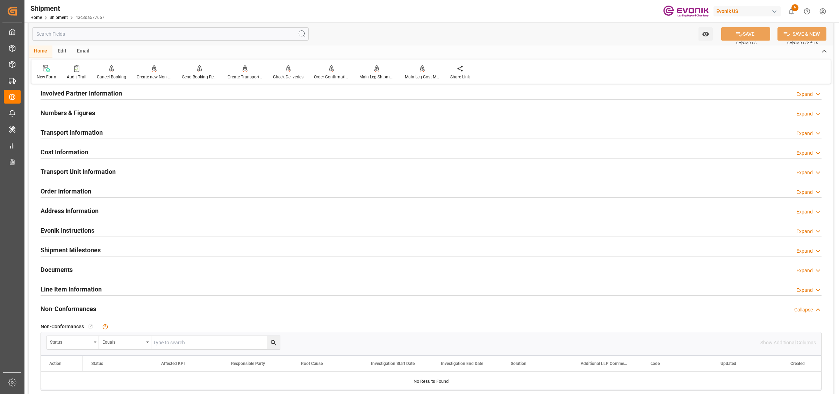
click at [88, 170] on h2 "Transport Unit Information" at bounding box center [78, 171] width 75 height 9
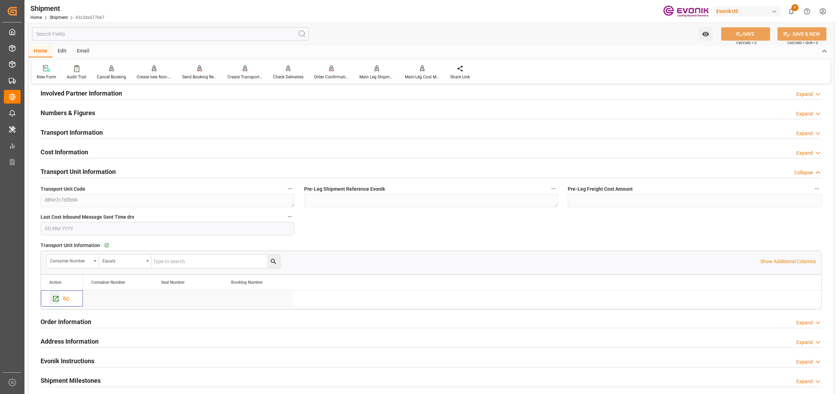
click at [54, 302] on icon "Press SPACE to select this row." at bounding box center [55, 298] width 7 height 7
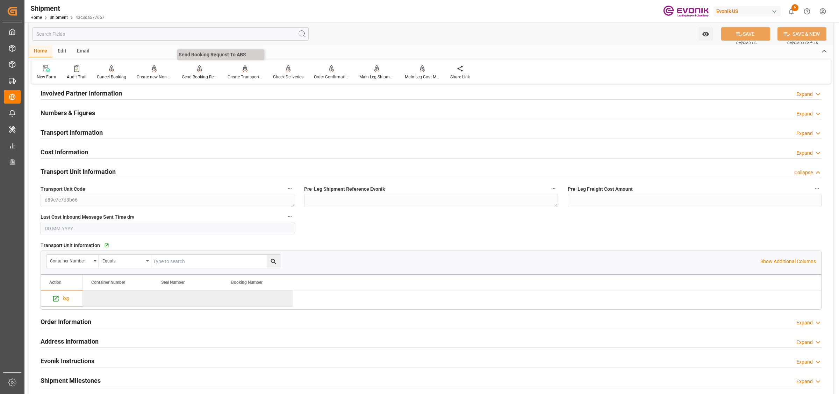
click at [194, 79] on div "Send Booking Request To ABS" at bounding box center [199, 77] width 35 height 6
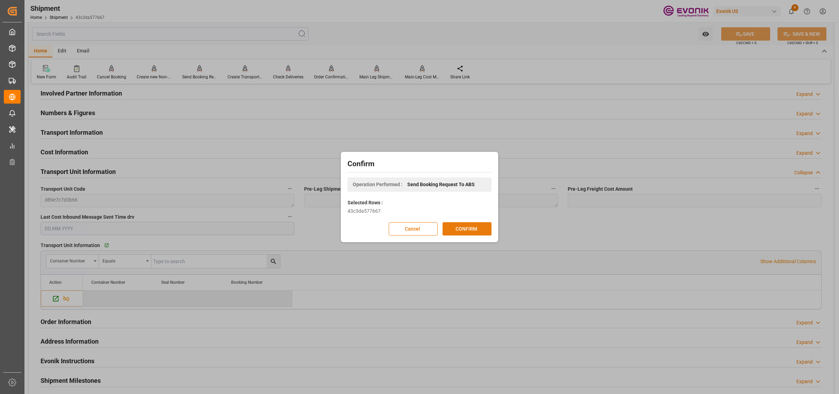
click at [481, 228] on button "CONFIRM" at bounding box center [466, 228] width 49 height 13
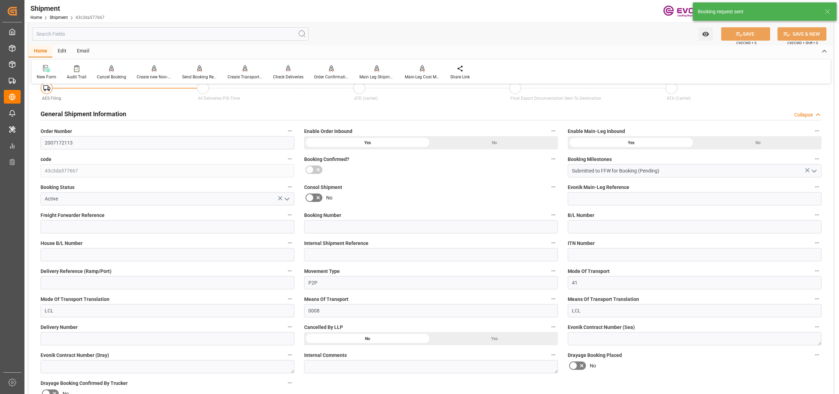
scroll to position [393, 0]
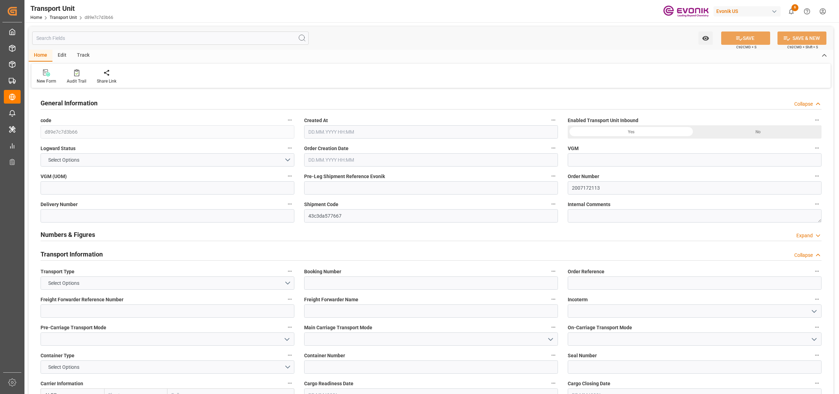
type input "AC Containerline"
type input "Leschaco Inc."
type input "USHOU"
type input "ARBUE"
type input "810"
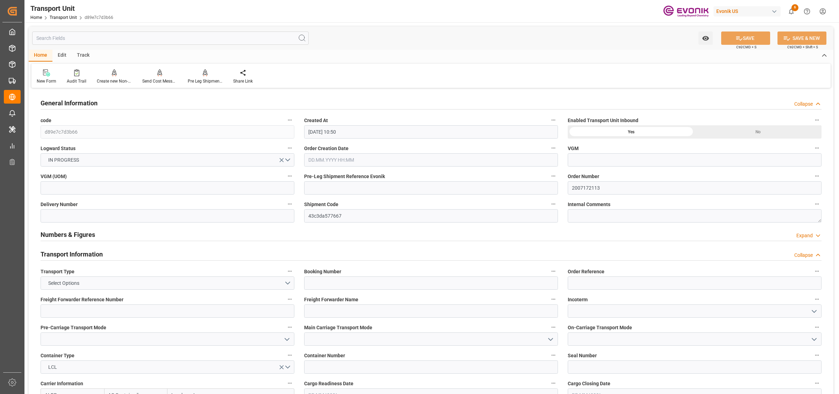
type input "[DATE] 10:50"
type input "[DATE]"
type input "[DATE] 00:00"
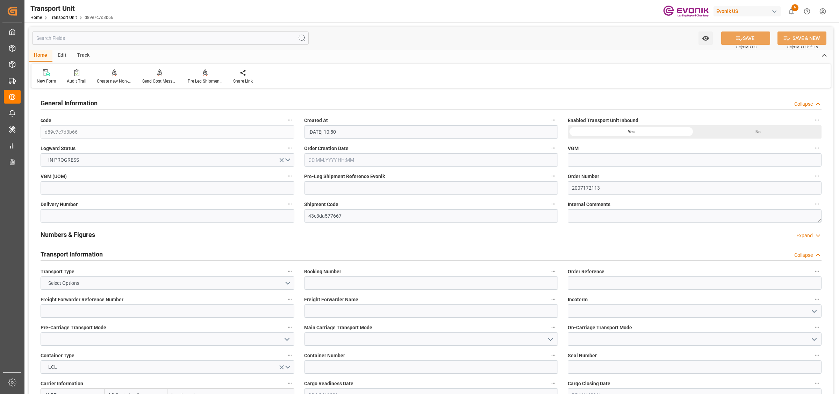
type input "[DATE] 00:00"
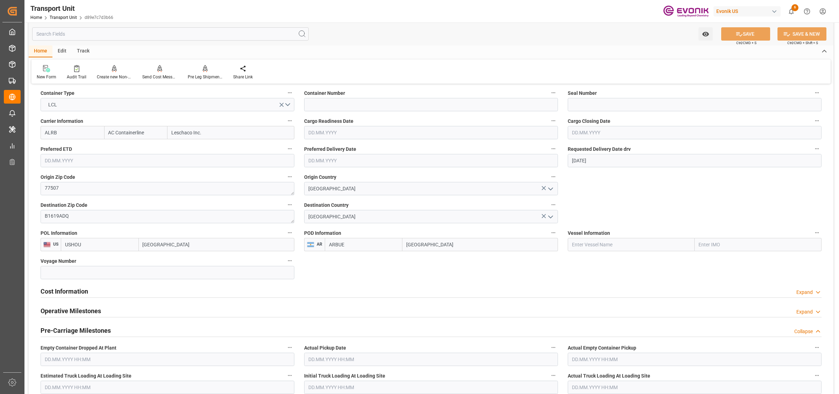
click at [89, 293] on div "Cost Information Expand" at bounding box center [431, 290] width 781 height 13
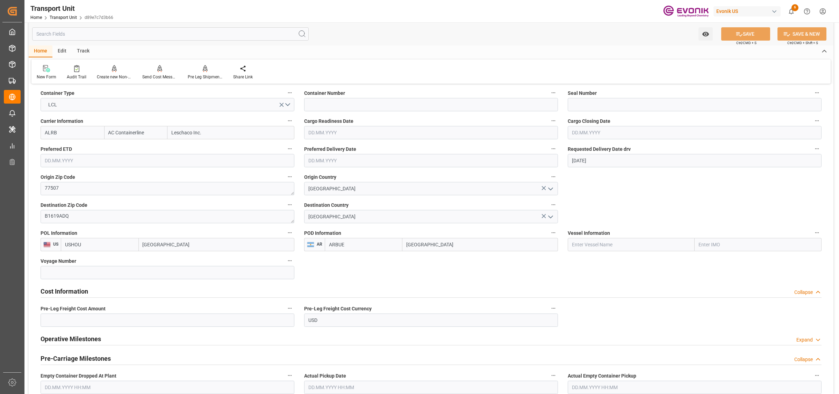
scroll to position [393, 0]
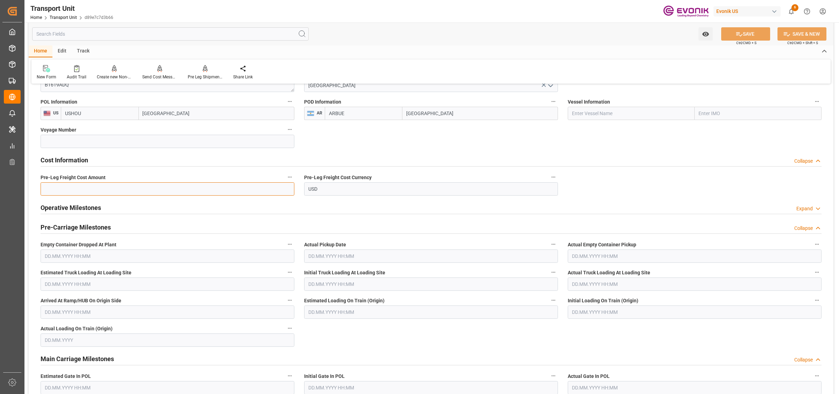
click at [109, 189] on input "text" at bounding box center [168, 188] width 254 height 13
paste input "169"
type input "169"
click at [742, 30] on button "SAVE" at bounding box center [745, 33] width 49 height 13
